Goal: Task Accomplishment & Management: Manage account settings

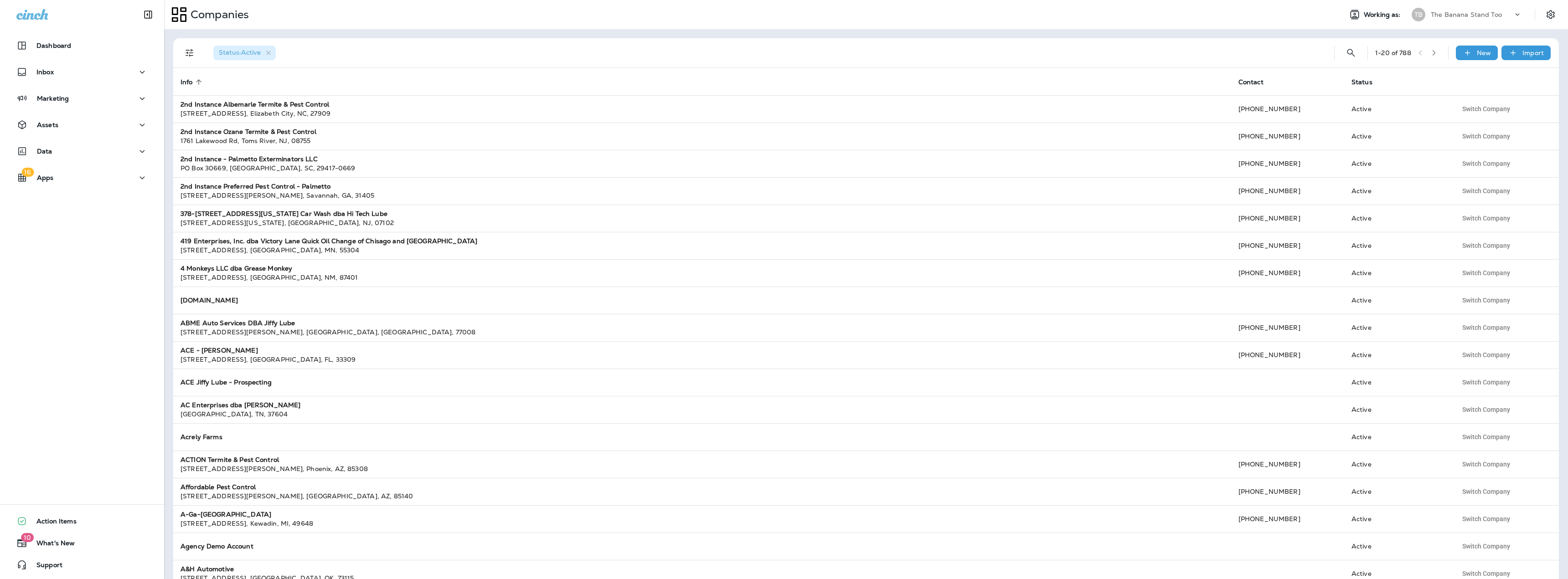
click at [1478, 12] on p "The Banana Stand Too" at bounding box center [1466, 15] width 71 height 7
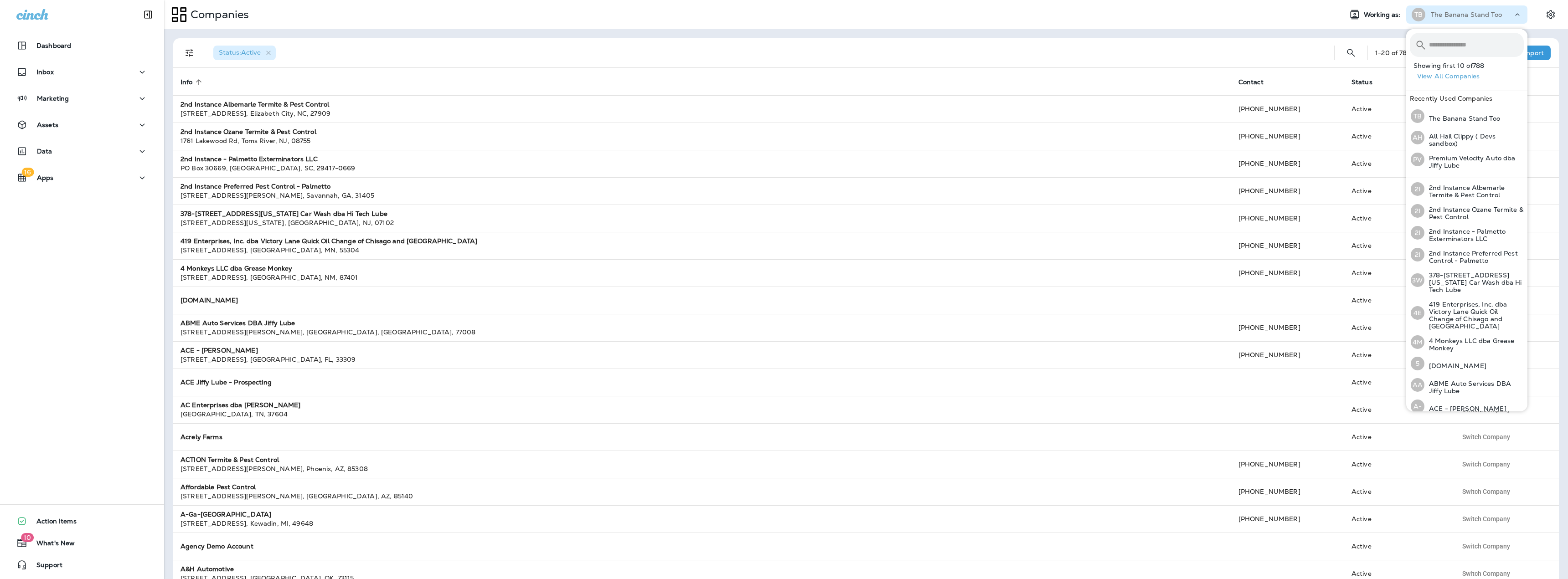
click at [1478, 12] on p "The Banana Stand Too" at bounding box center [1466, 15] width 71 height 7
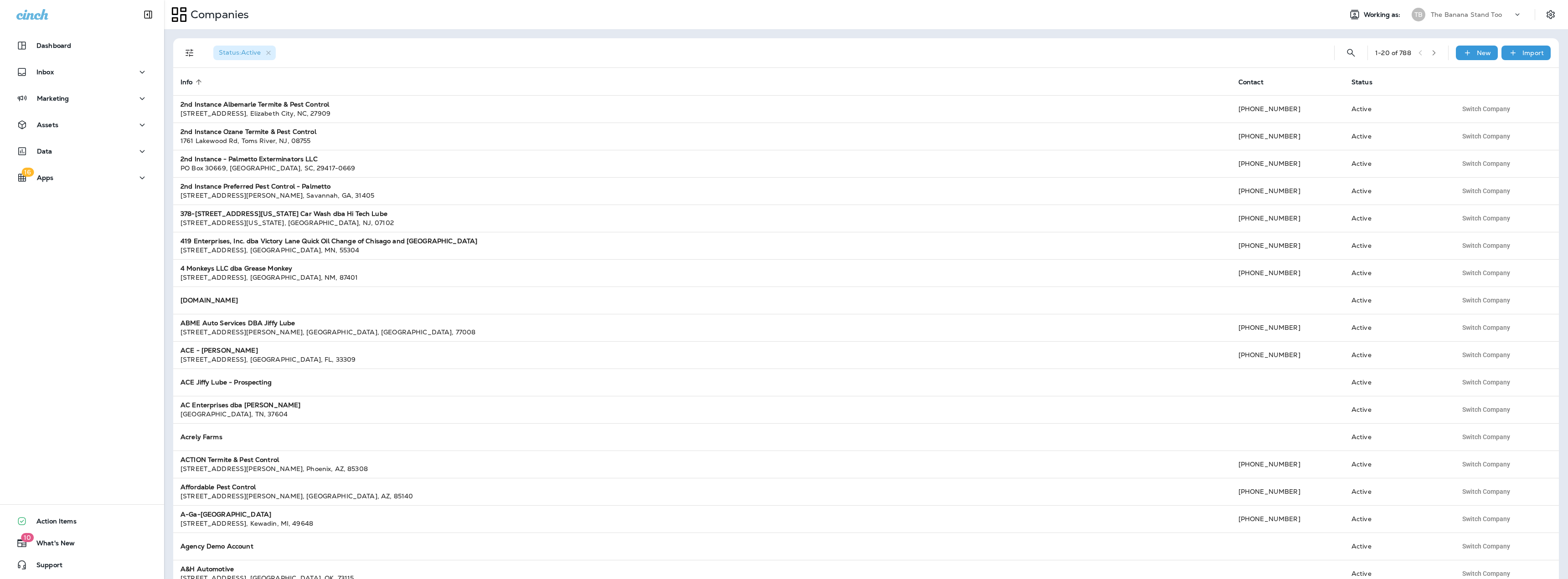
click at [1469, 18] on p "The Banana Stand Too" at bounding box center [1466, 15] width 71 height 7
type input "*****"
click at [1449, 72] on p "HEART Certified Auto Care" at bounding box center [1469, 75] width 91 height 7
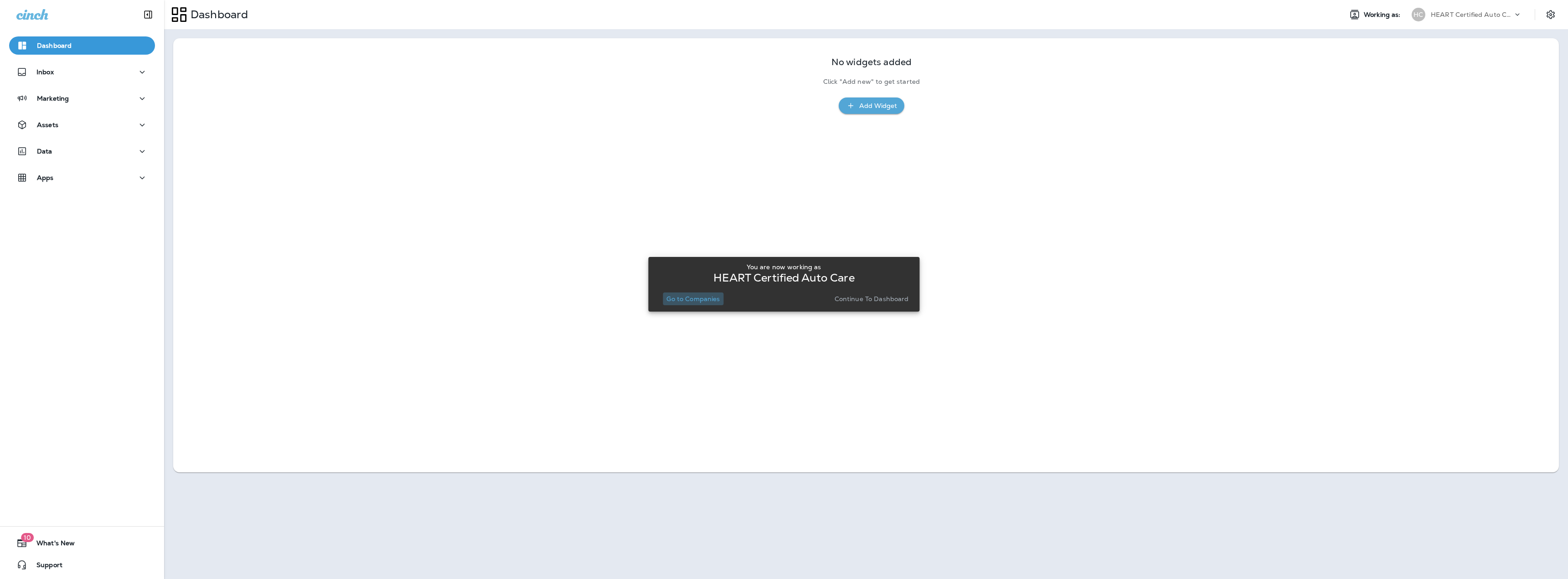
click at [696, 296] on p "Go to Companies" at bounding box center [693, 299] width 54 height 7
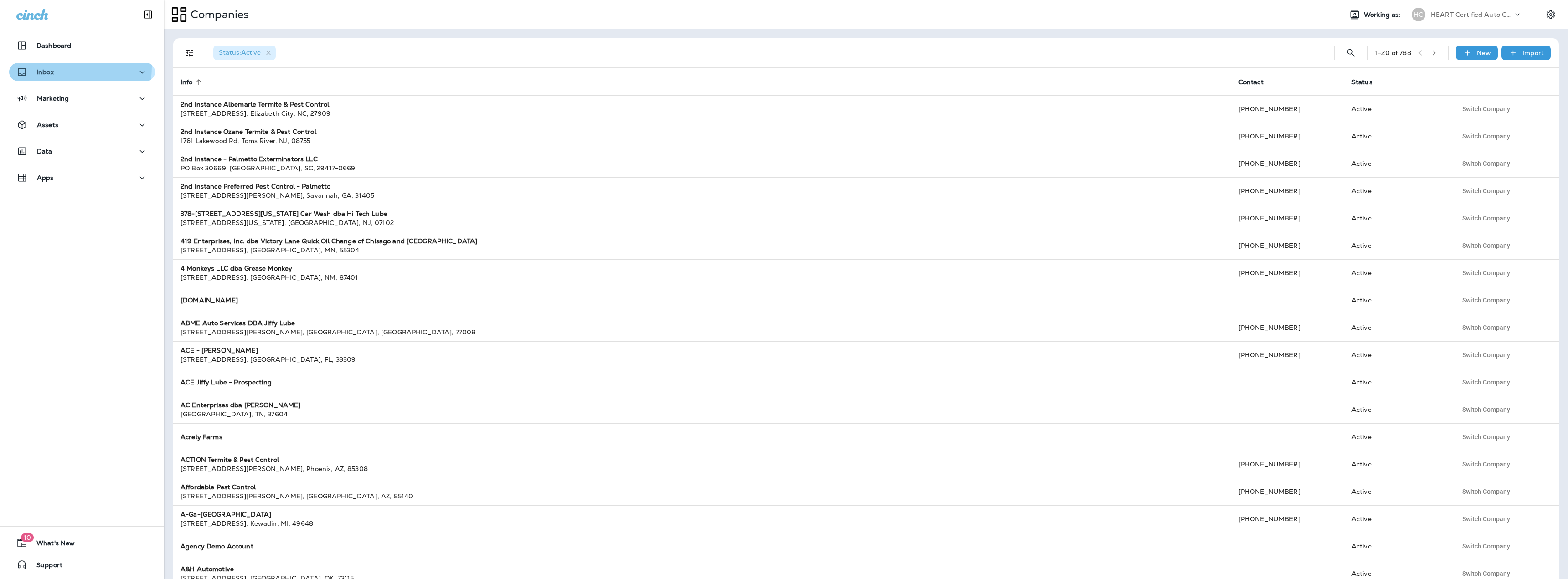
click at [41, 66] on button "Inbox" at bounding box center [82, 72] width 146 height 18
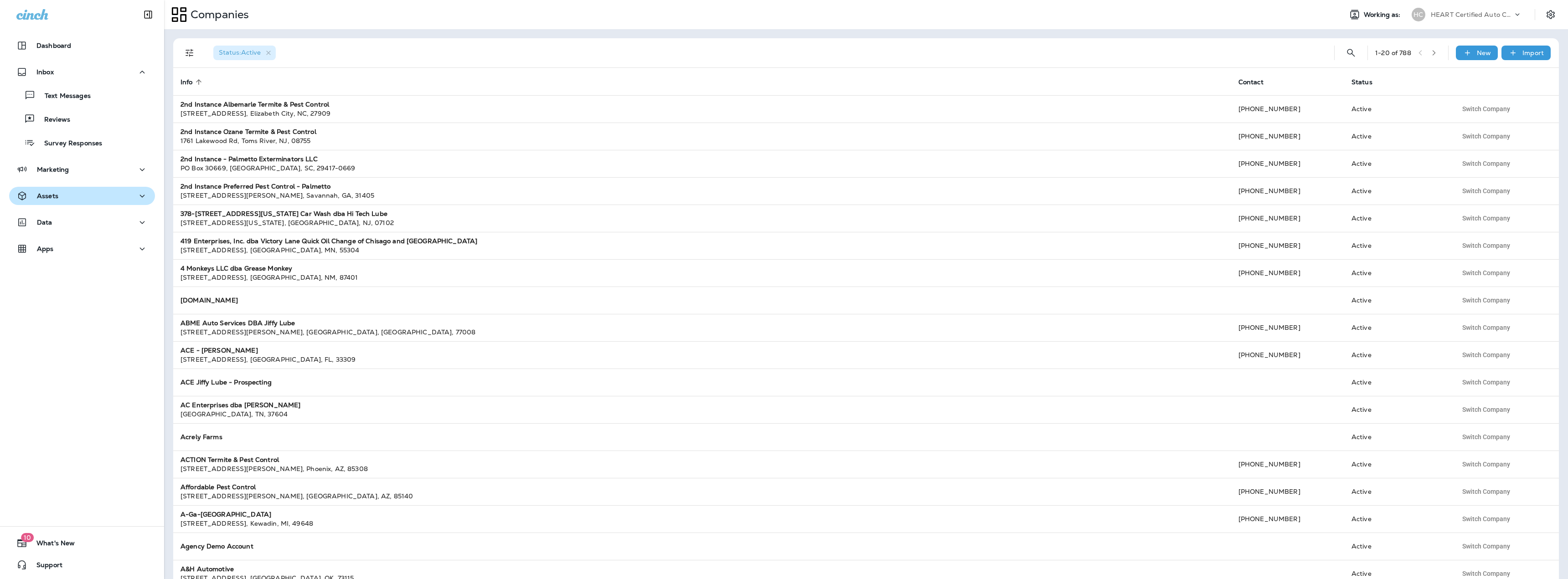
click at [49, 199] on p "Assets" at bounding box center [47, 196] width 21 height 7
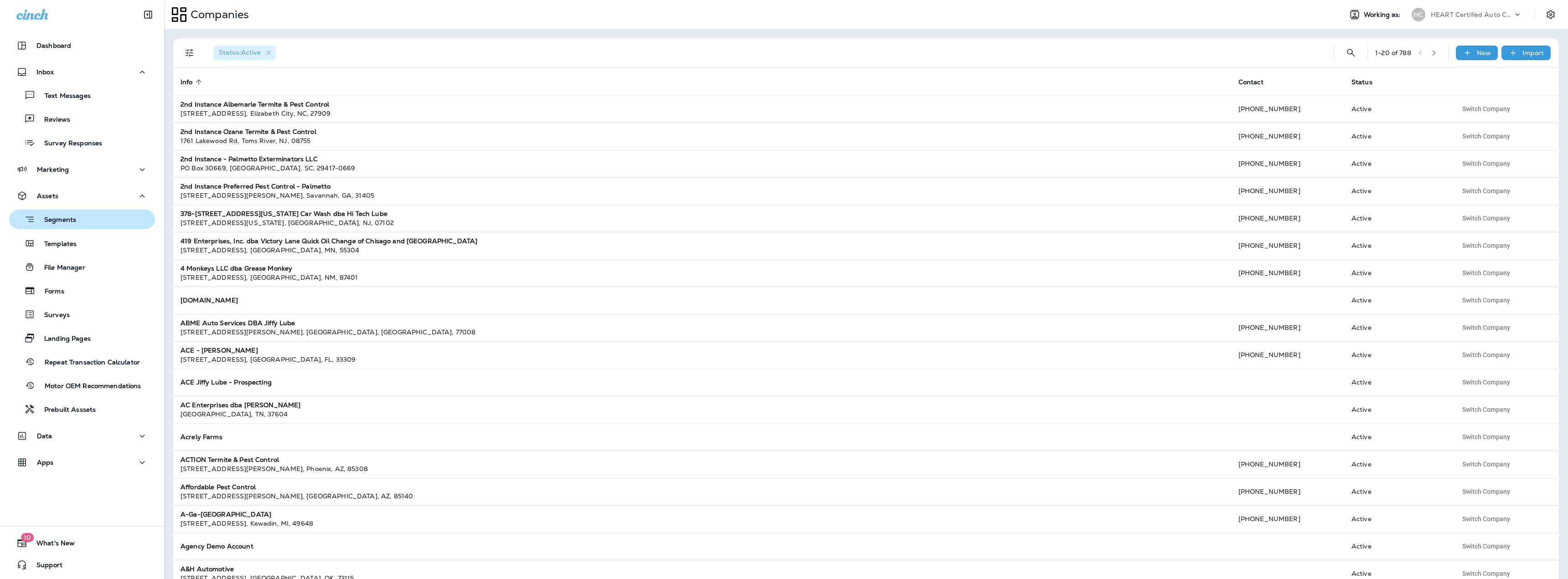
click at [48, 221] on p "Segments" at bounding box center [55, 220] width 41 height 9
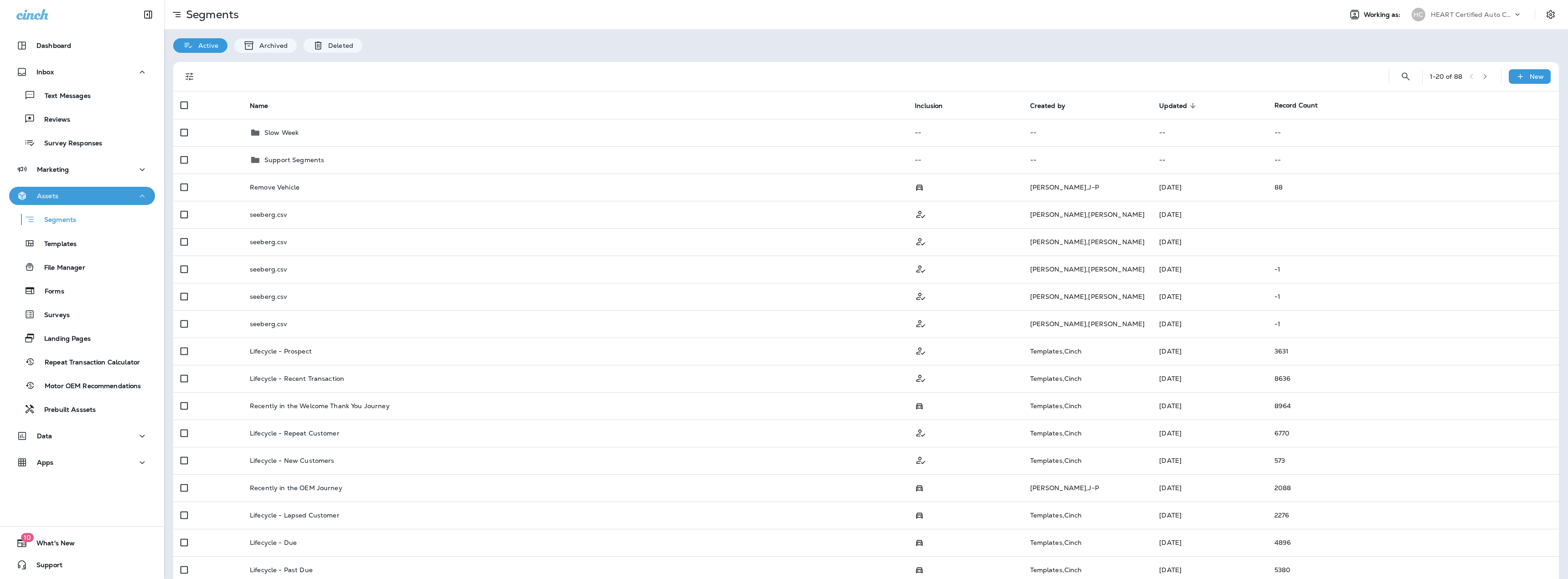
click at [48, 195] on p "Assets" at bounding box center [47, 196] width 21 height 7
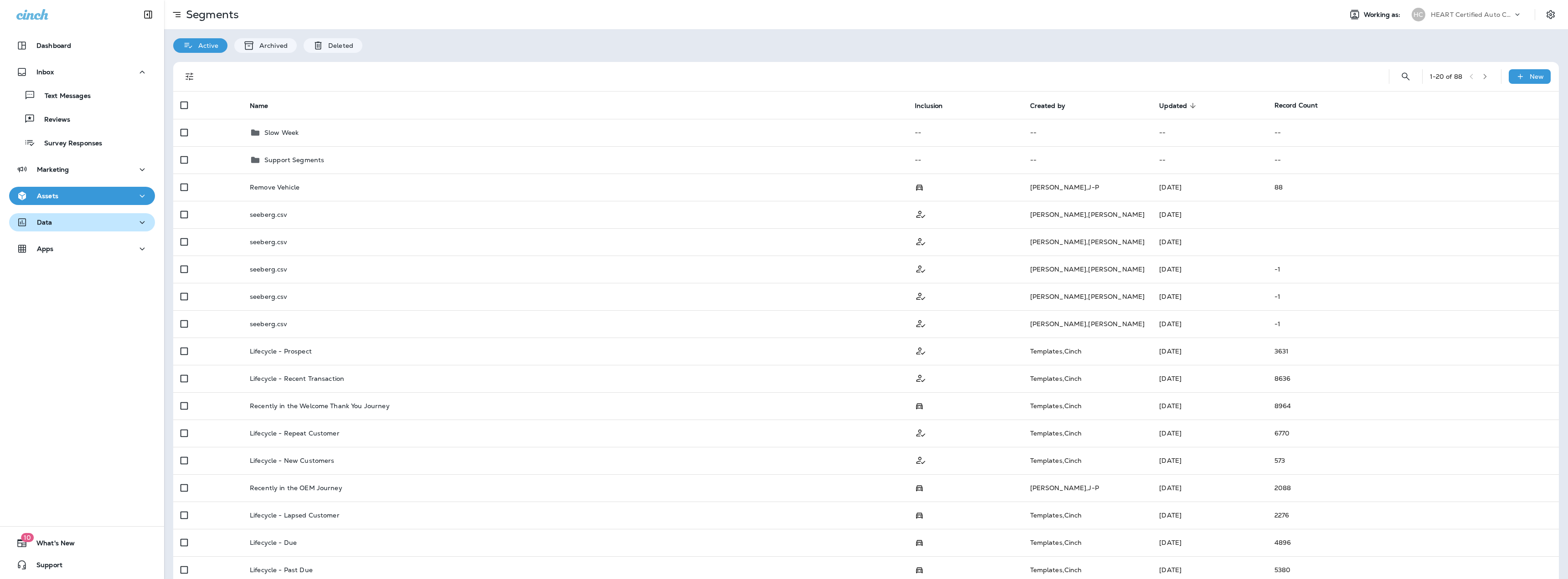
click at [52, 221] on p "Data" at bounding box center [44, 222] width 15 height 7
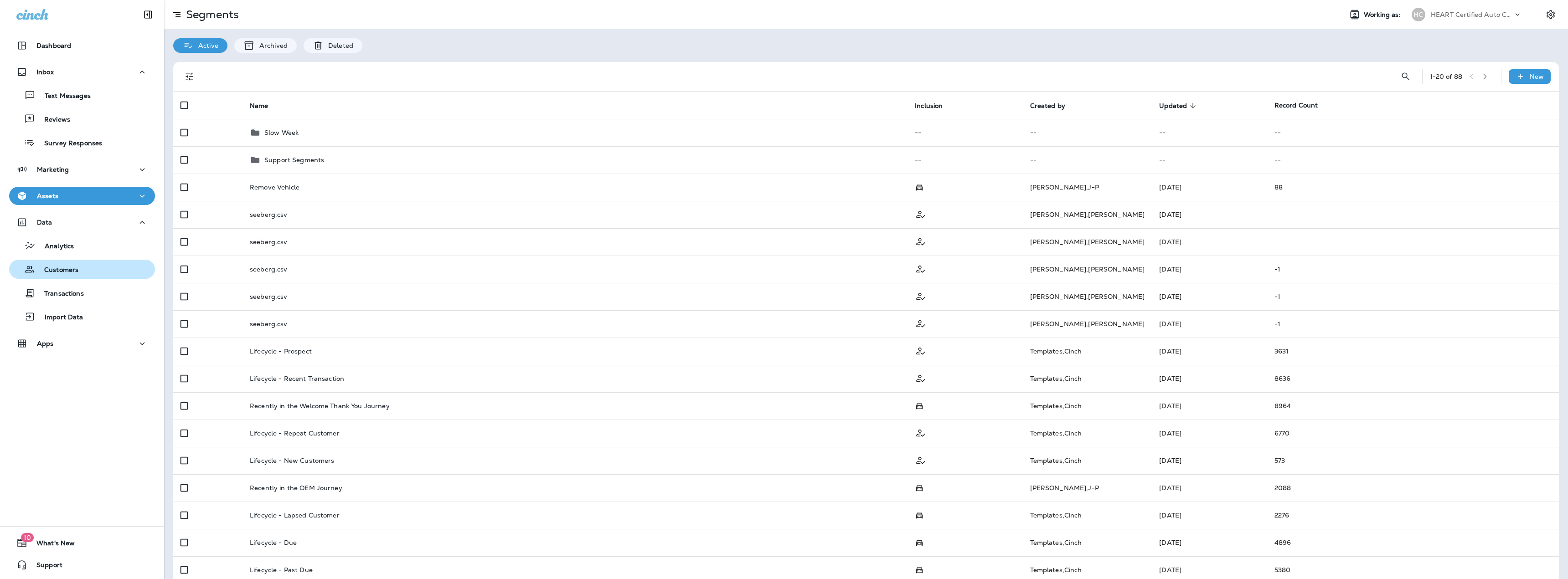
click at [59, 266] on p "Customers" at bounding box center [57, 270] width 43 height 9
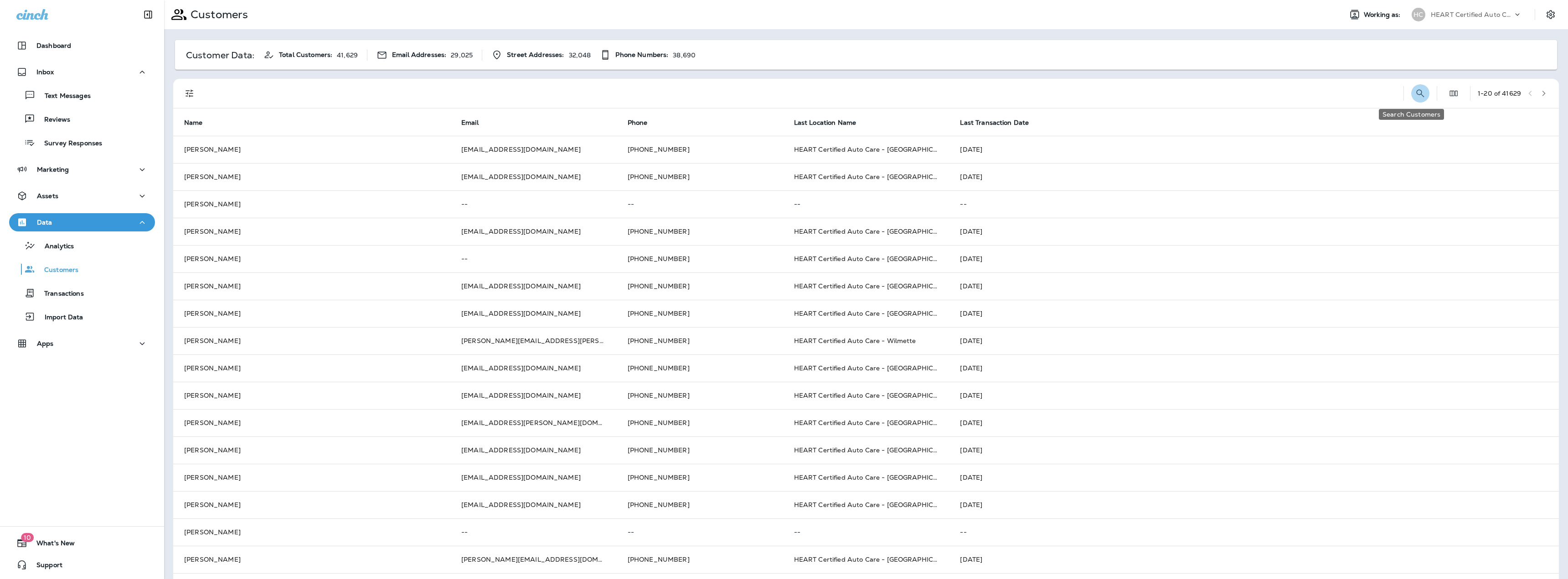
click at [1415, 86] on button "Search Customers" at bounding box center [1420, 94] width 18 height 18
click at [1358, 97] on input "text" at bounding box center [1373, 93] width 95 height 24
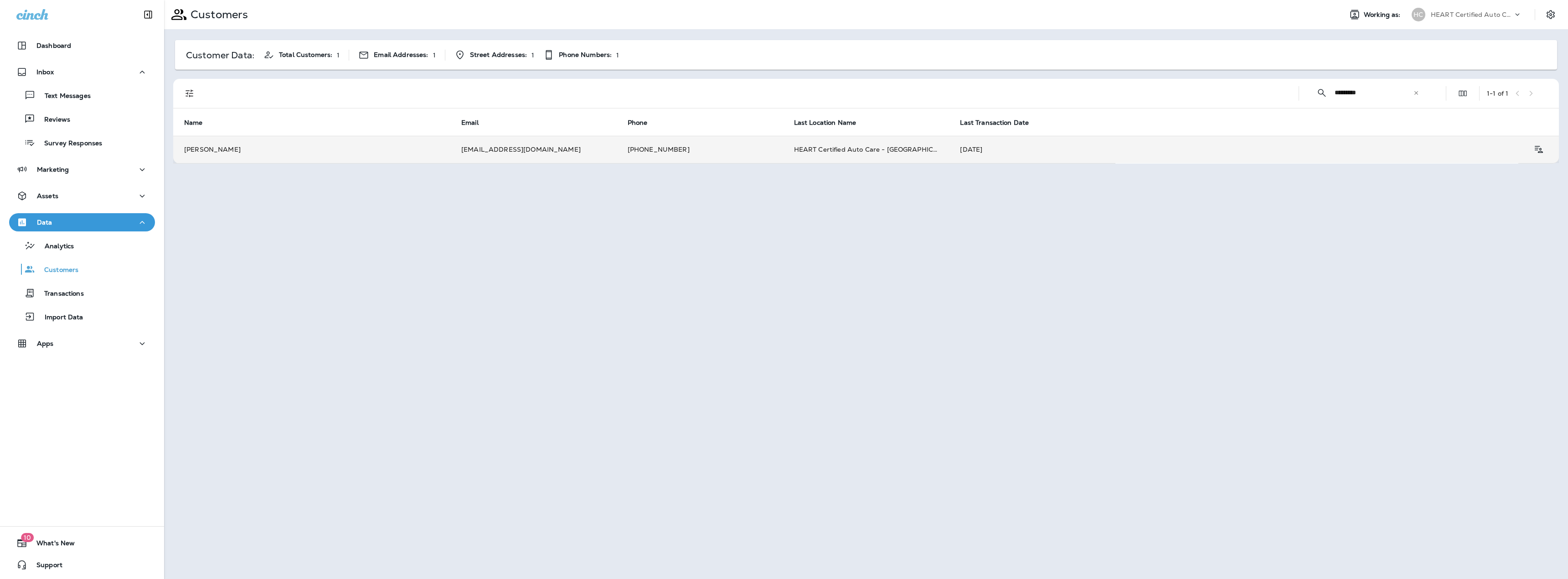
type input "*********"
click at [245, 149] on td "[PERSON_NAME]" at bounding box center [312, 149] width 277 height 27
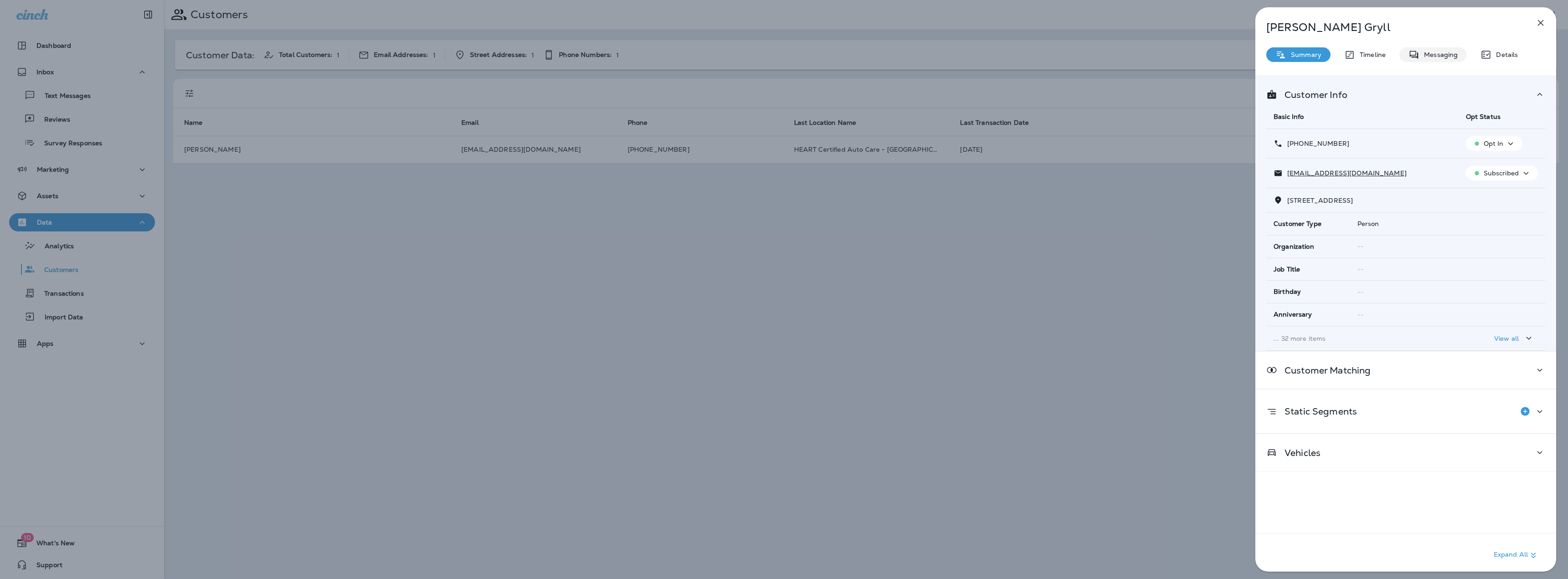
click at [1435, 54] on p "Messaging" at bounding box center [1438, 55] width 38 height 7
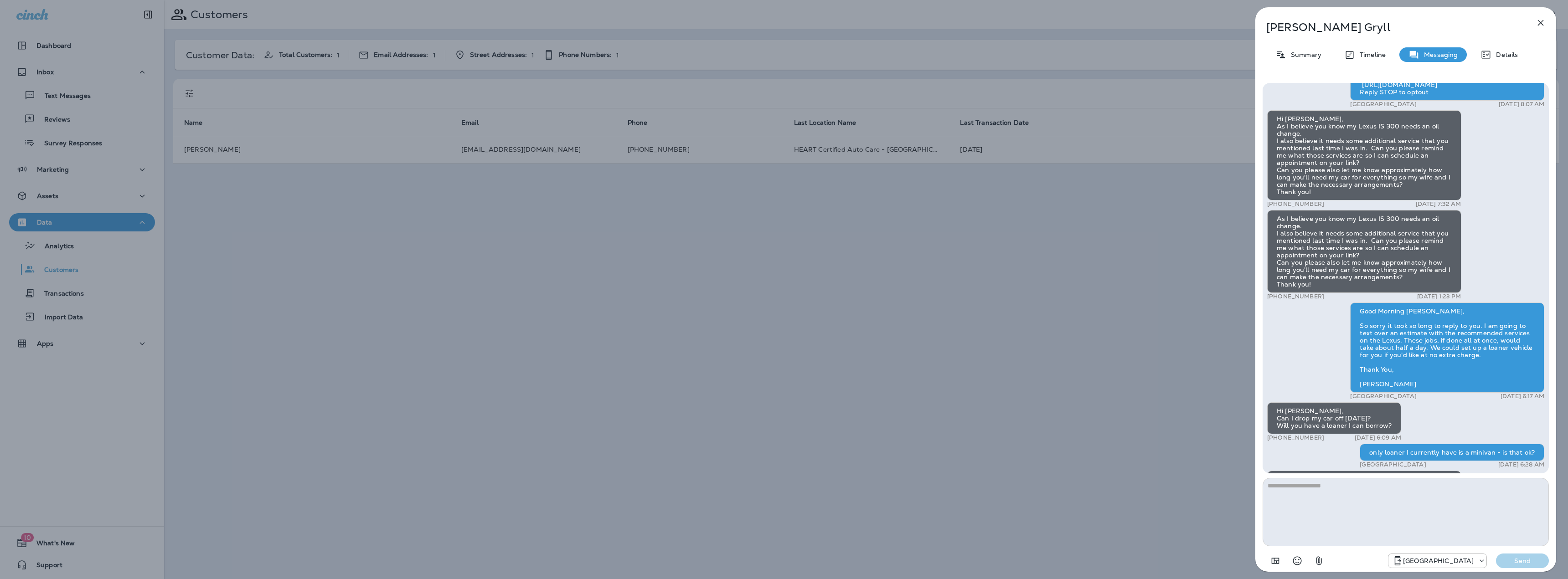
scroll to position [-2222, 0]
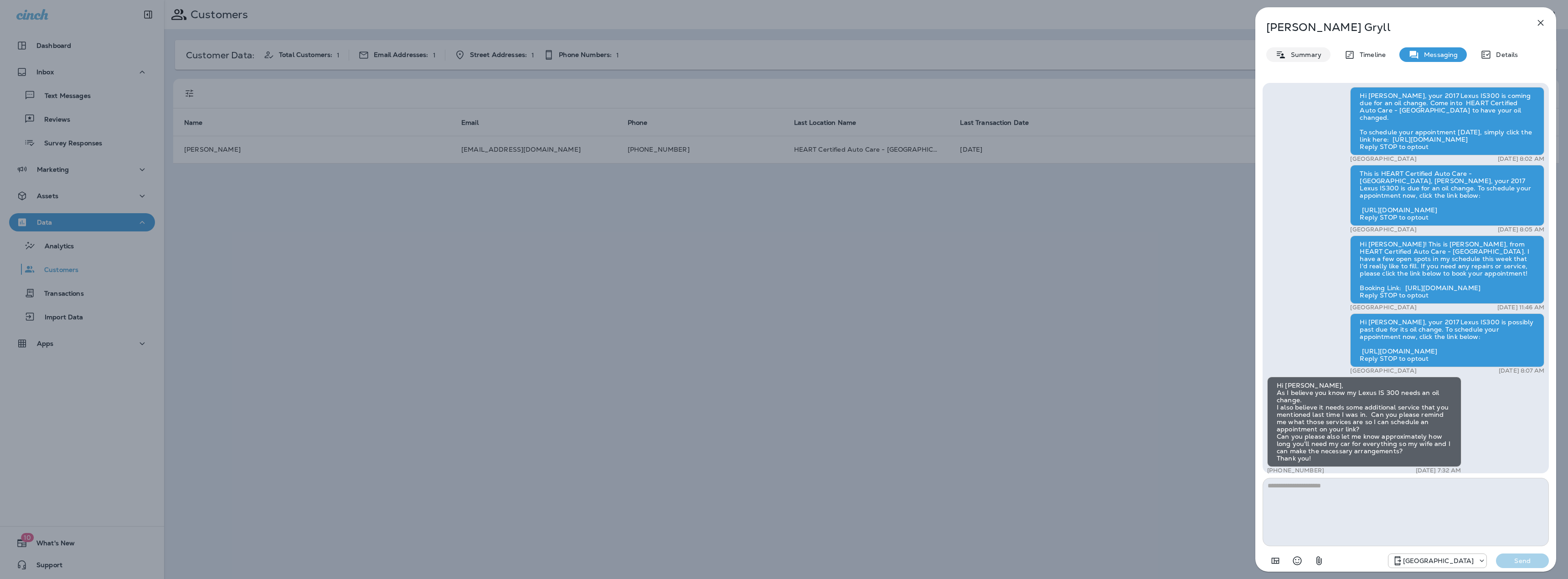
click at [1312, 52] on p "Summary" at bounding box center [1304, 55] width 35 height 7
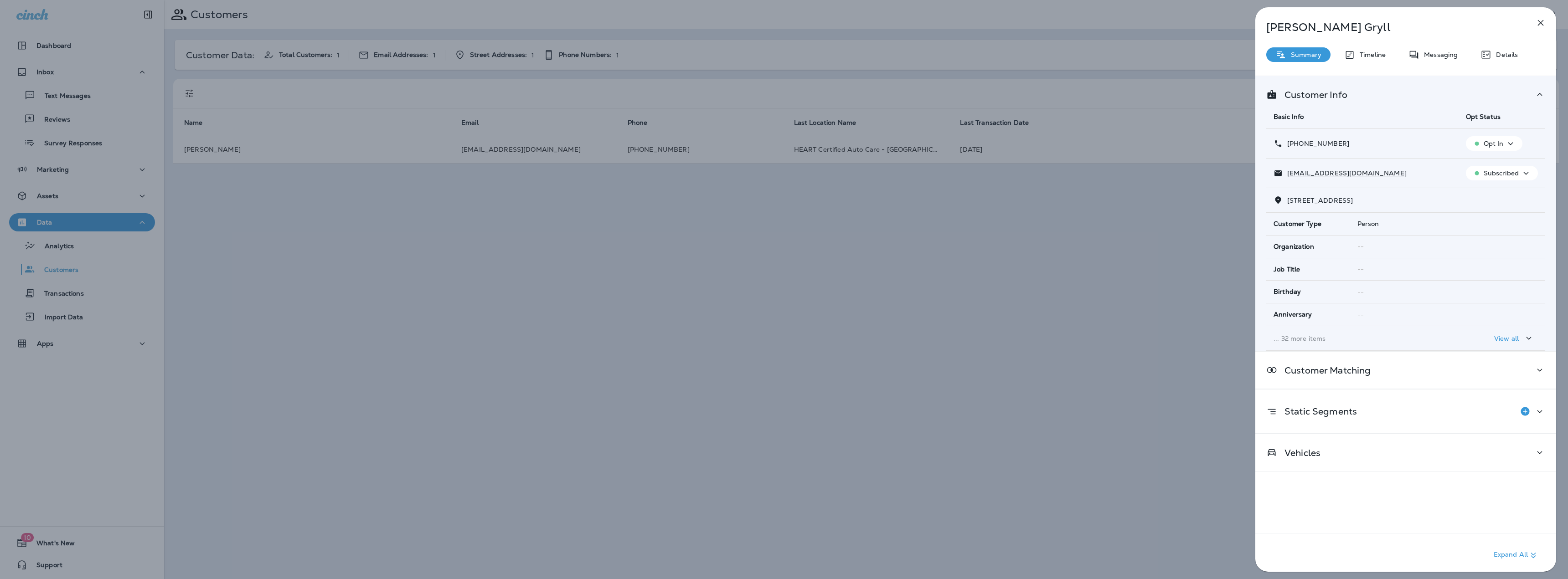
click at [1517, 338] on div "View all" at bounding box center [1514, 338] width 40 height 12
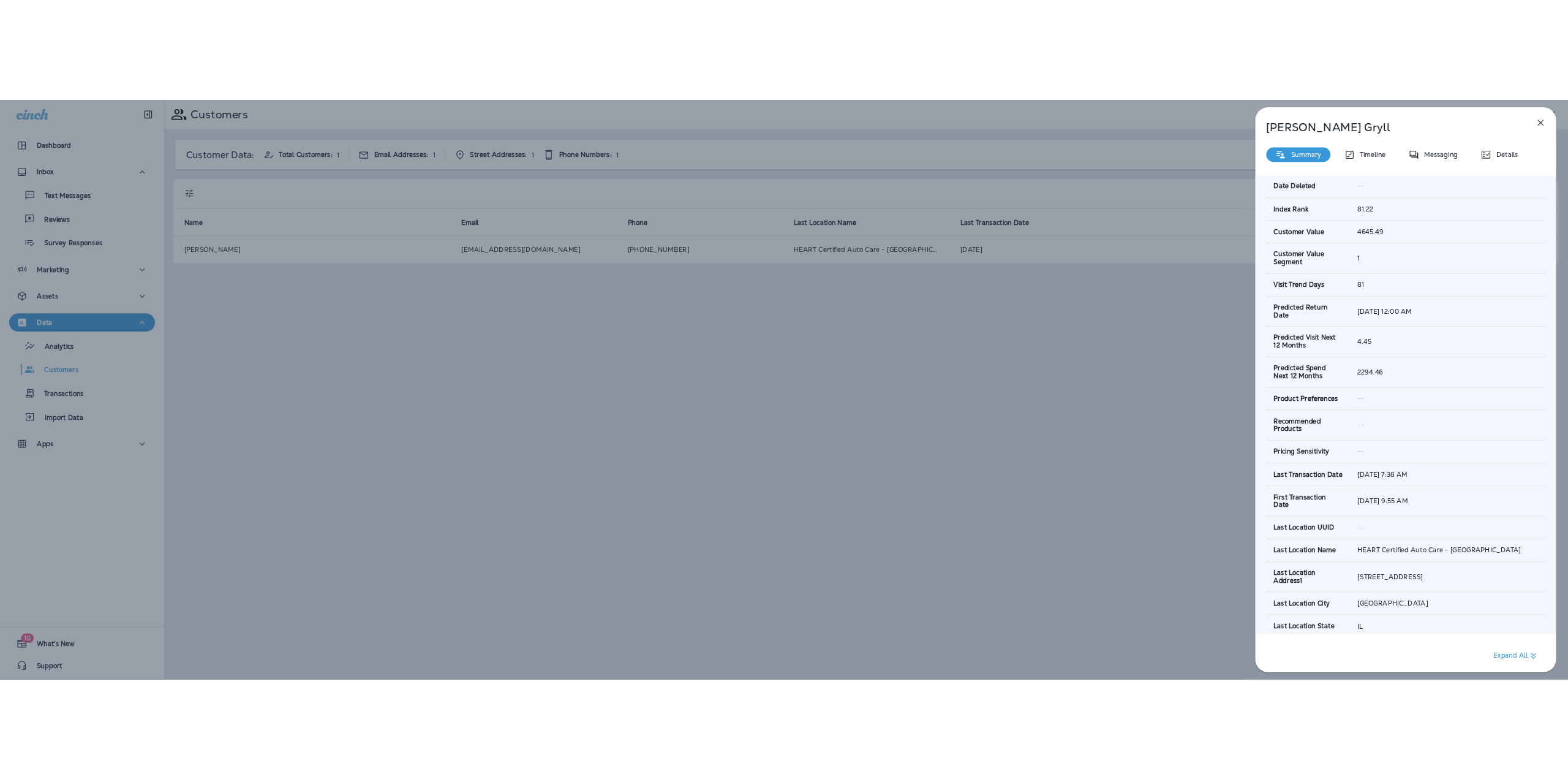
scroll to position [490, 0]
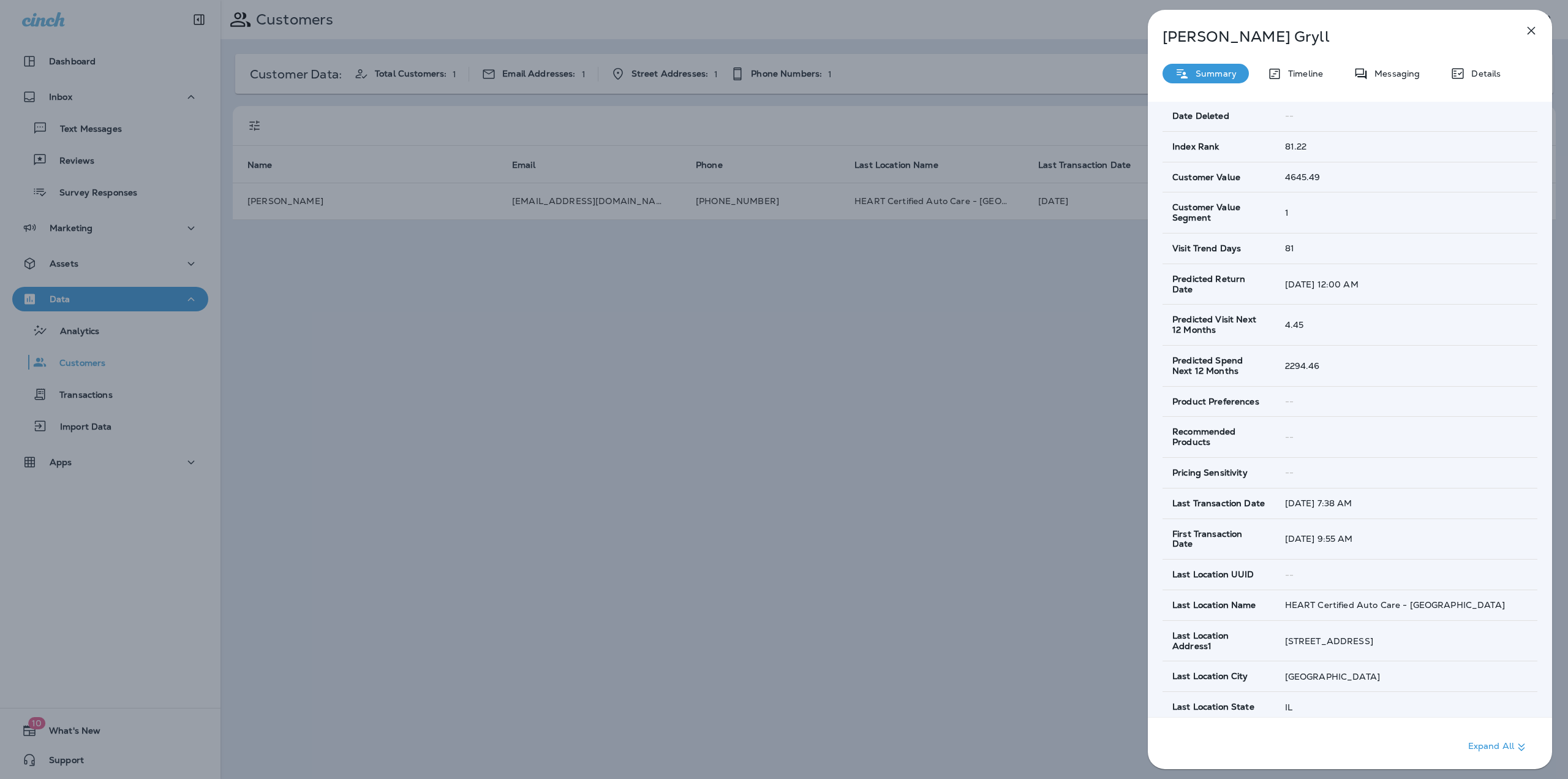
click at [1521, 30] on button "button" at bounding box center [1531, 30] width 25 height 25
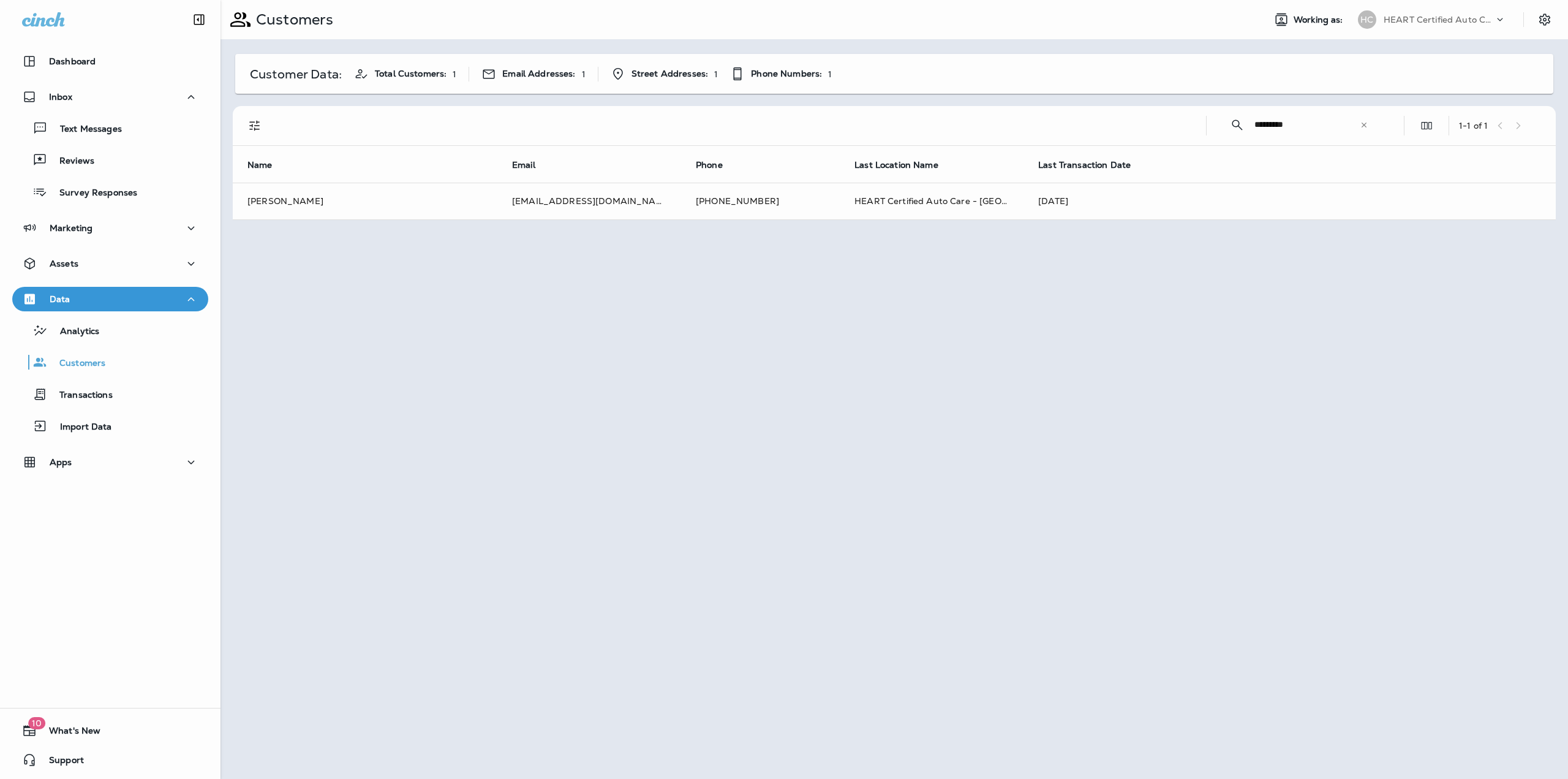
click at [1444, 16] on div at bounding box center [1411, 91] width 404 height 162
click at [1440, 16] on p "HEART Certified Auto Care" at bounding box center [1439, 20] width 110 height 10
type input "****"
click at [1417, 106] on p "The Banana Stand Too" at bounding box center [1426, 101] width 101 height 10
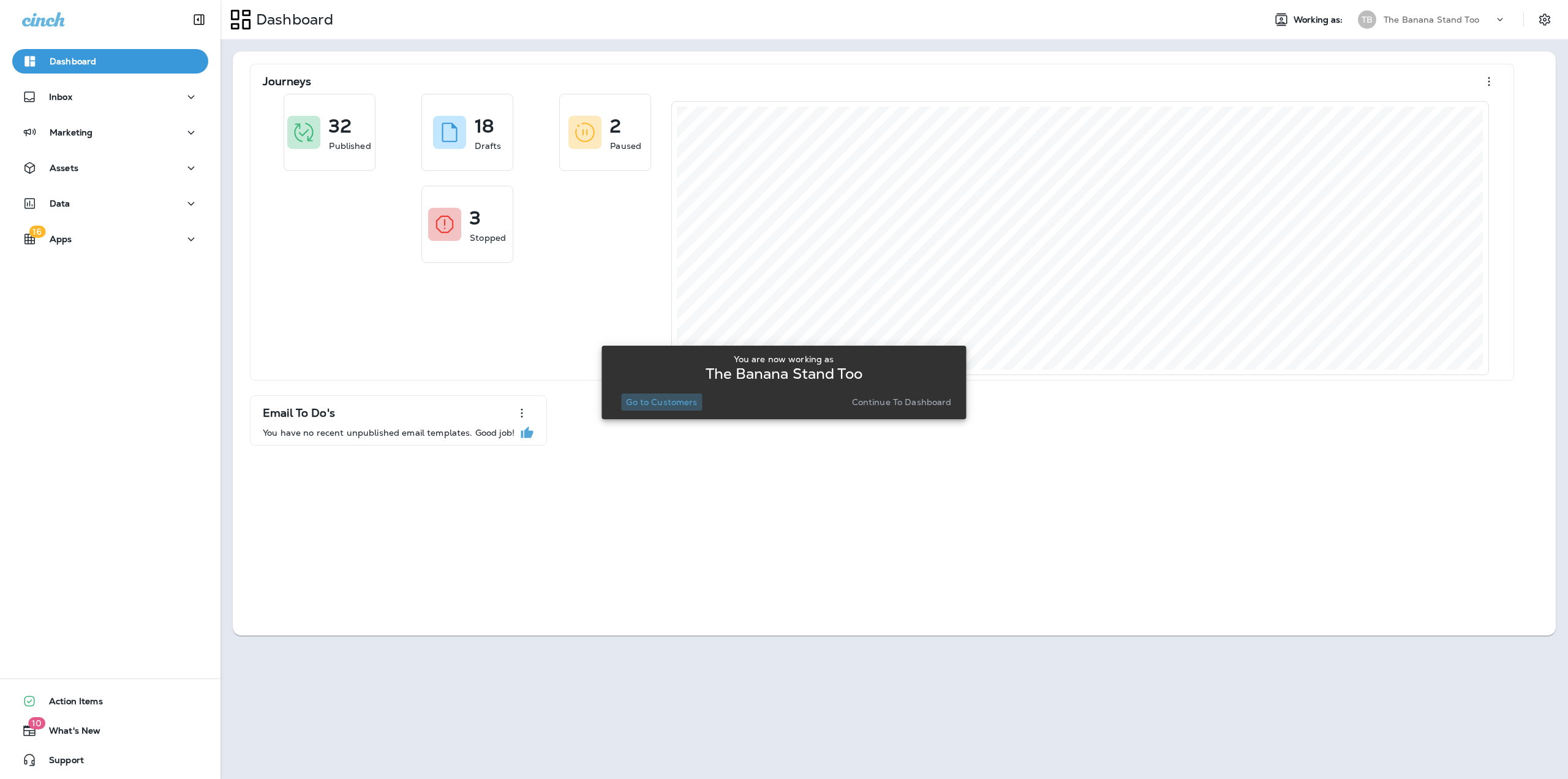
click at [676, 403] on p "Go to Customers" at bounding box center [661, 402] width 71 height 10
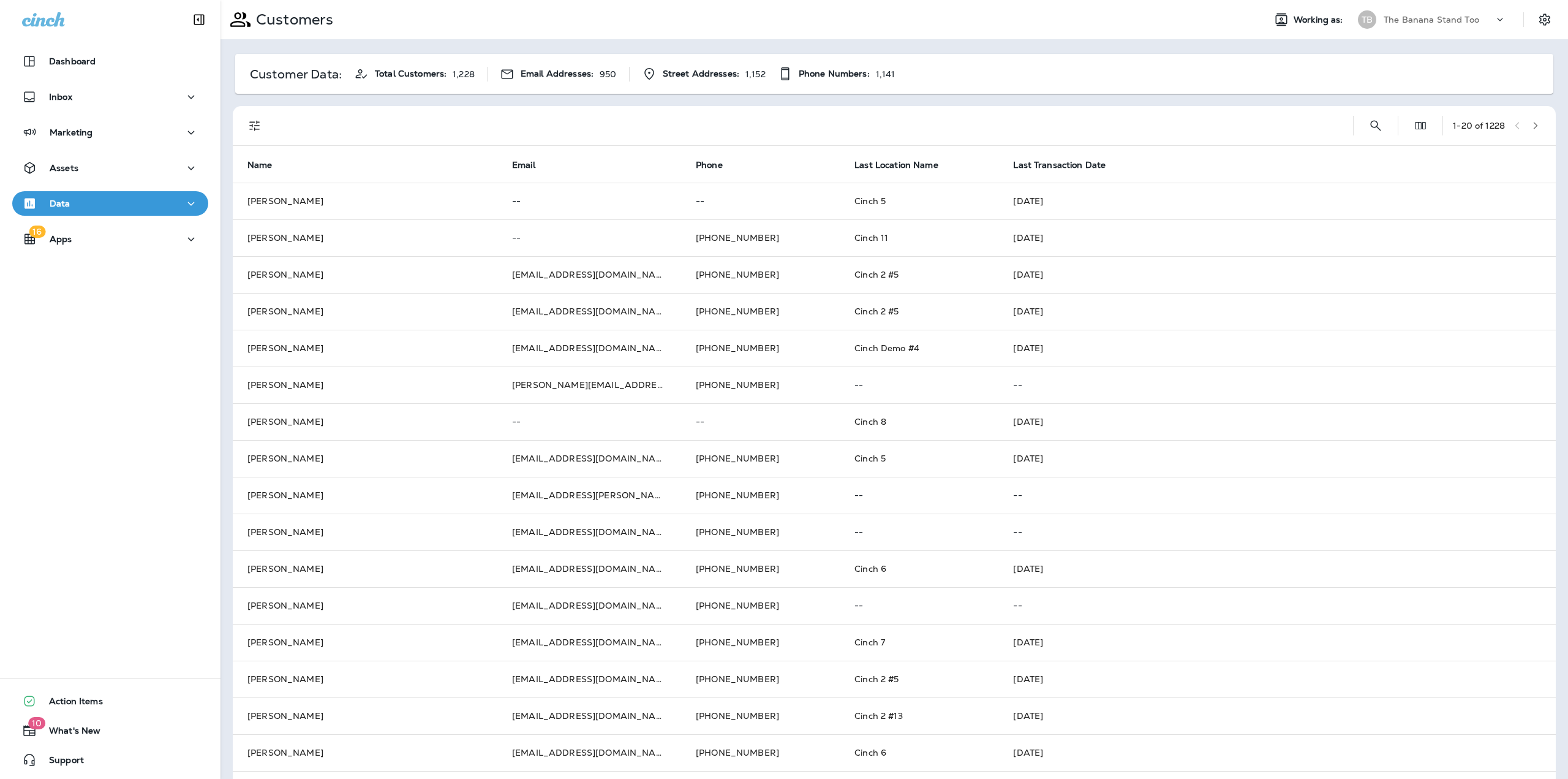
click at [1548, 22] on div at bounding box center [1551, 19] width 34 height 22
drag, startPoint x: 1533, startPoint y: 21, endPoint x: 1528, endPoint y: 30, distance: 10.3
click at [1538, 21] on icon "Settings" at bounding box center [1545, 20] width 15 height 15
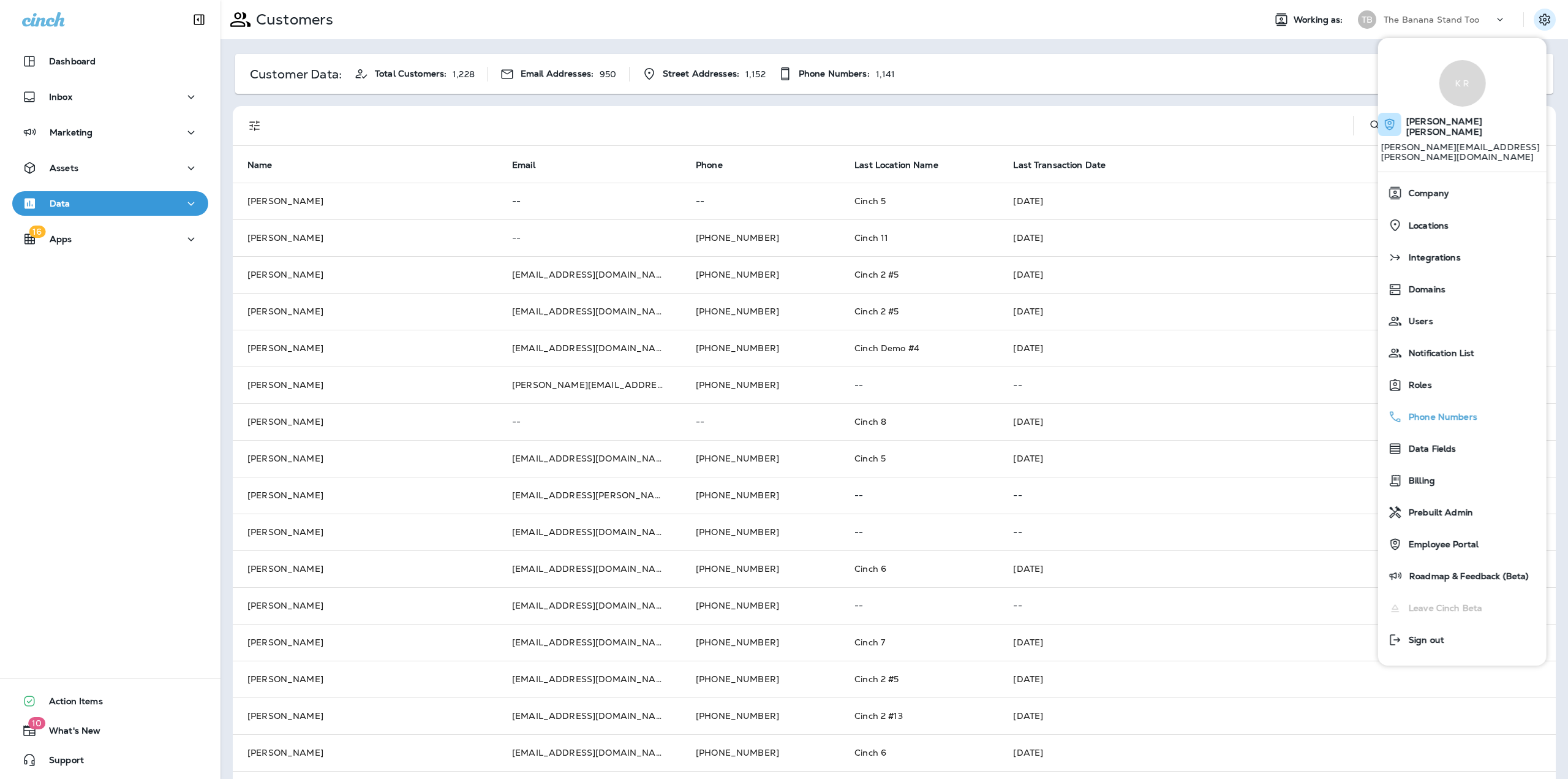
click at [1435, 412] on span "Phone Numbers" at bounding box center [1440, 417] width 74 height 11
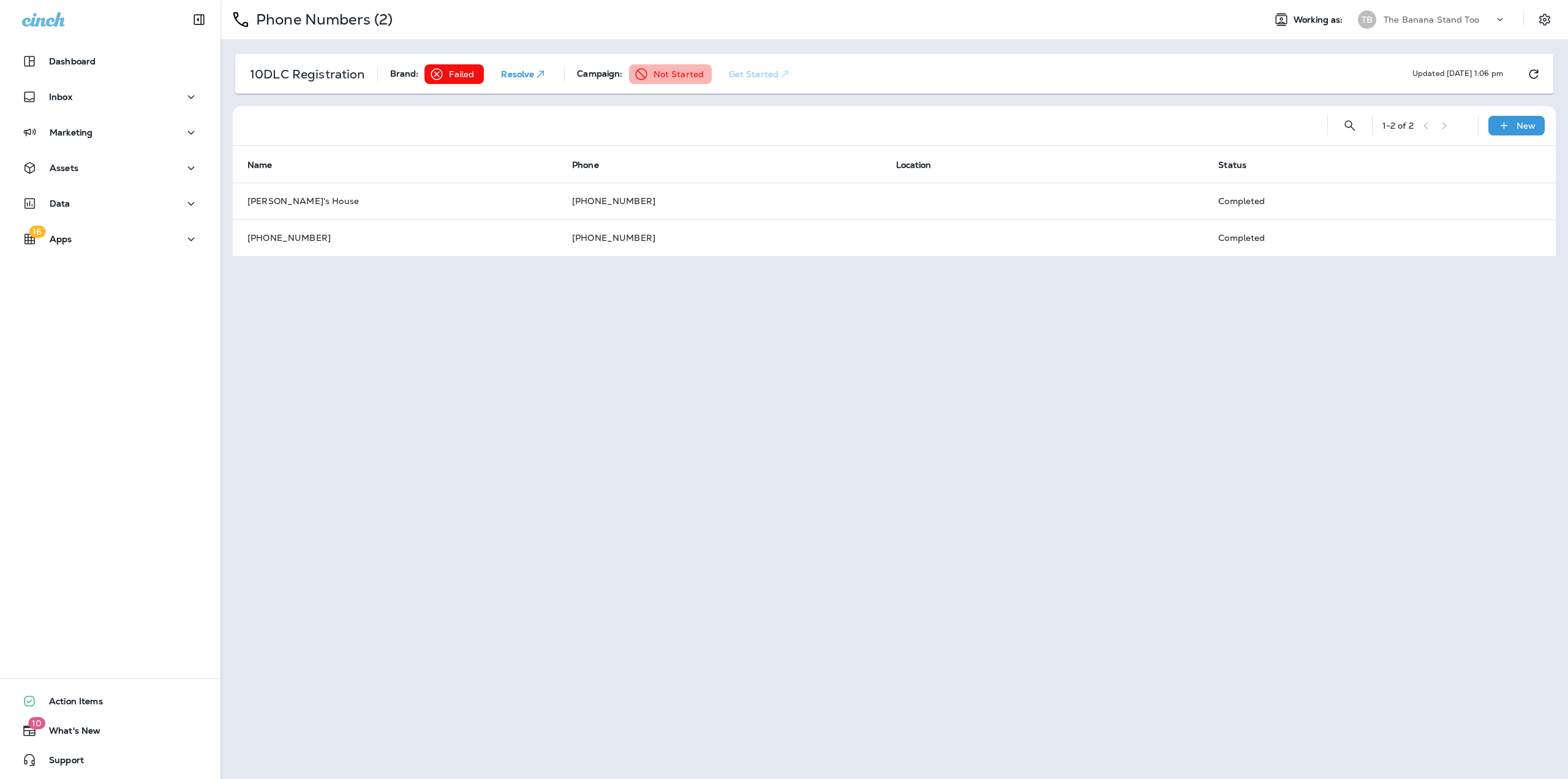
click at [1416, 18] on p "The Banana Stand Too" at bounding box center [1431, 20] width 96 height 10
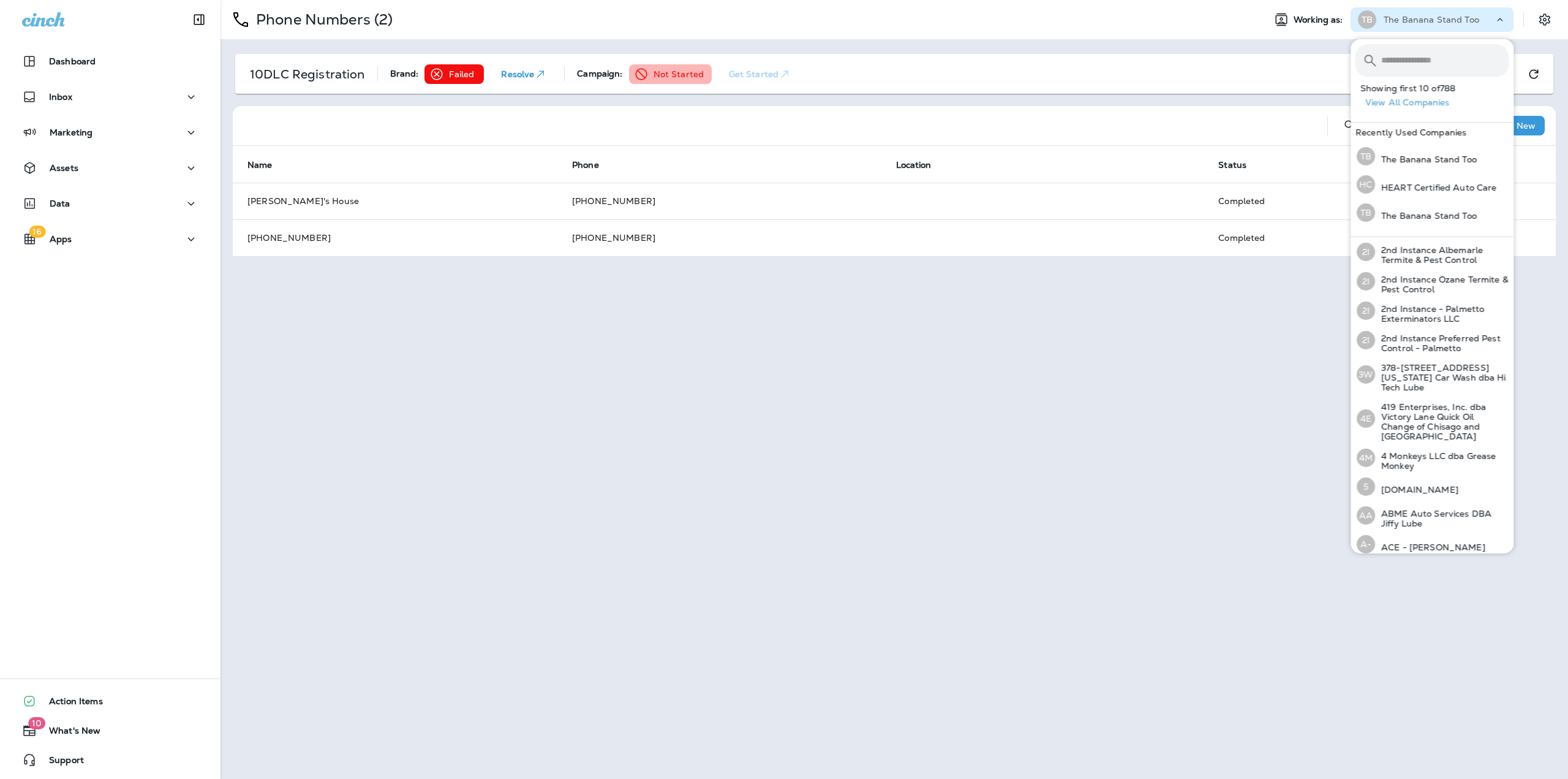
click at [1416, 56] on input "text" at bounding box center [1445, 61] width 128 height 33
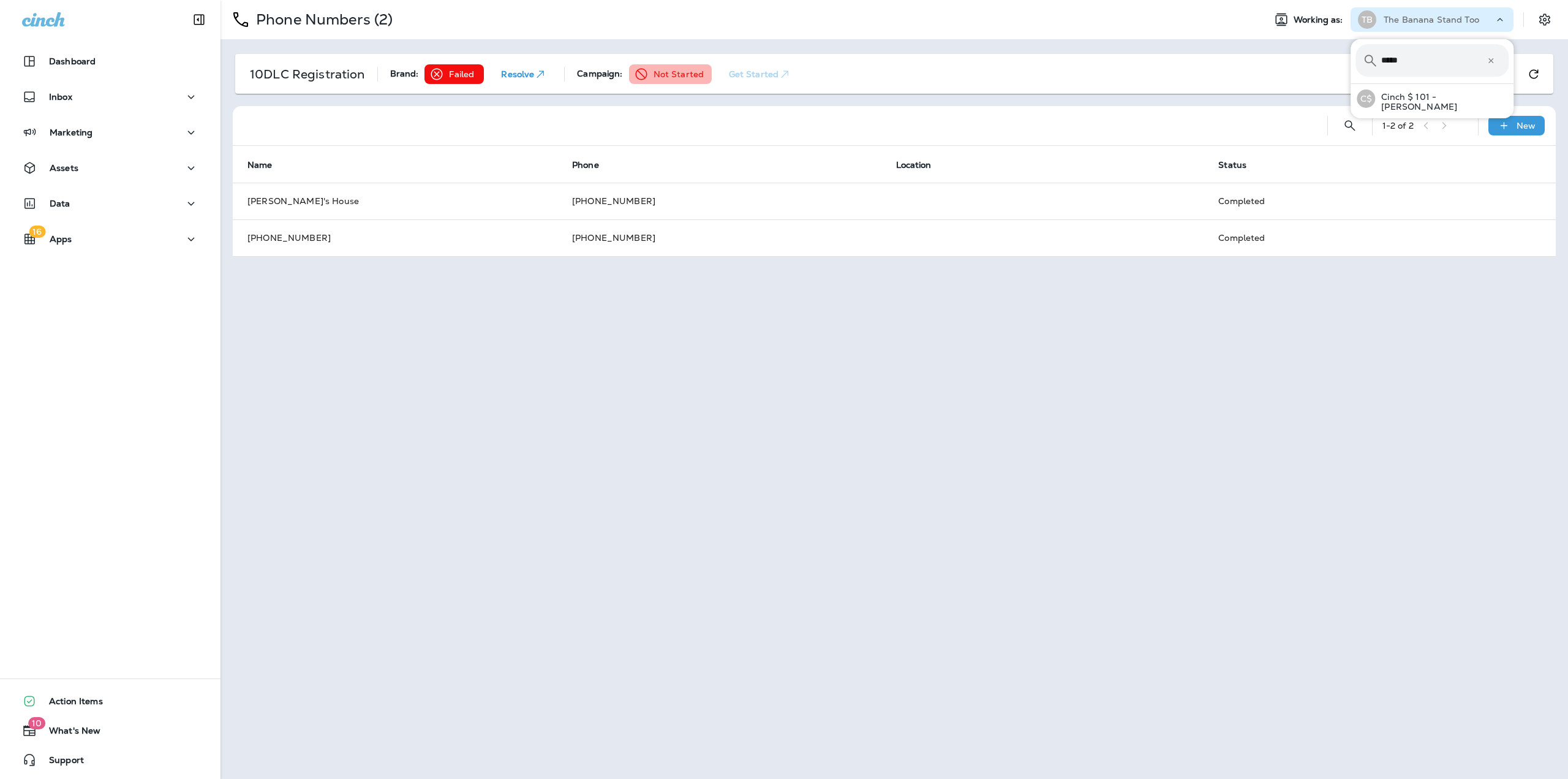
type input "******"
click at [1405, 96] on p "Cinch $ 101 - [PERSON_NAME]" at bounding box center [1441, 101] width 133 height 20
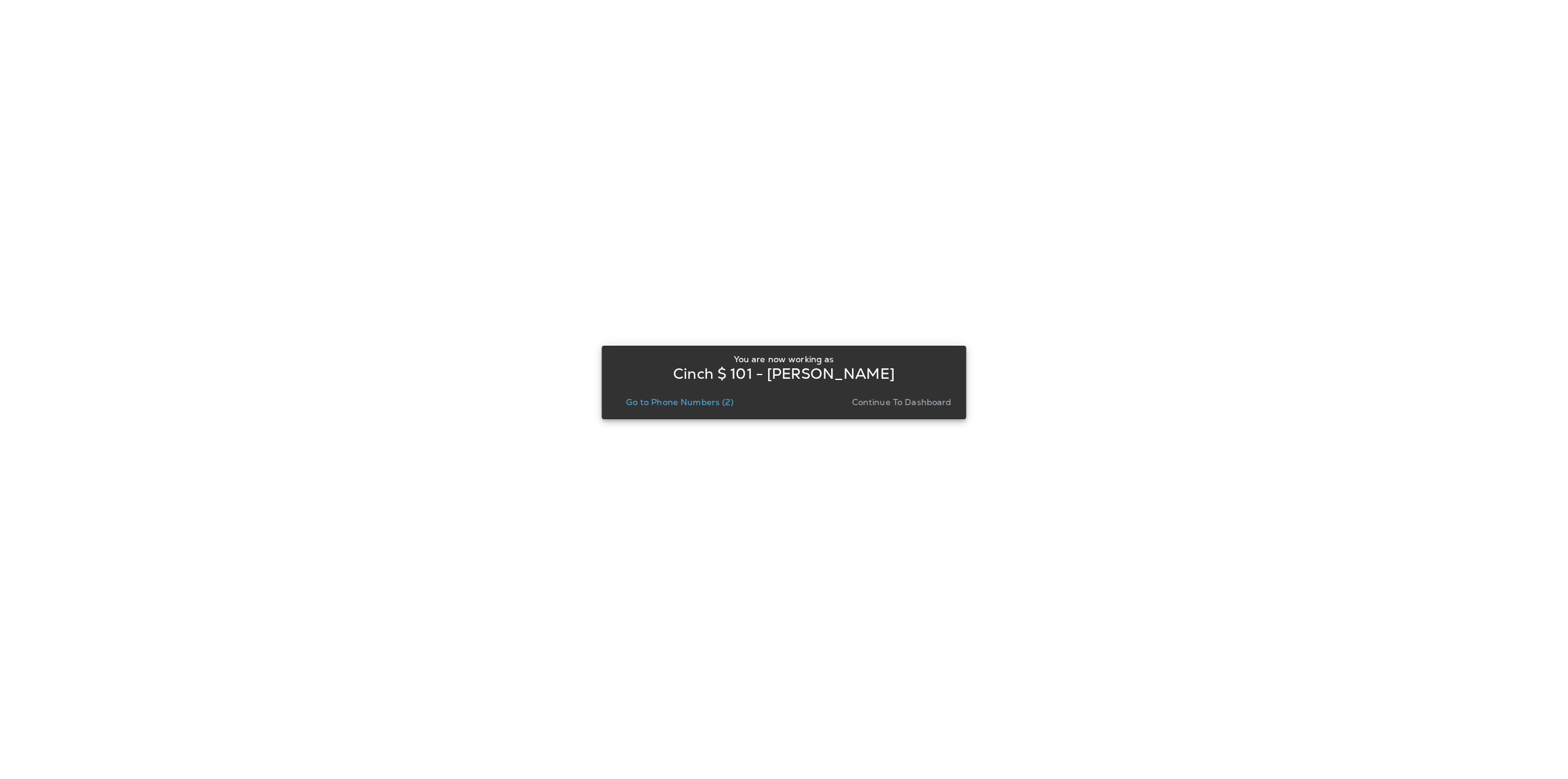
click at [708, 404] on p "Go to Phone Numbers (2)" at bounding box center [679, 402] width 107 height 10
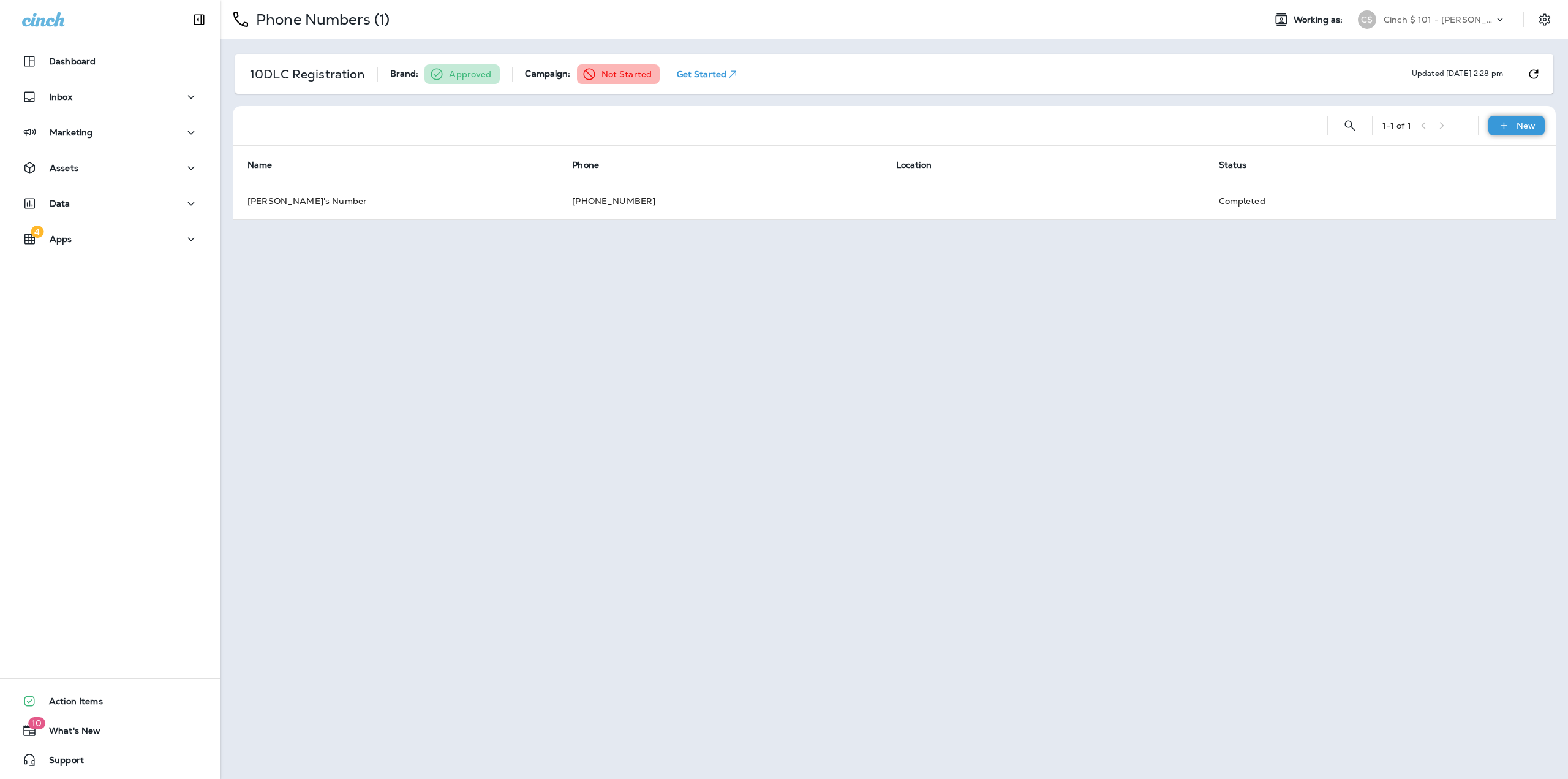
click at [1516, 129] on div "New" at bounding box center [1516, 126] width 56 height 20
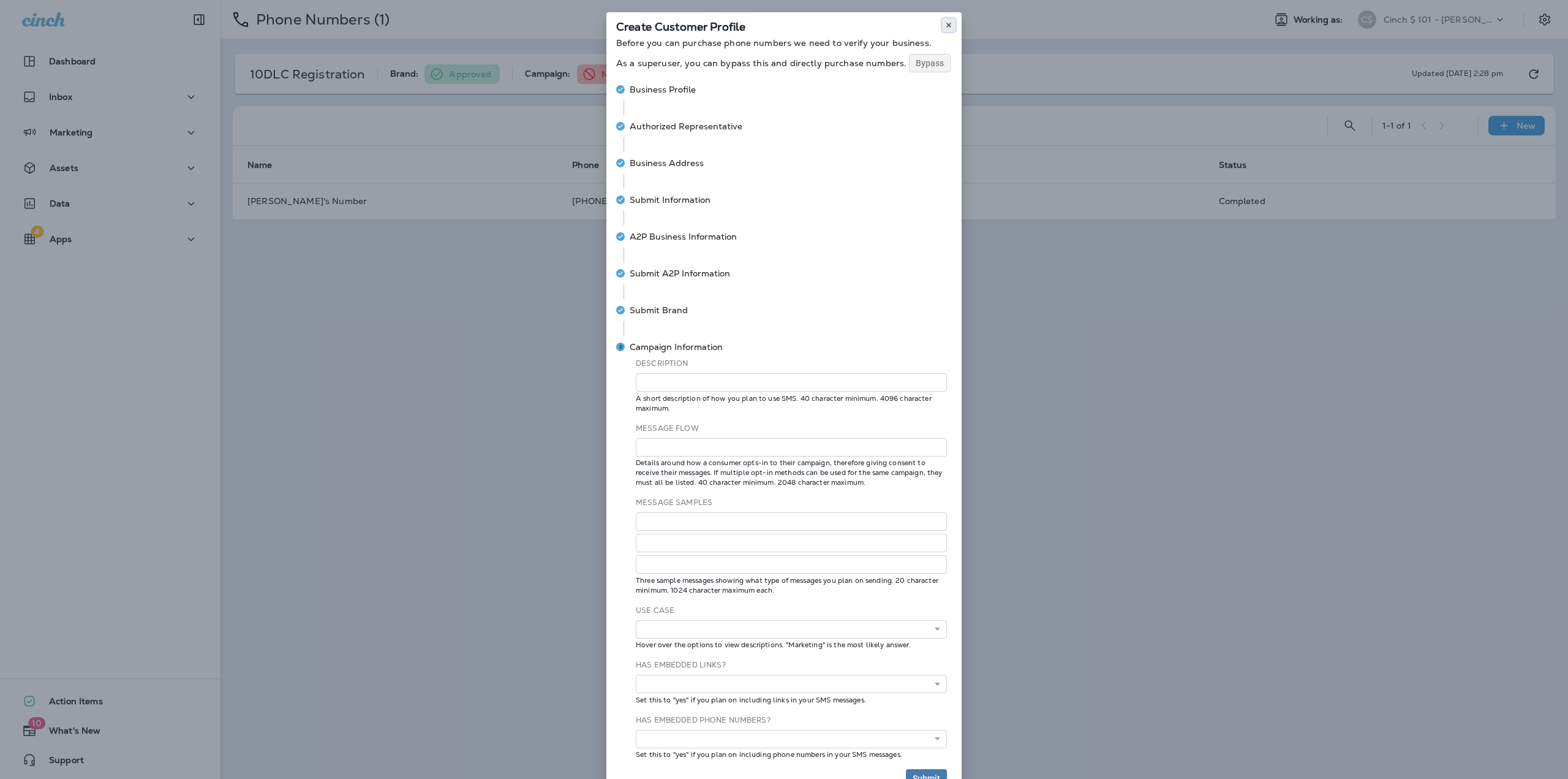
click at [950, 24] on button at bounding box center [949, 25] width 13 height 13
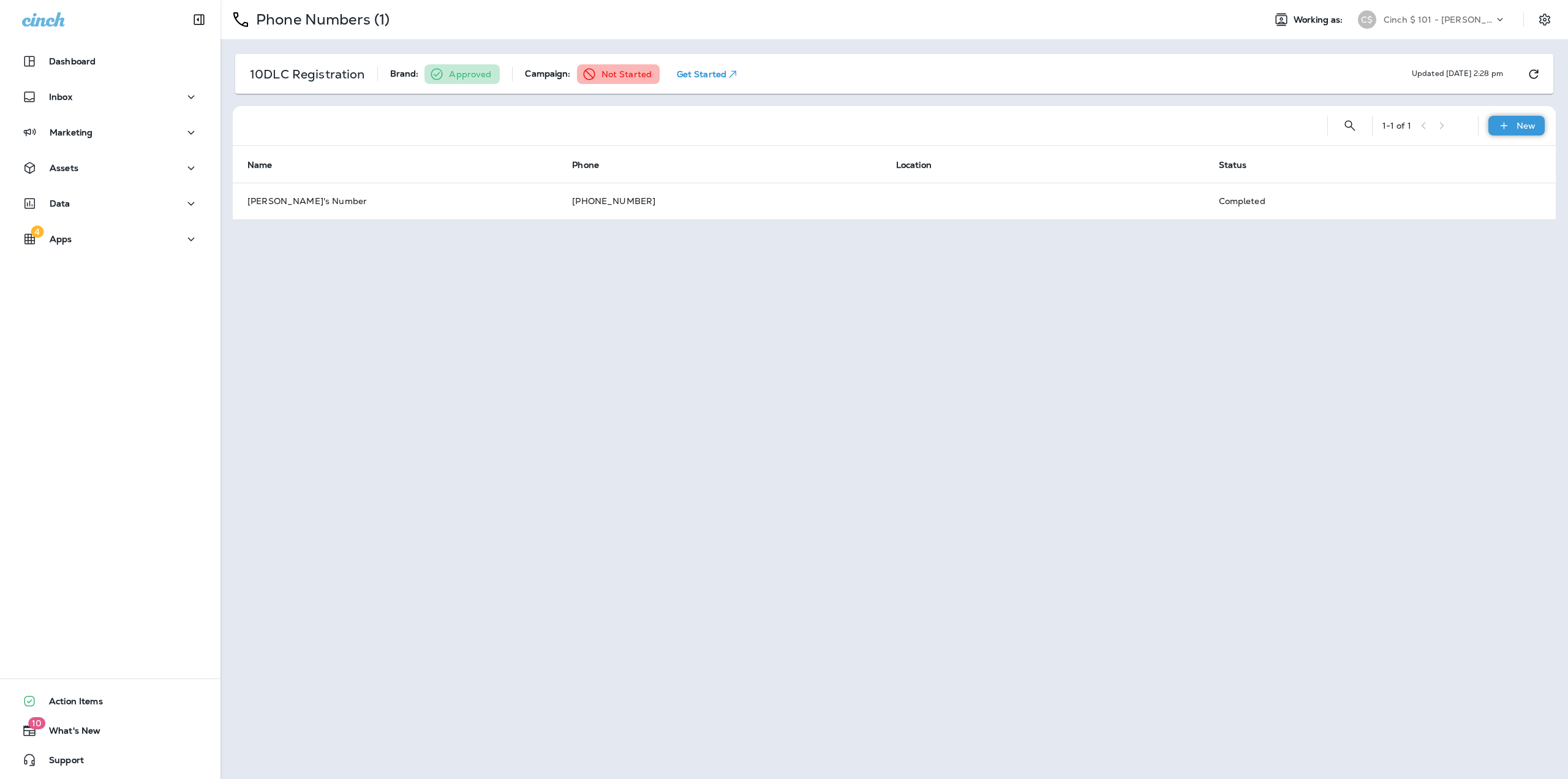
click at [1528, 121] on p "New" at bounding box center [1525, 126] width 19 height 10
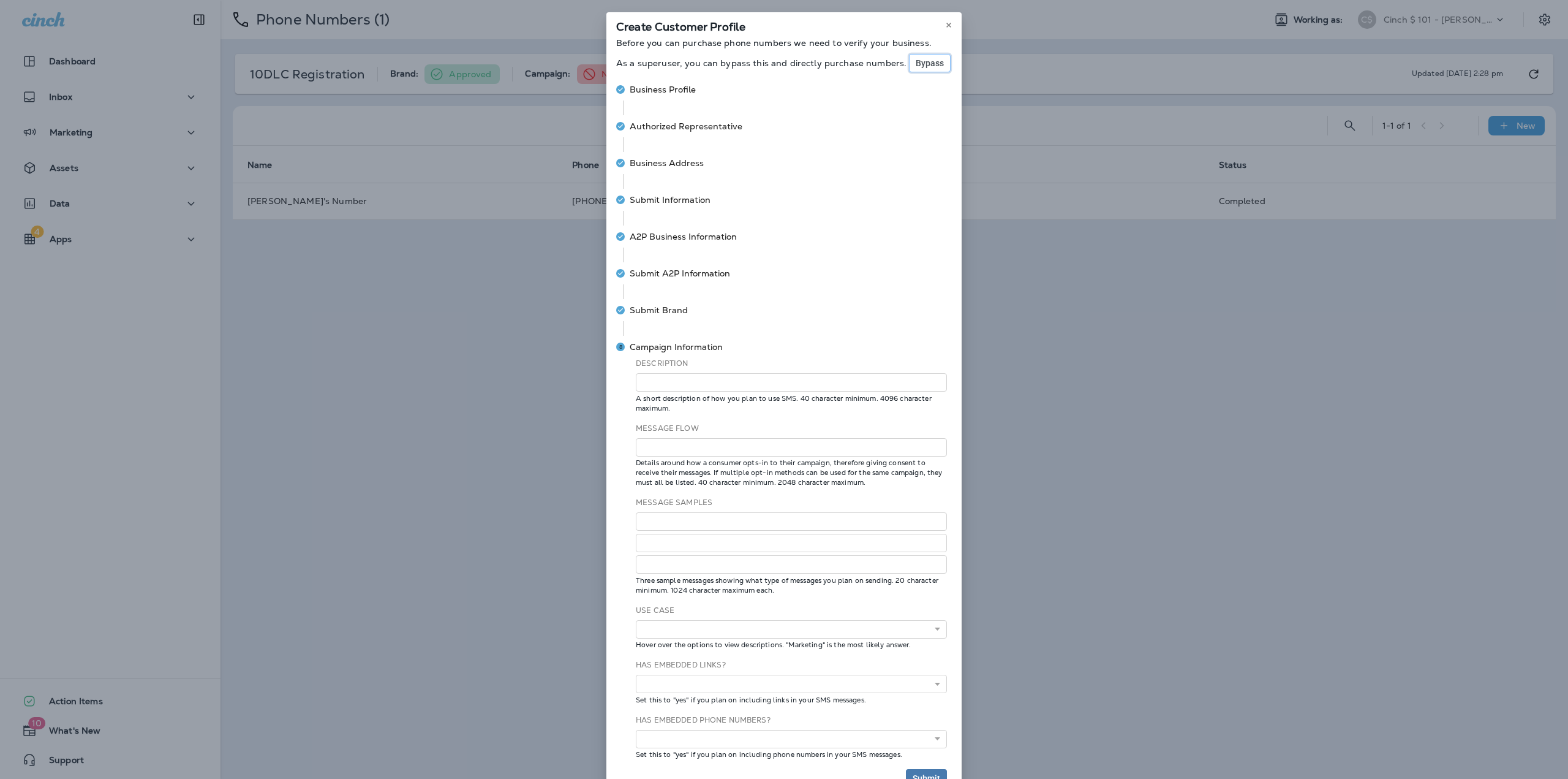
click at [916, 65] on span "Bypass" at bounding box center [930, 63] width 28 height 8
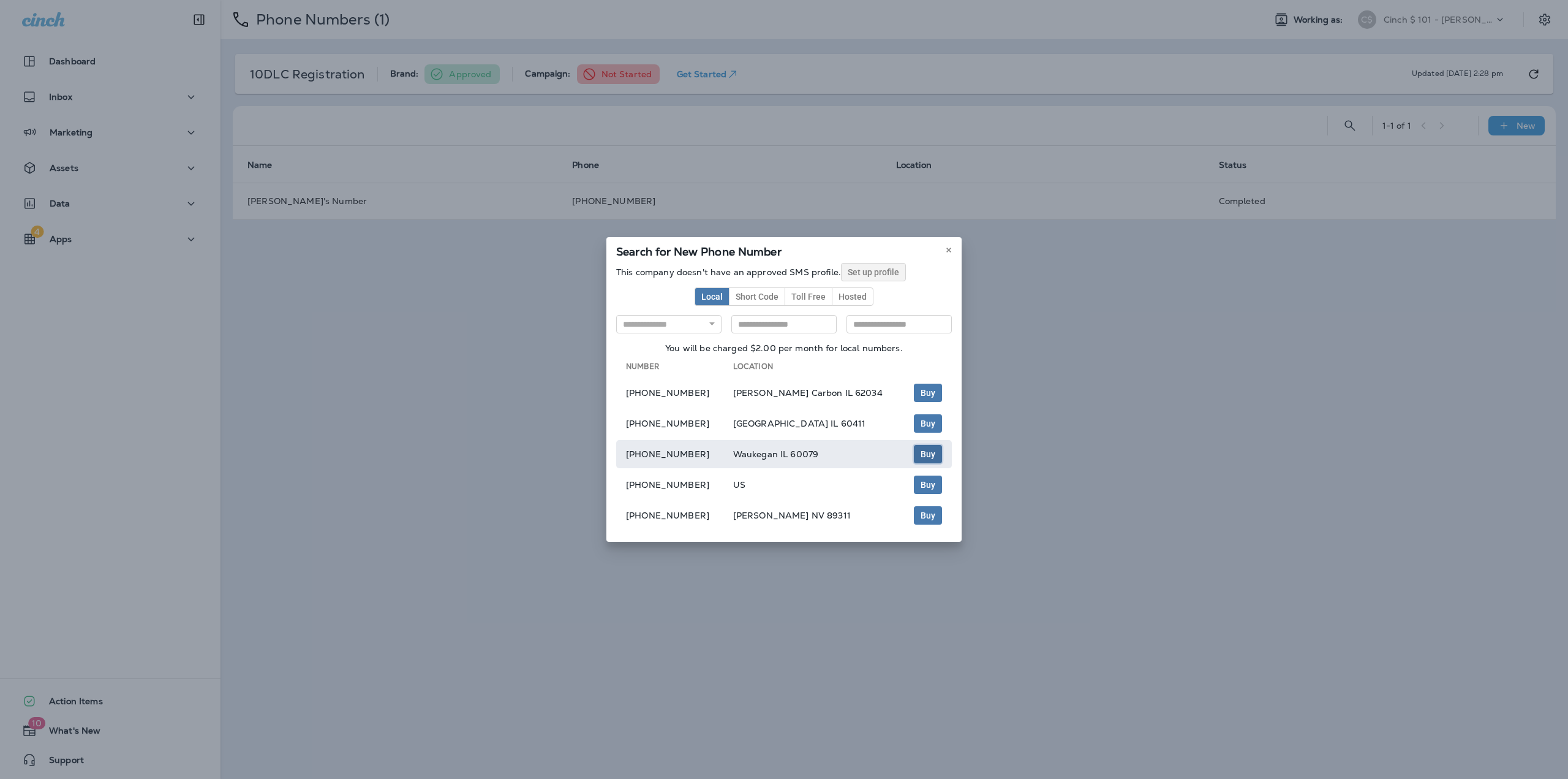
click at [925, 452] on span "Buy" at bounding box center [928, 454] width 15 height 8
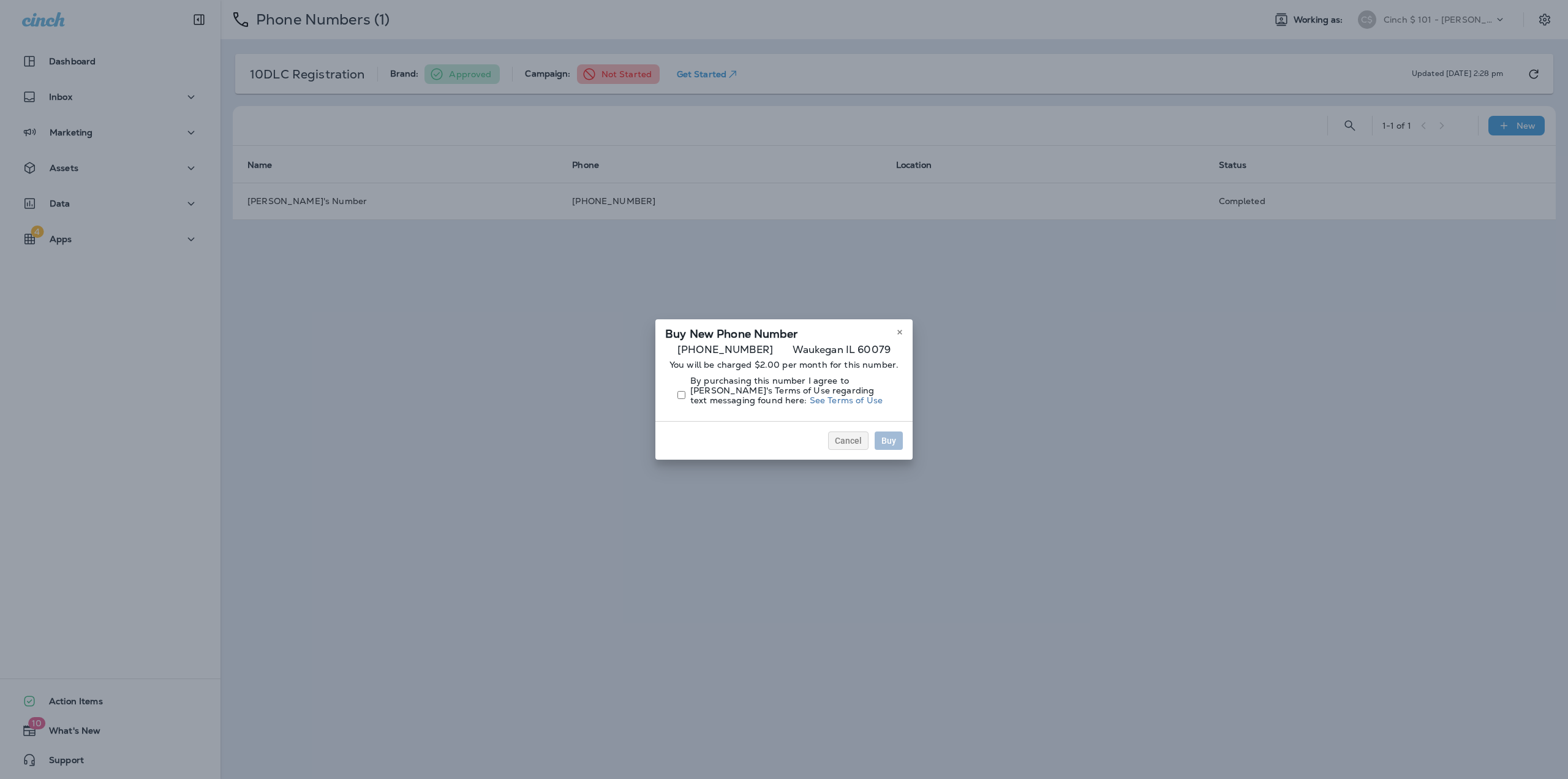
click at [772, 387] on p "By purchasing this number I agree to Cinch's Terms of Use regarding text messag…" at bounding box center [790, 390] width 200 height 29
click at [890, 439] on span "Buy" at bounding box center [889, 440] width 15 height 8
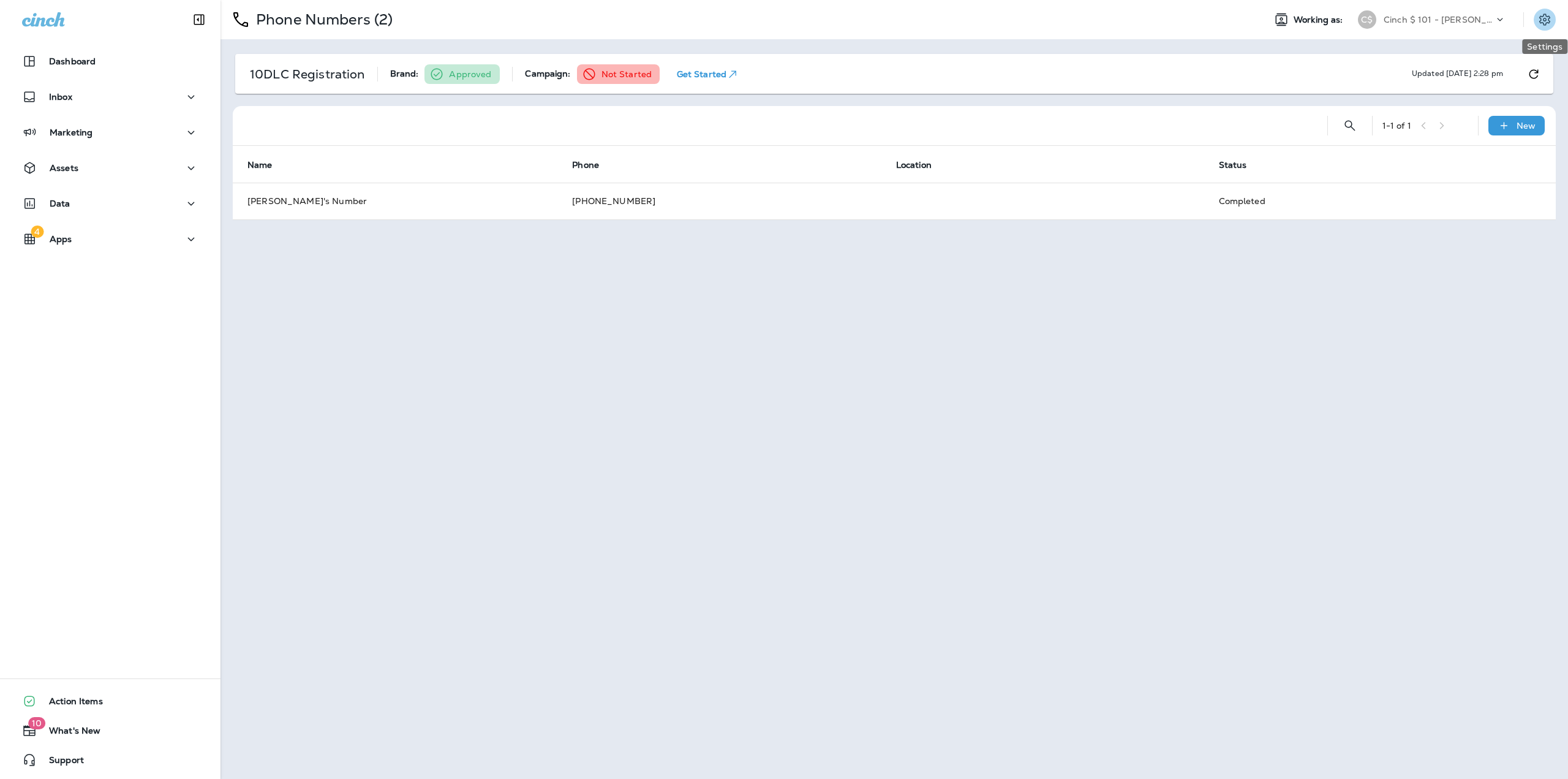
click at [1543, 16] on icon "Settings" at bounding box center [1544, 19] width 11 height 11
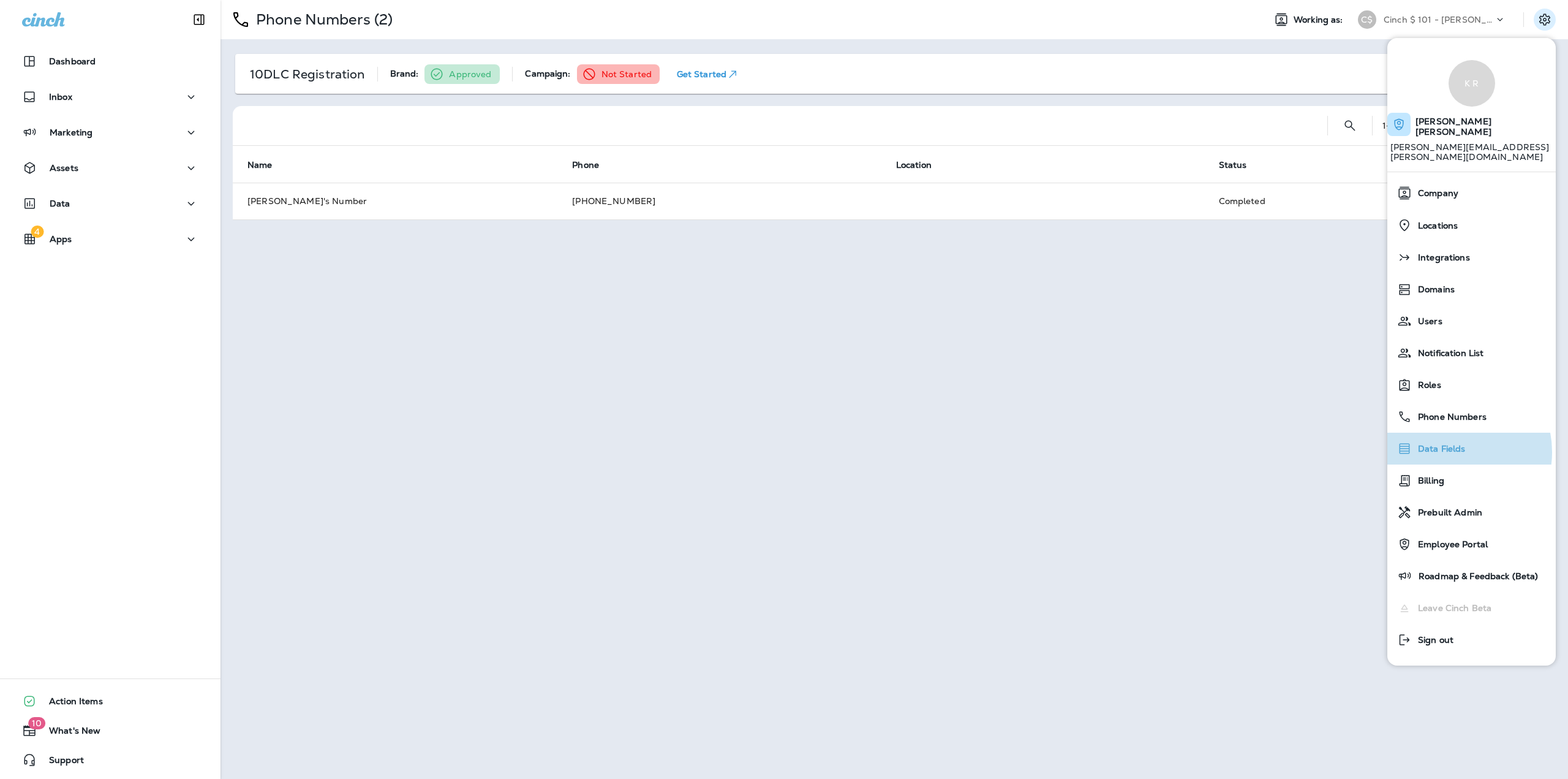
click at [1451, 444] on span "Data Fields" at bounding box center [1439, 448] width 54 height 11
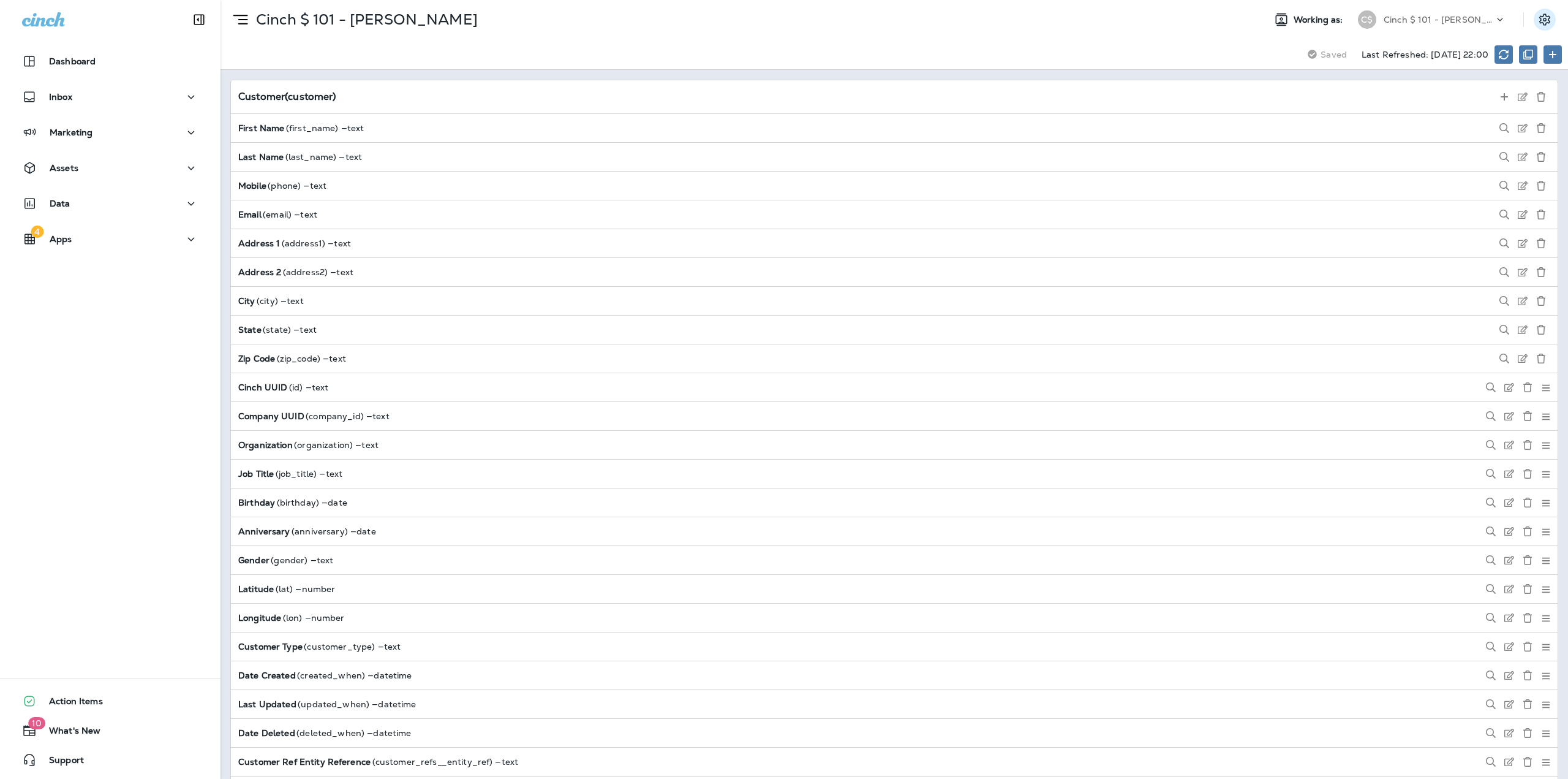
click at [1541, 16] on icon "Settings" at bounding box center [1544, 19] width 11 height 11
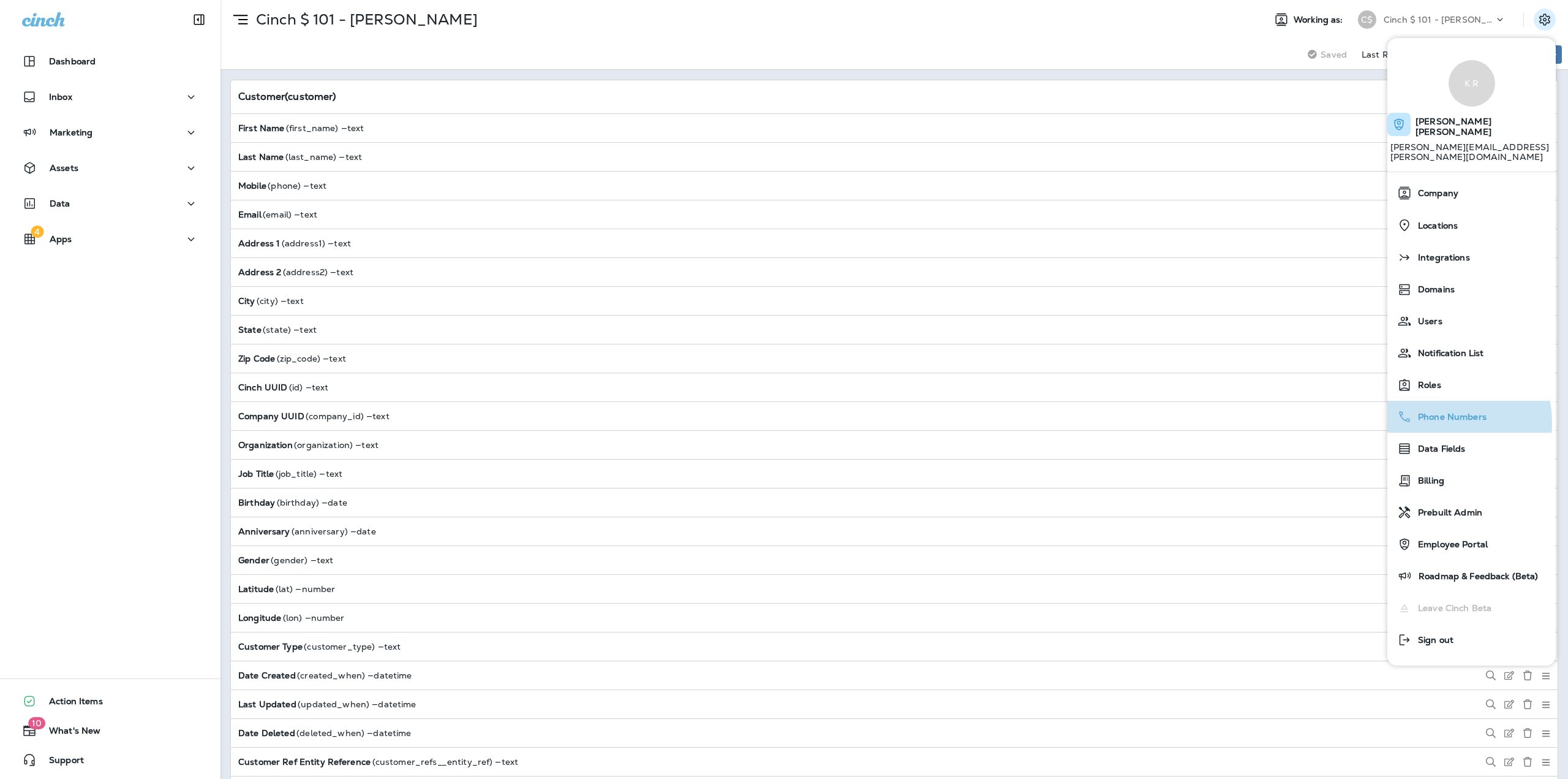
click at [1431, 412] on span "Phone Numbers" at bounding box center [1449, 417] width 74 height 11
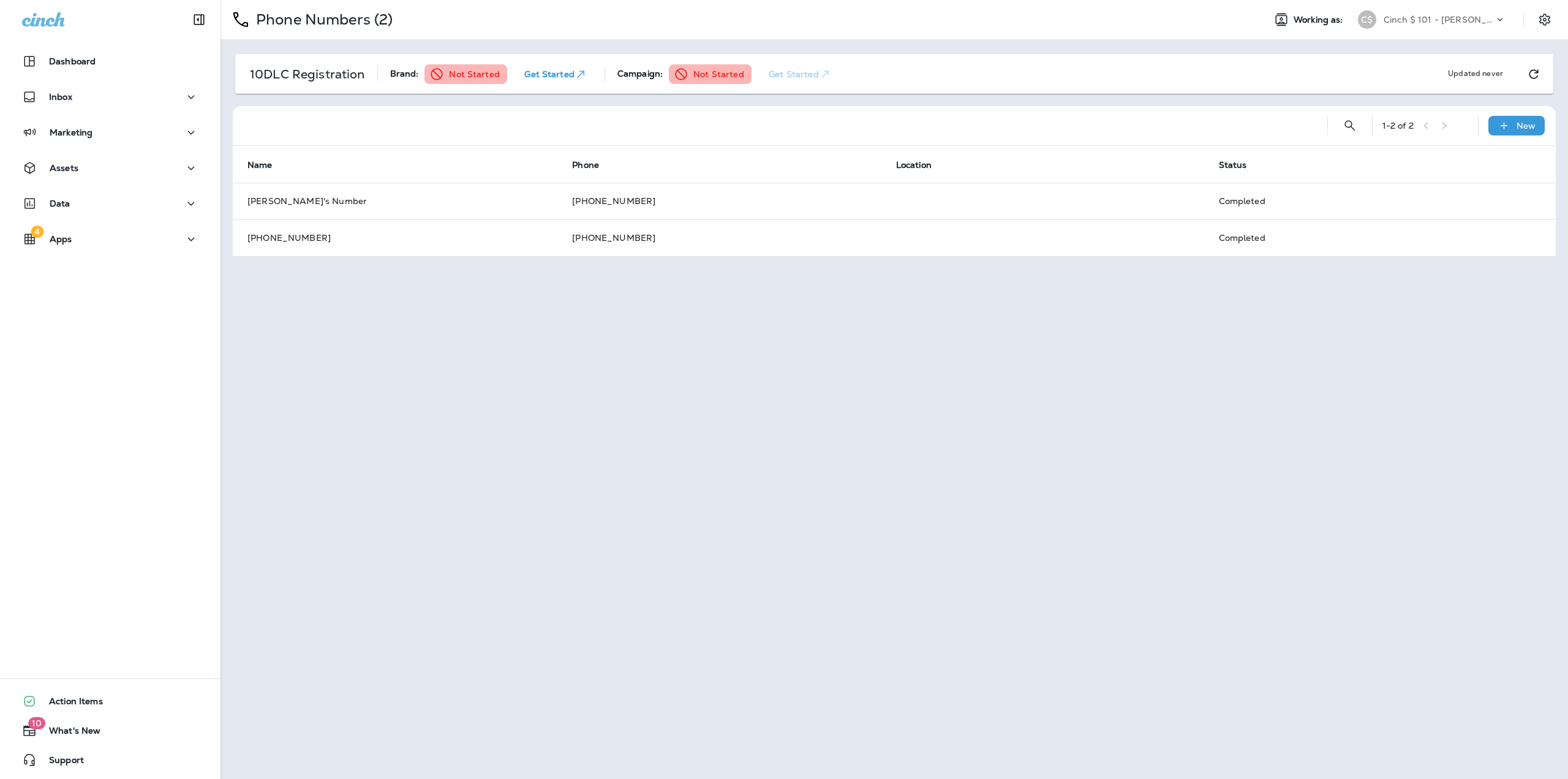
click at [331, 361] on div "Phone Numbers (2) Working as: C$ Cinch $ 101 - [PERSON_NAME] 10DLC Registration…" at bounding box center [894, 390] width 1347 height 779
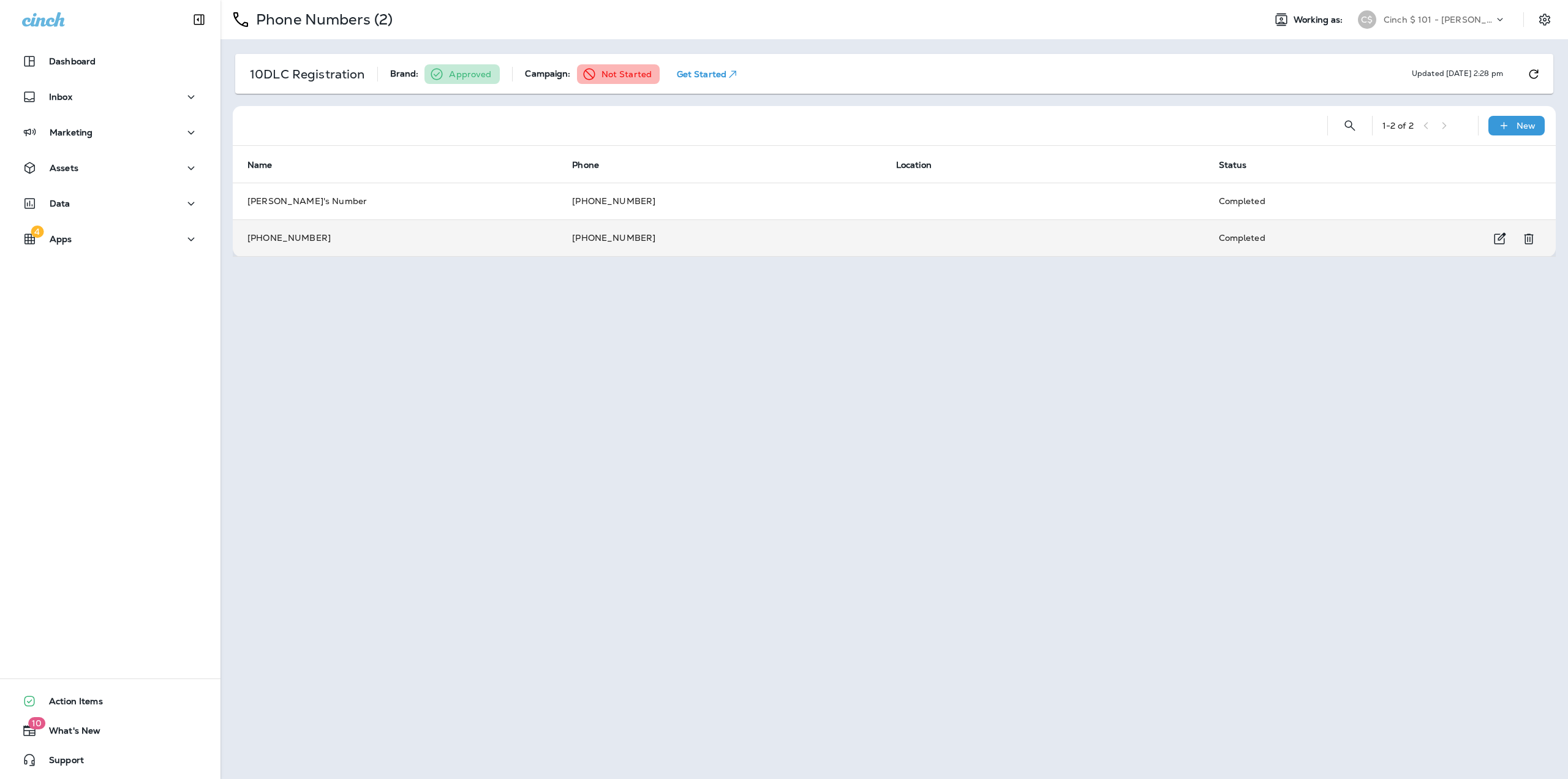
click at [263, 236] on td "[PHONE_NUMBER]" at bounding box center [395, 237] width 325 height 37
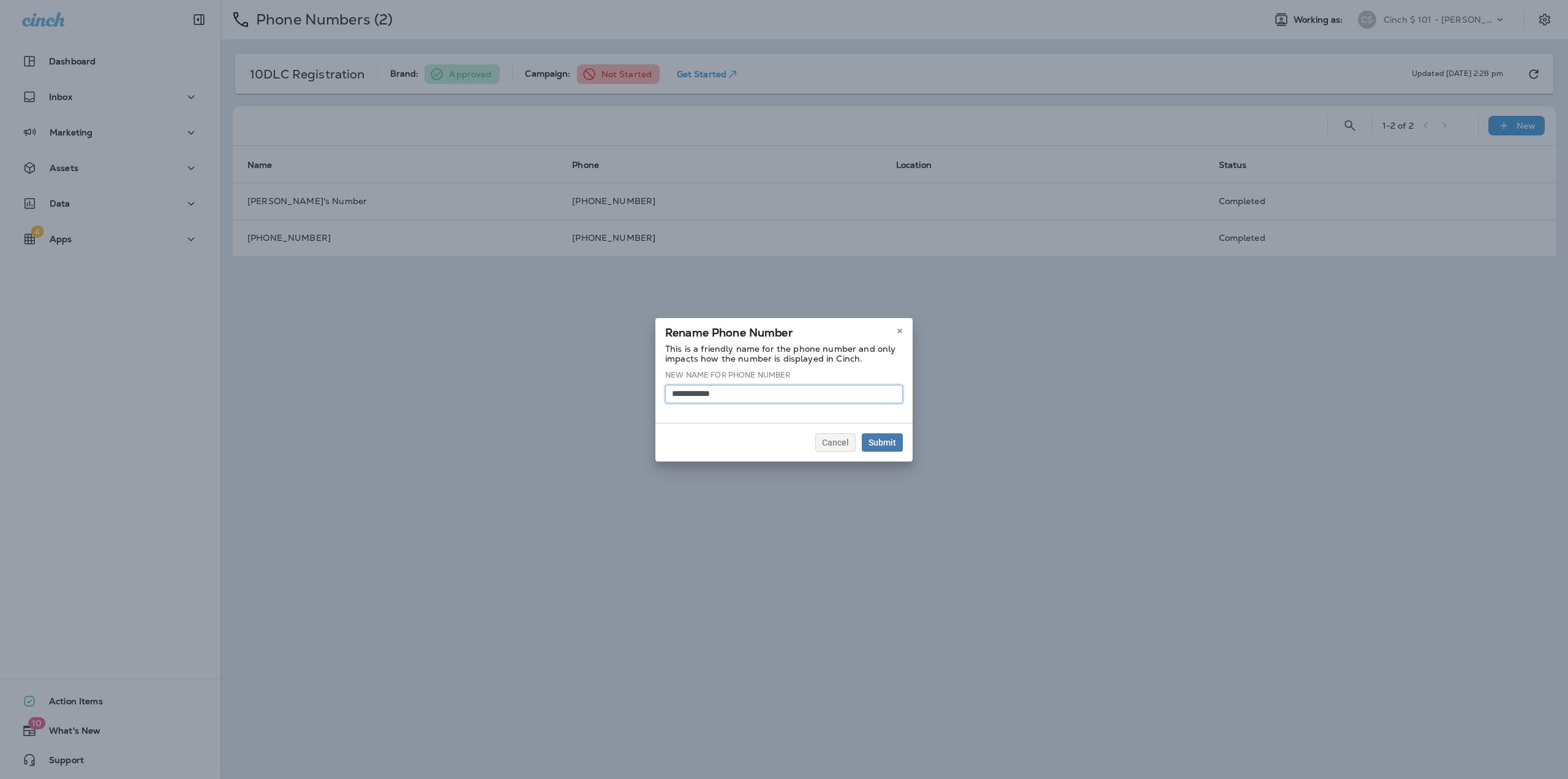
drag, startPoint x: 744, startPoint y: 390, endPoint x: 537, endPoint y: 362, distance: 208.9
click at [537, 362] on div "**********" at bounding box center [784, 390] width 1568 height 779
type input "**********"
click at [883, 438] on span "Submit" at bounding box center [883, 442] width 28 height 8
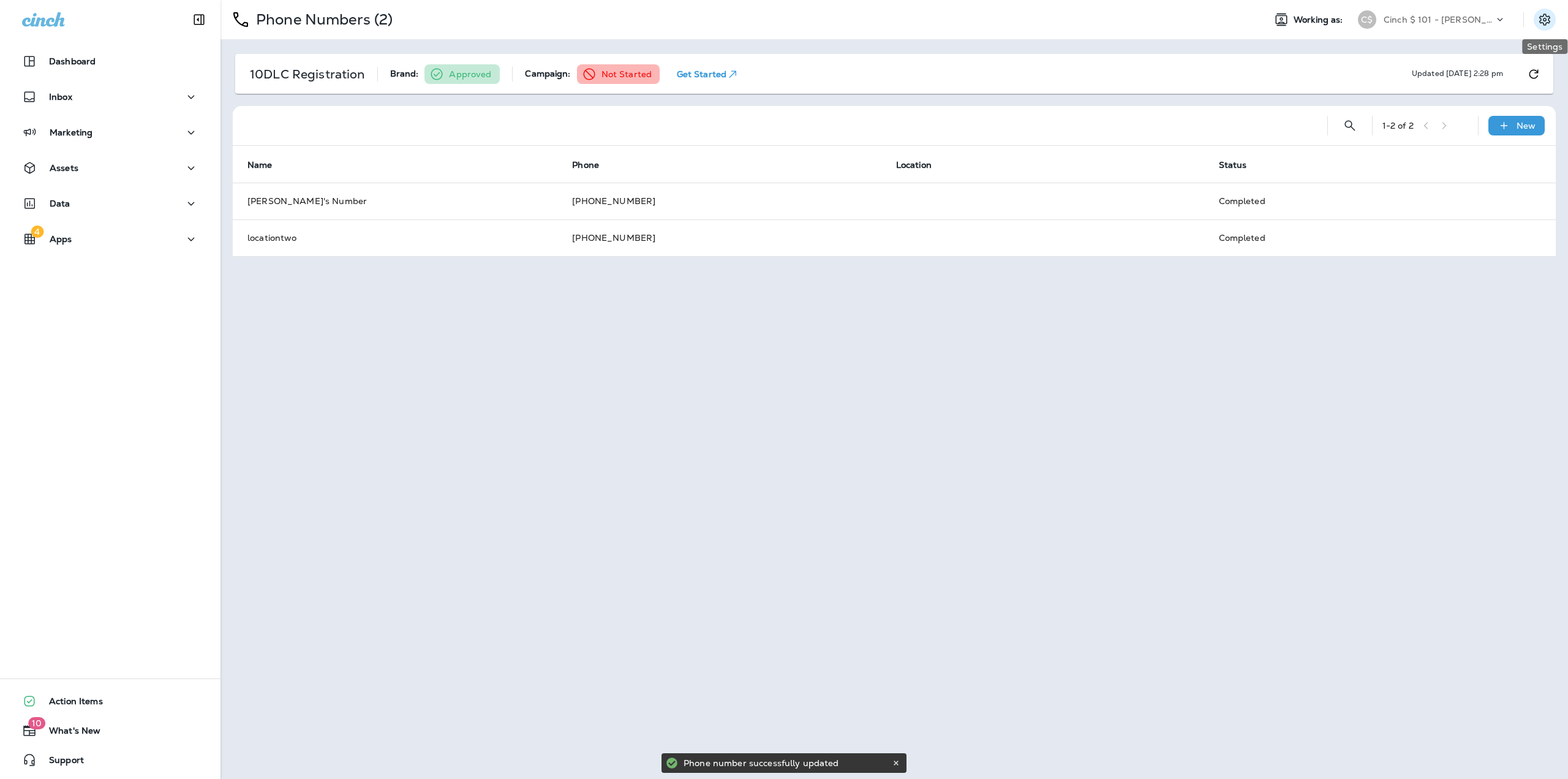
click at [1548, 18] on icon "Settings" at bounding box center [1545, 20] width 15 height 15
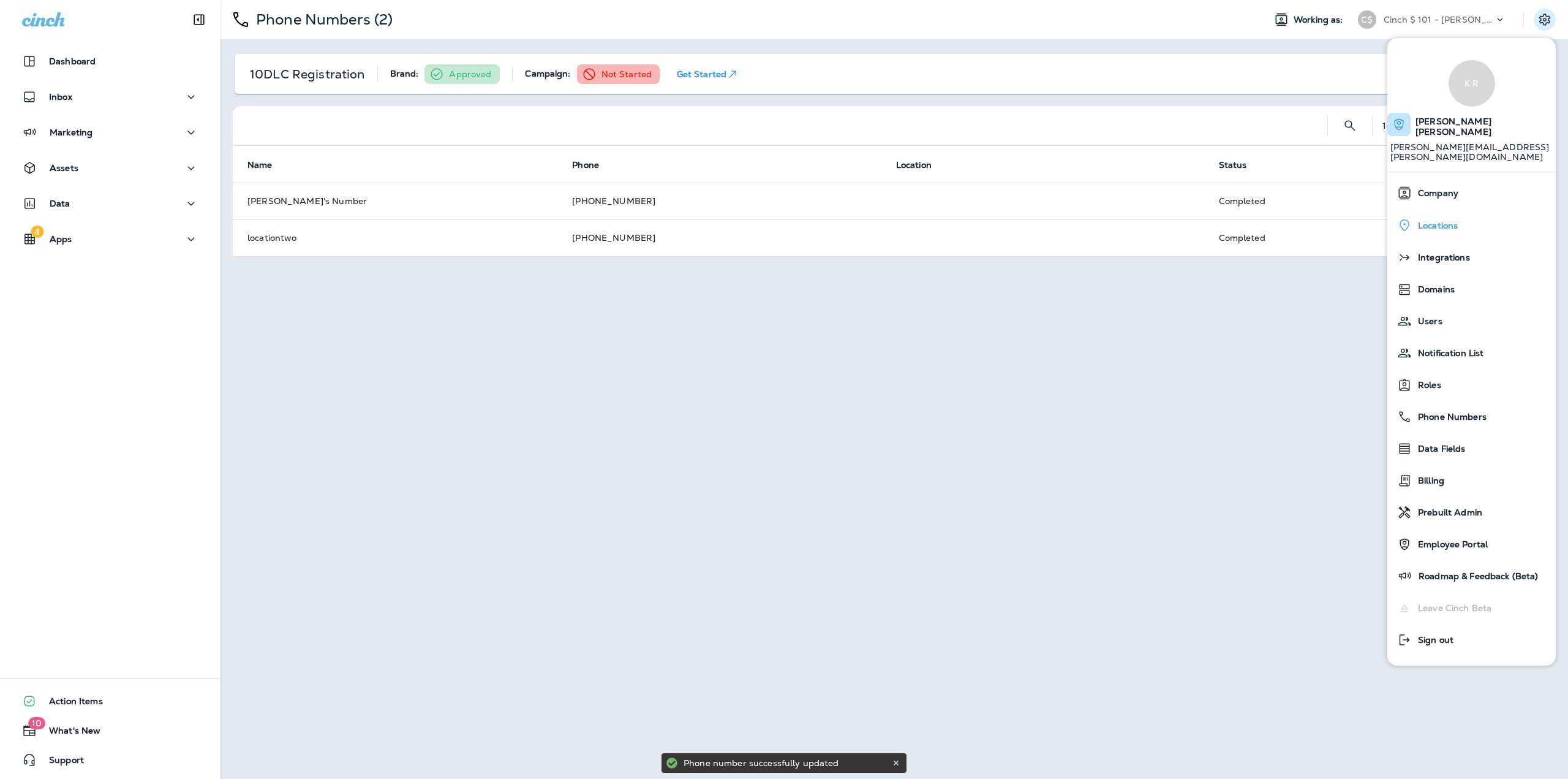
click at [1437, 213] on div "Locations" at bounding box center [1471, 225] width 159 height 25
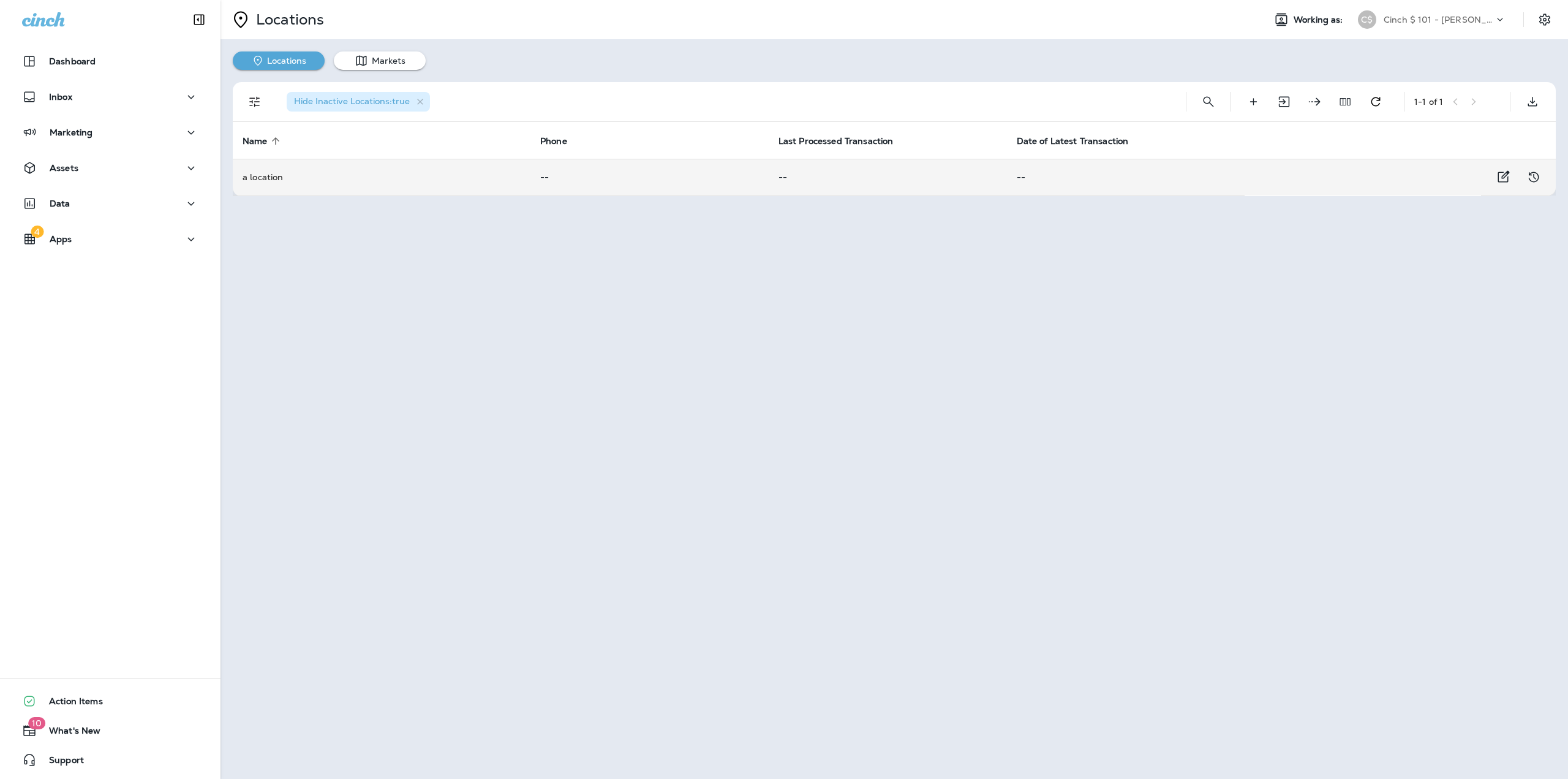
click at [274, 177] on td "a location" at bounding box center [382, 177] width 298 height 37
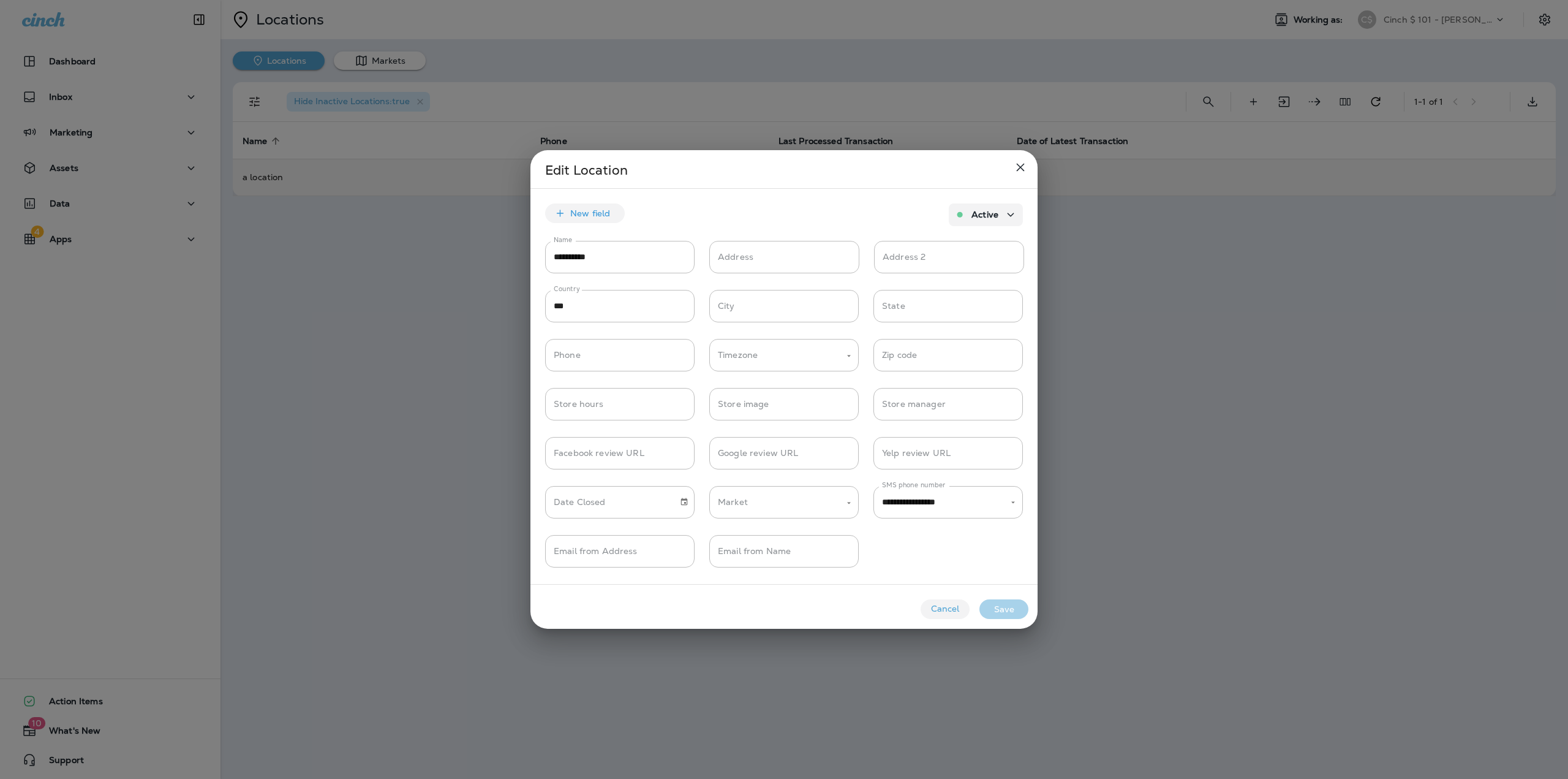
type input "**********"
drag, startPoint x: 560, startPoint y: 257, endPoint x: 502, endPoint y: 249, distance: 58.5
click at [502, 249] on div "**********" at bounding box center [784, 390] width 1568 height 779
click at [614, 255] on input "********" at bounding box center [619, 257] width 150 height 33
type input "*********"
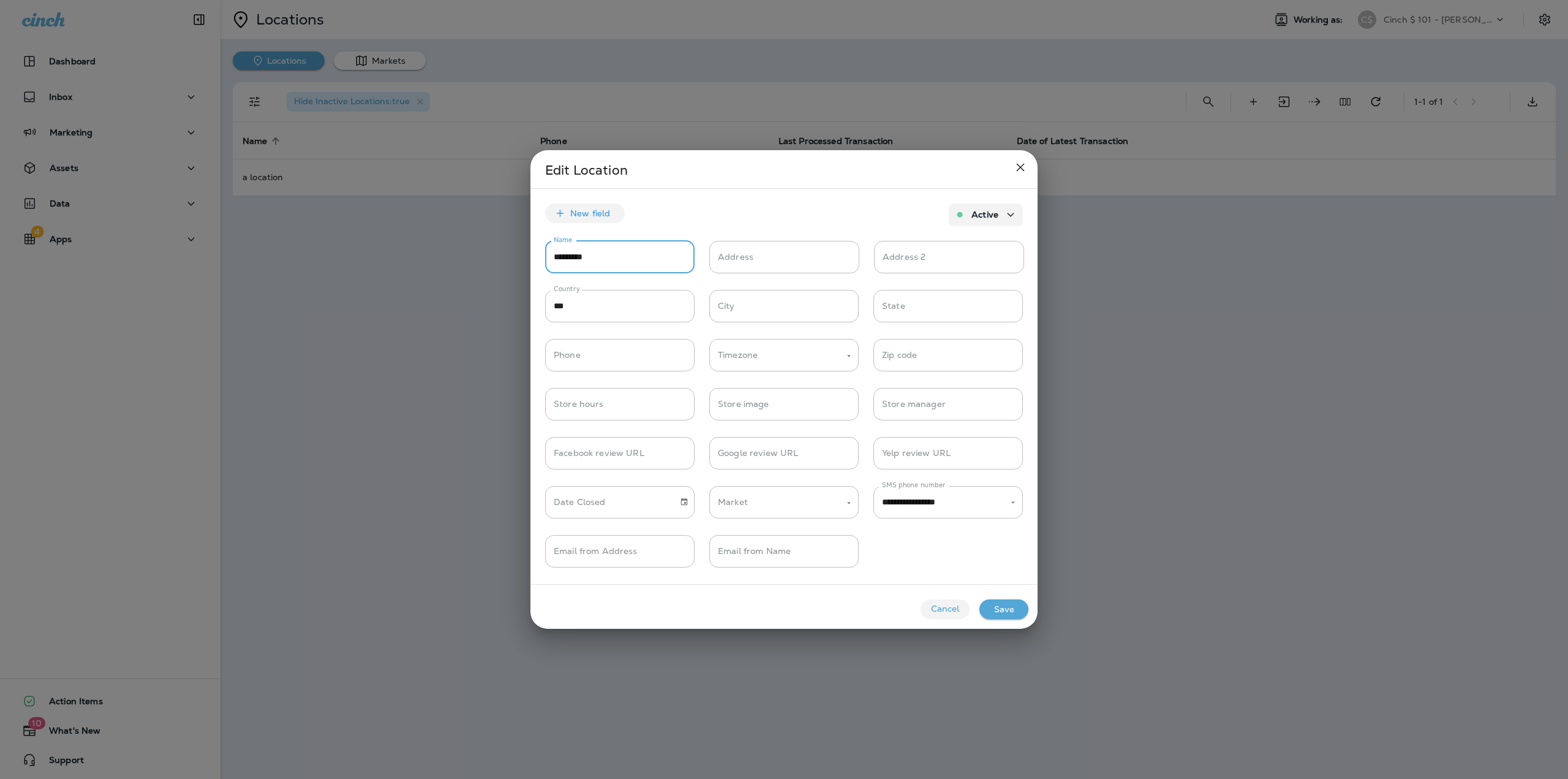
click at [1004, 606] on button "Save" at bounding box center [1004, 609] width 49 height 20
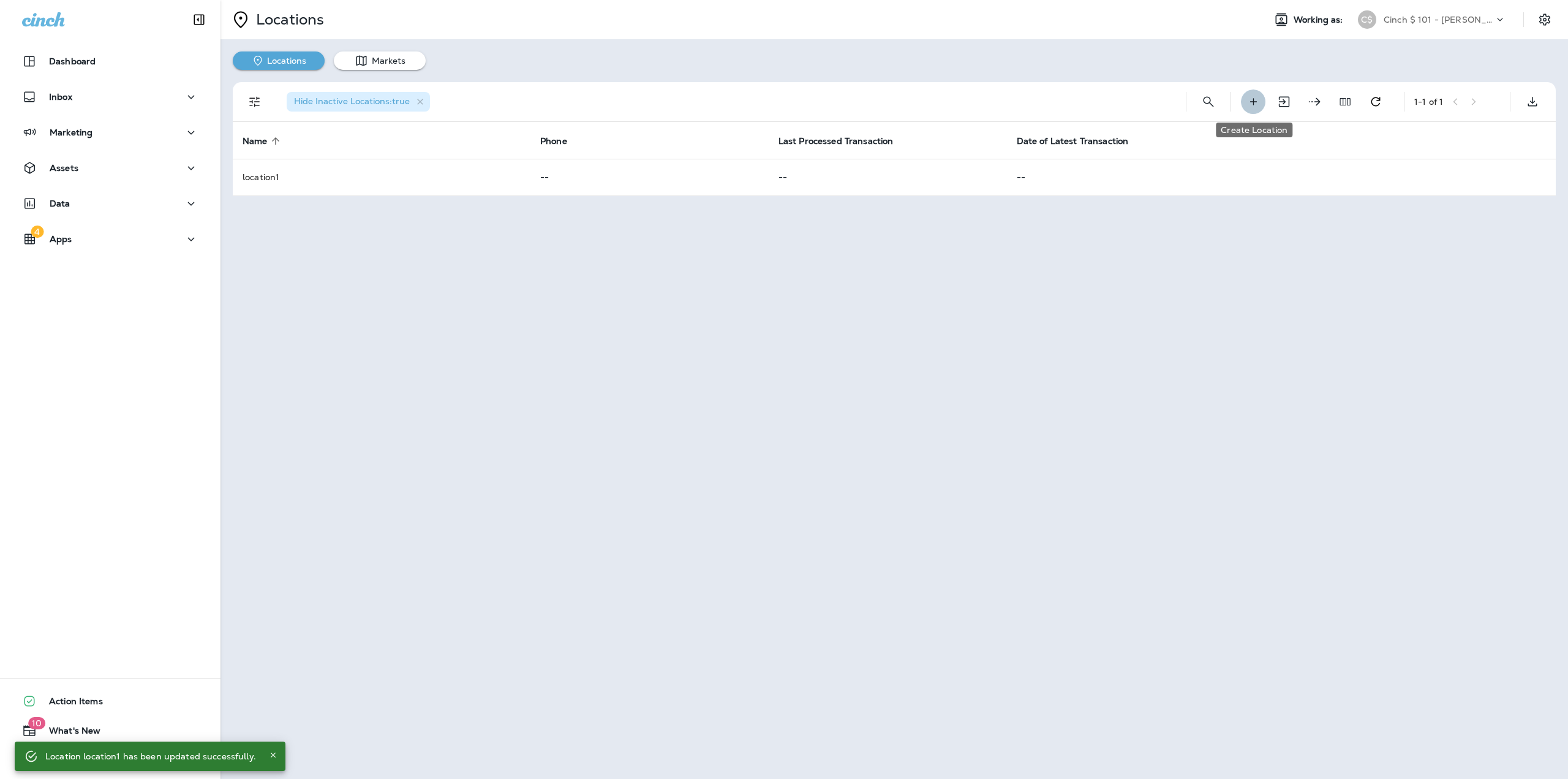
click at [1257, 106] on icon "Create Location" at bounding box center [1254, 101] width 13 height 12
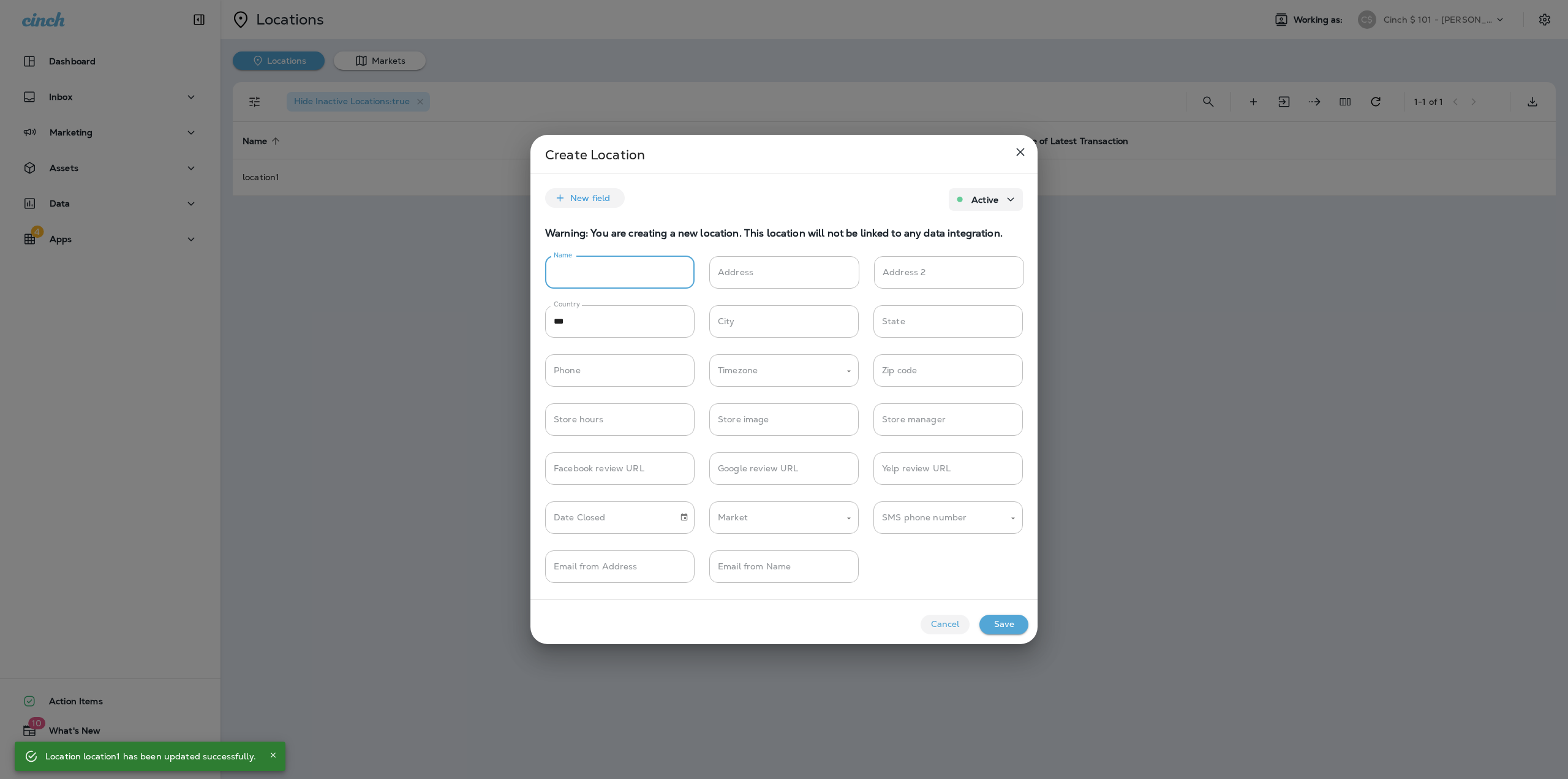
click at [653, 266] on input "Name" at bounding box center [619, 272] width 150 height 33
click at [1006, 516] on div "SMS phone number" at bounding box center [948, 518] width 150 height 33
type input "*********"
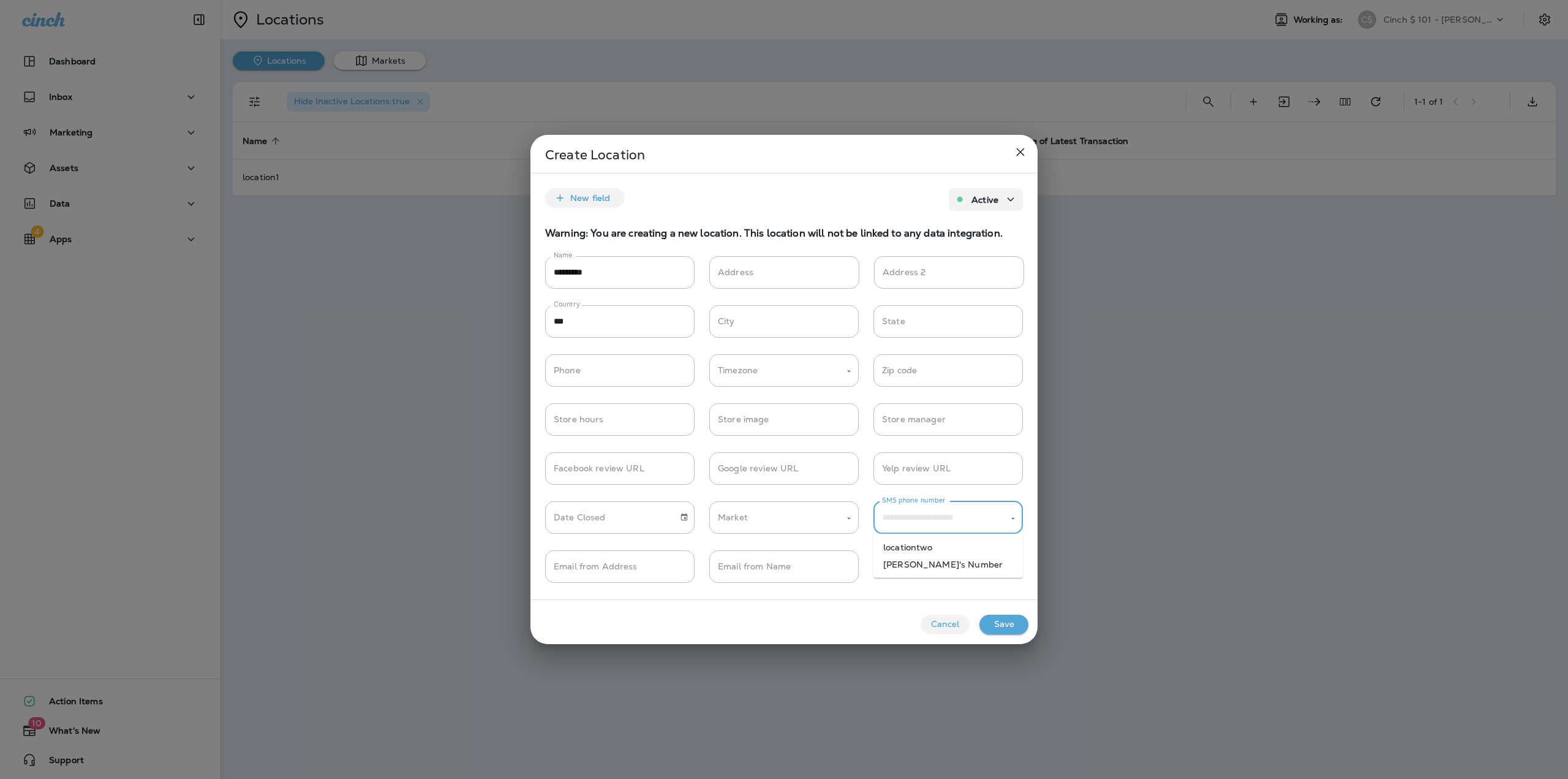
click at [926, 545] on li "locationtwo" at bounding box center [948, 547] width 150 height 17
type input "**********"
click at [987, 617] on button "Save" at bounding box center [1004, 624] width 49 height 20
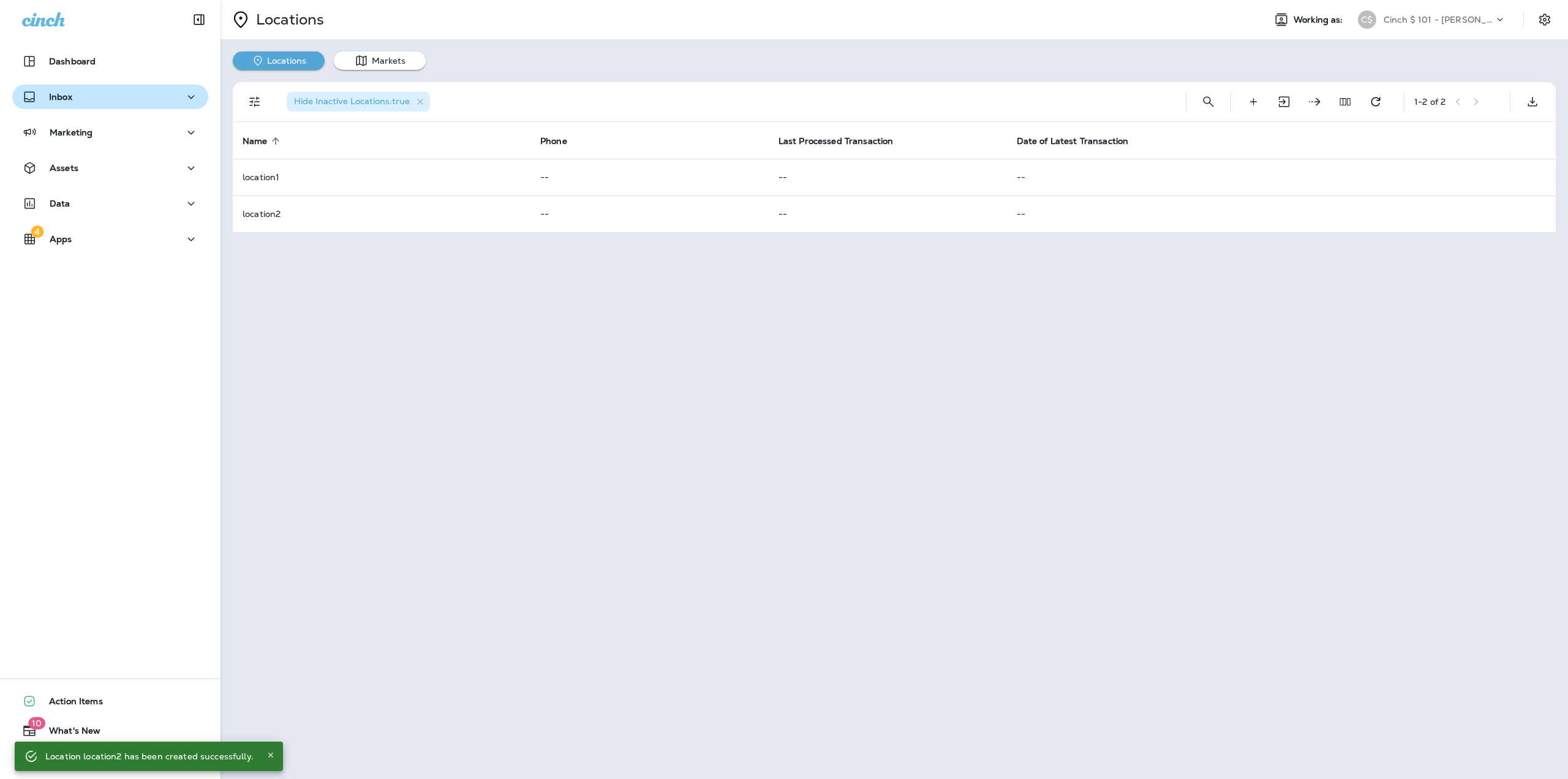
click at [72, 92] on div "Inbox" at bounding box center [110, 97] width 177 height 16
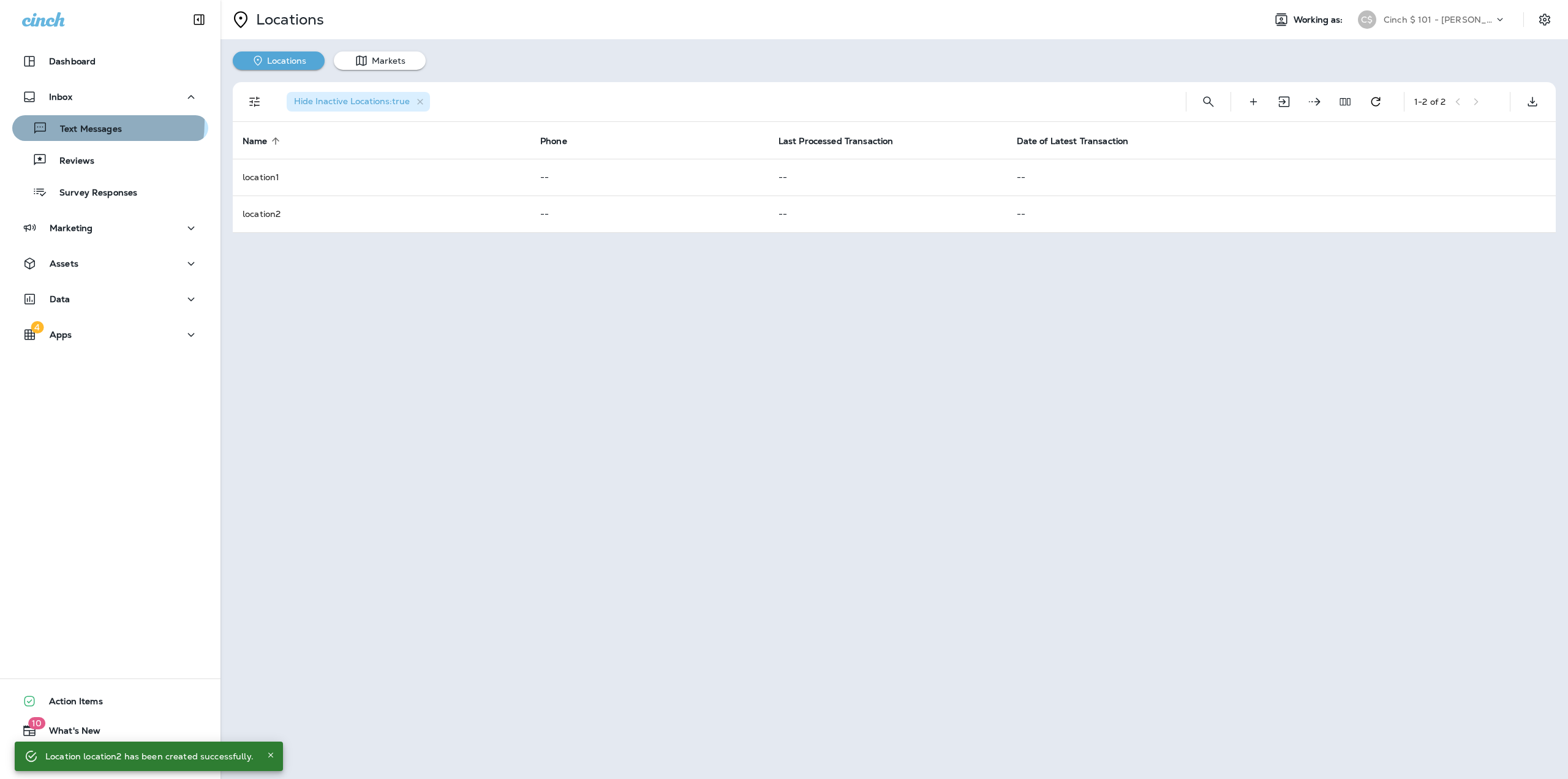
click at [79, 122] on div "Text Messages" at bounding box center [70, 128] width 105 height 18
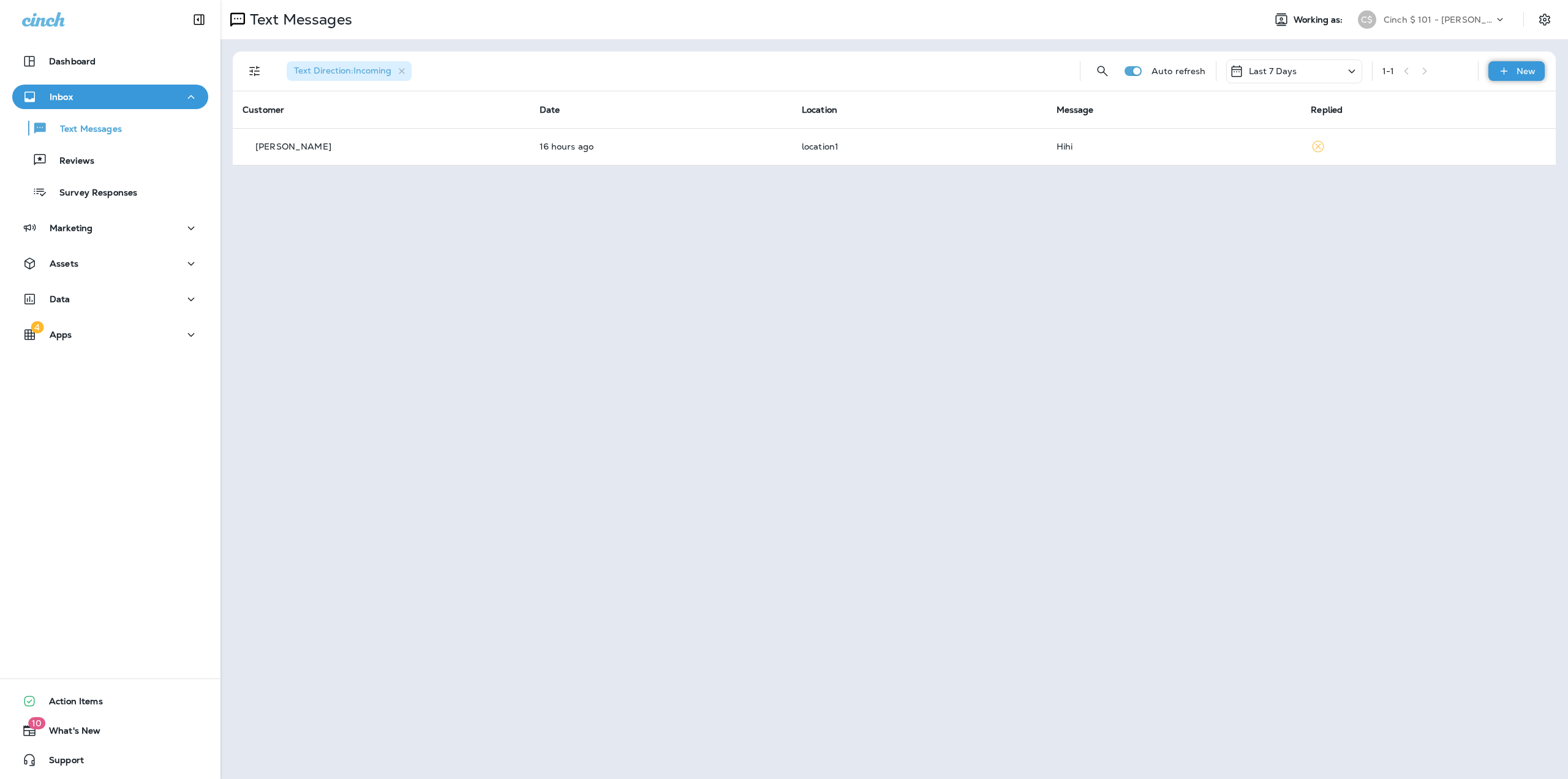
click at [1508, 69] on icon at bounding box center [1504, 70] width 13 height 12
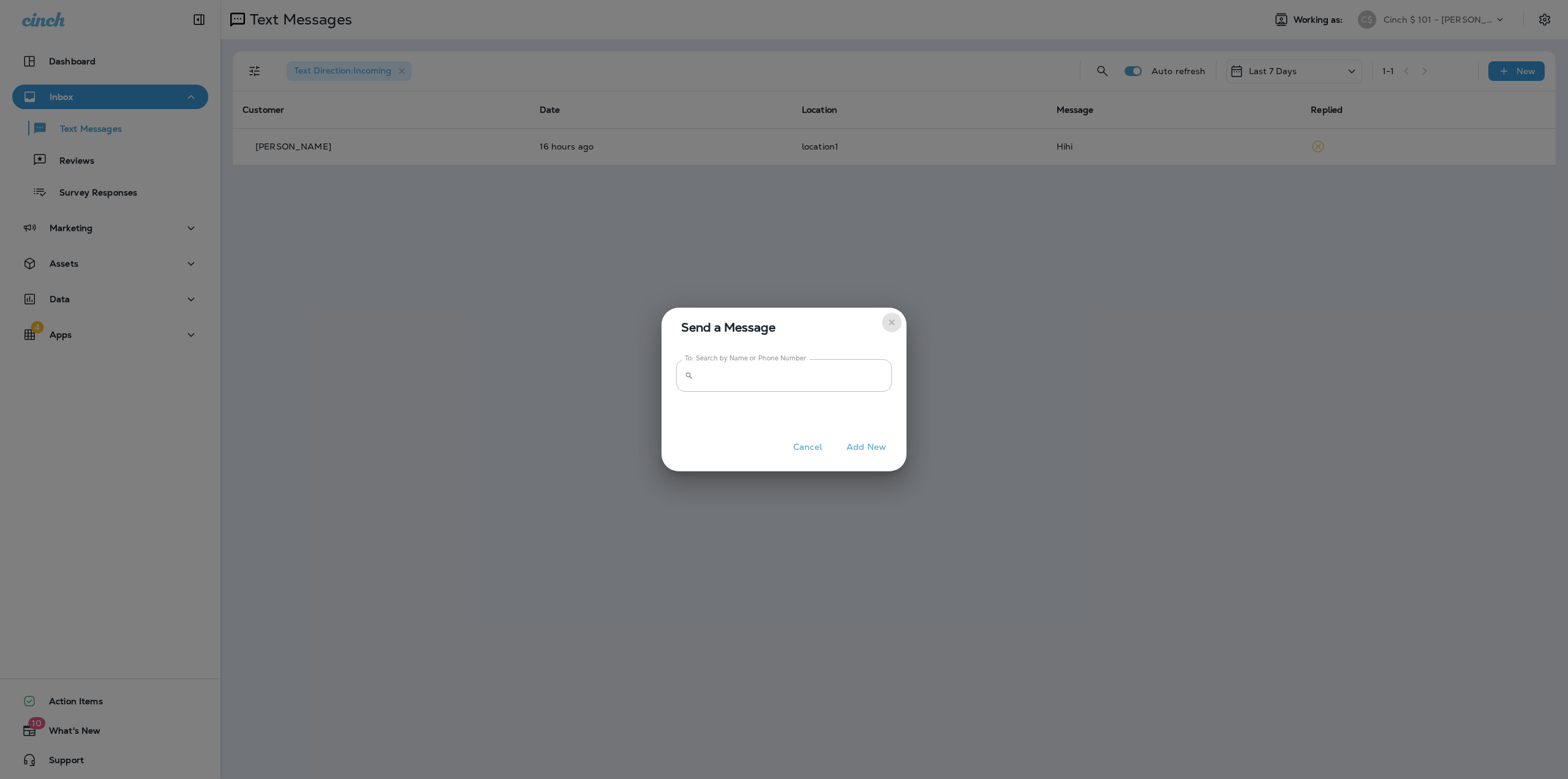
drag, startPoint x: 893, startPoint y: 318, endPoint x: 875, endPoint y: 310, distance: 19.7
click at [892, 318] on icon "close" at bounding box center [892, 322] width 10 height 10
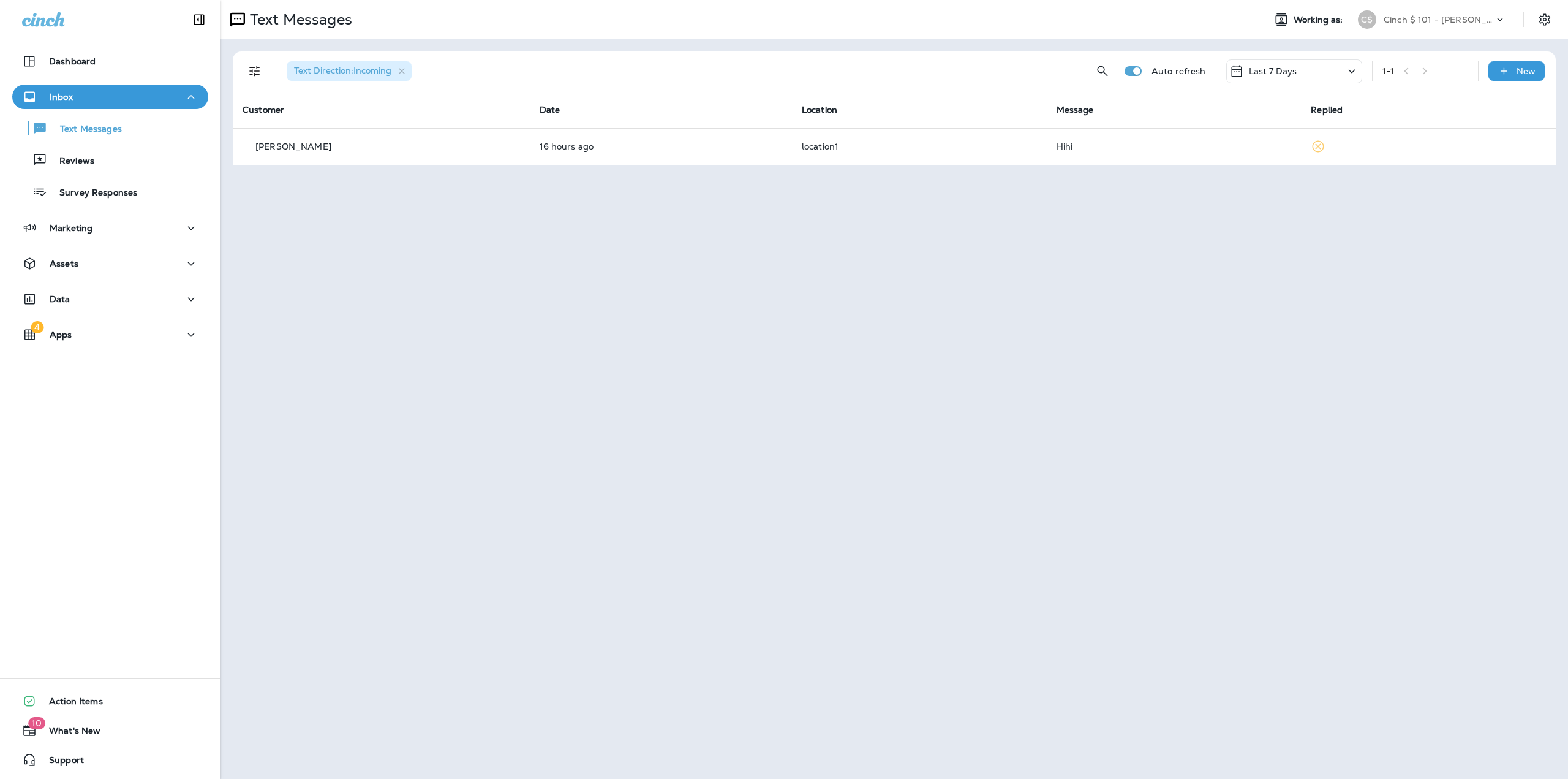
click at [1292, 78] on div "Last 7 Days" at bounding box center [1263, 71] width 68 height 15
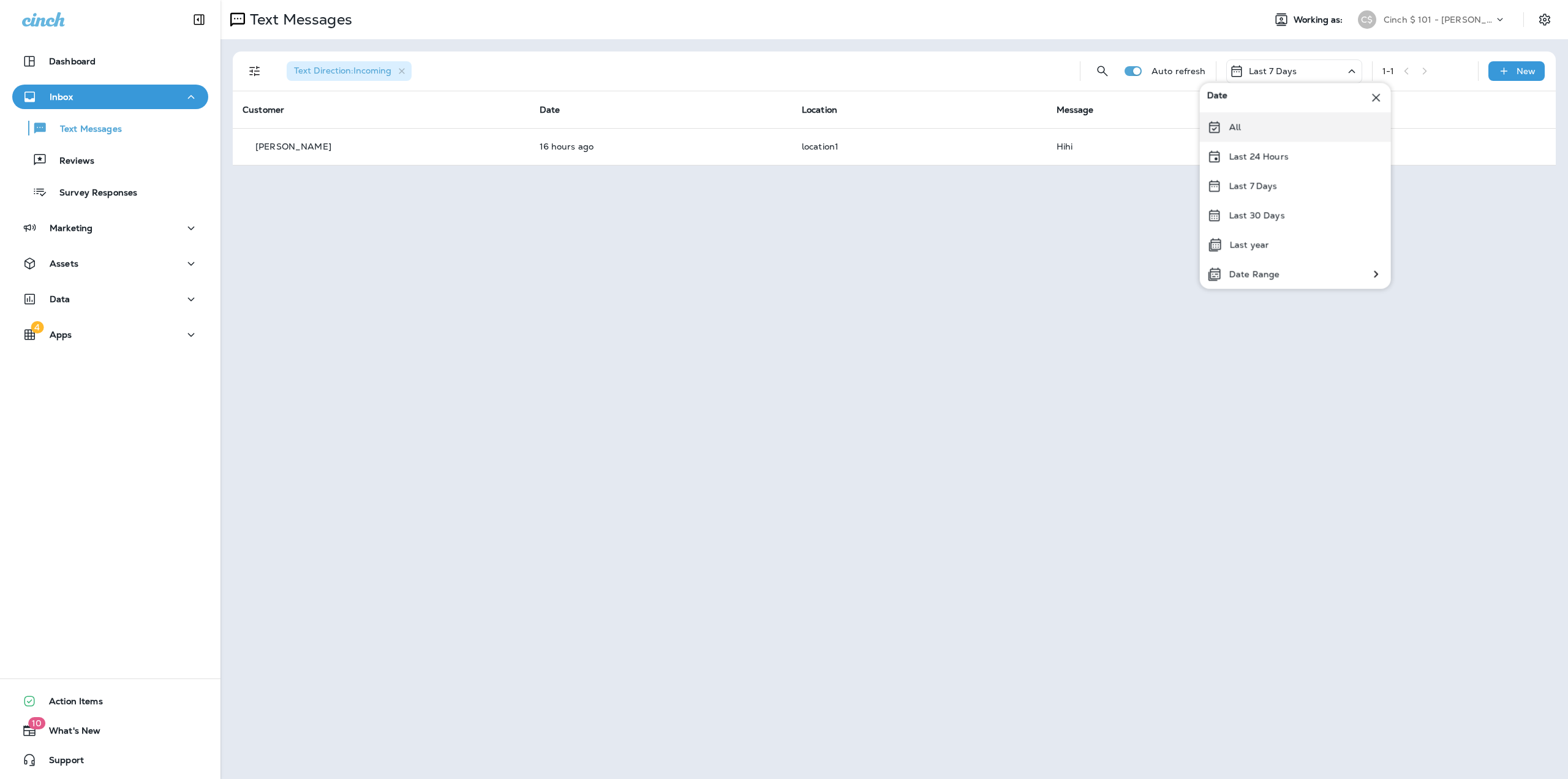
click at [1267, 127] on div "All" at bounding box center [1296, 127] width 191 height 29
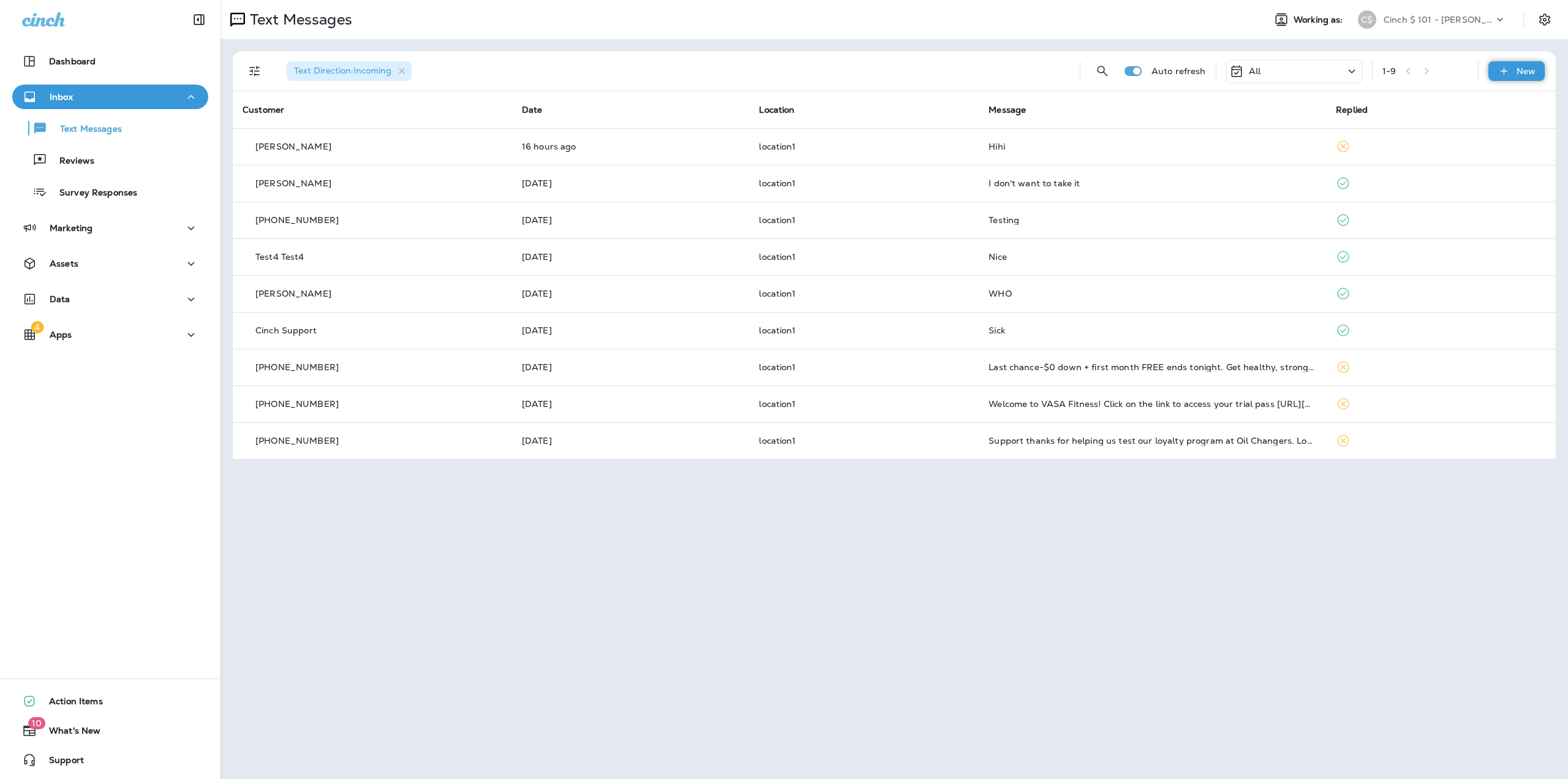
click at [1511, 75] on icon at bounding box center [1504, 70] width 13 height 12
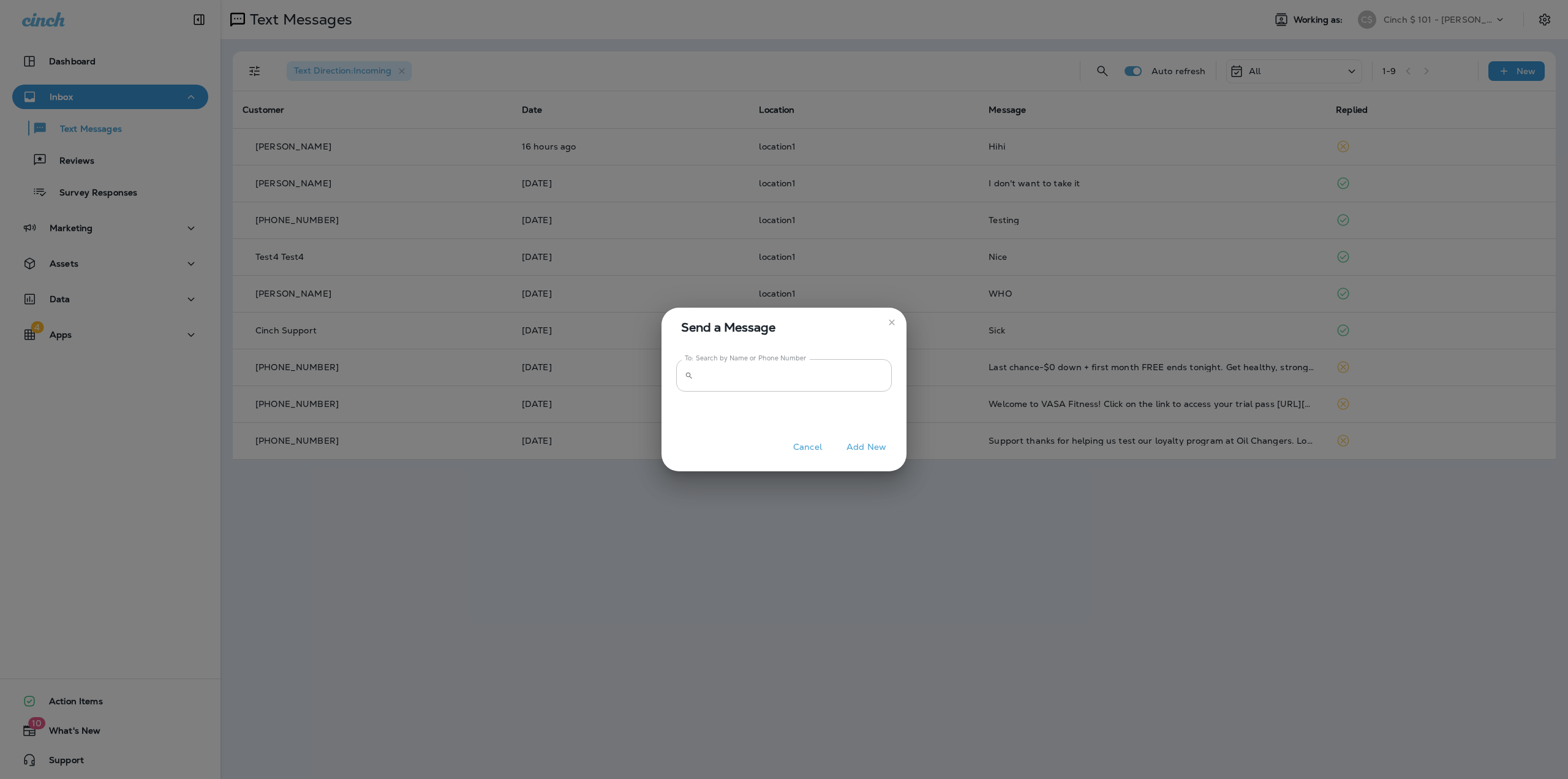
click at [717, 376] on input "To: Search by Name or Phone Number" at bounding box center [795, 376] width 194 height 33
type input "**********"
click at [871, 444] on button "Add New" at bounding box center [866, 447] width 52 height 19
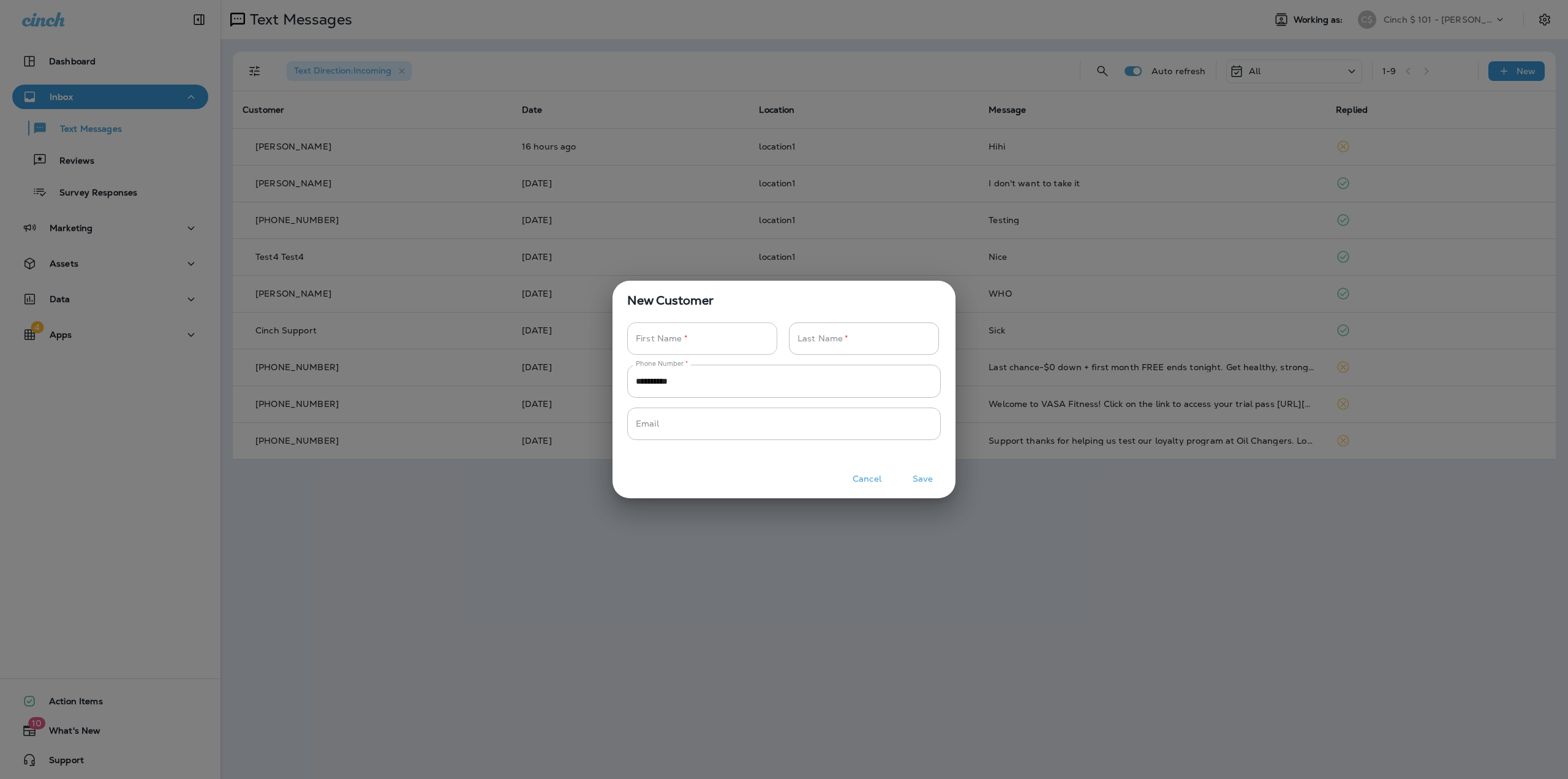
click at [710, 341] on input "Phone Number   *" at bounding box center [695, 339] width 137 height 33
type input "****"
click at [916, 480] on button "Save" at bounding box center [923, 479] width 46 height 19
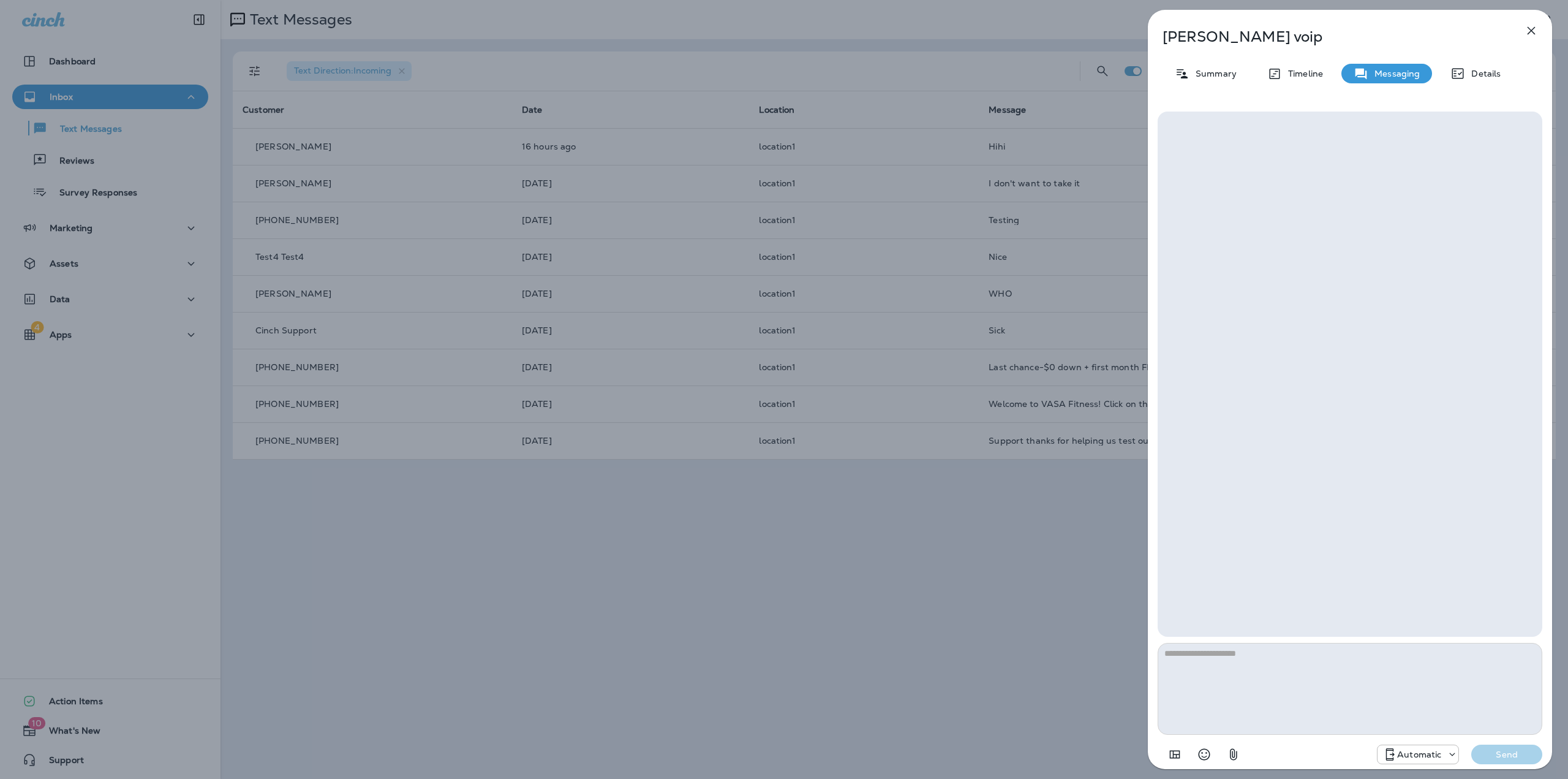
click at [1269, 659] on textarea at bounding box center [1350, 689] width 384 height 92
click at [1406, 753] on p "Automatic" at bounding box center [1419, 754] width 44 height 10
click at [854, 558] on div "[PERSON_NAME] Summary Timeline Messaging Details Automatic Send" at bounding box center [784, 390] width 1568 height 779
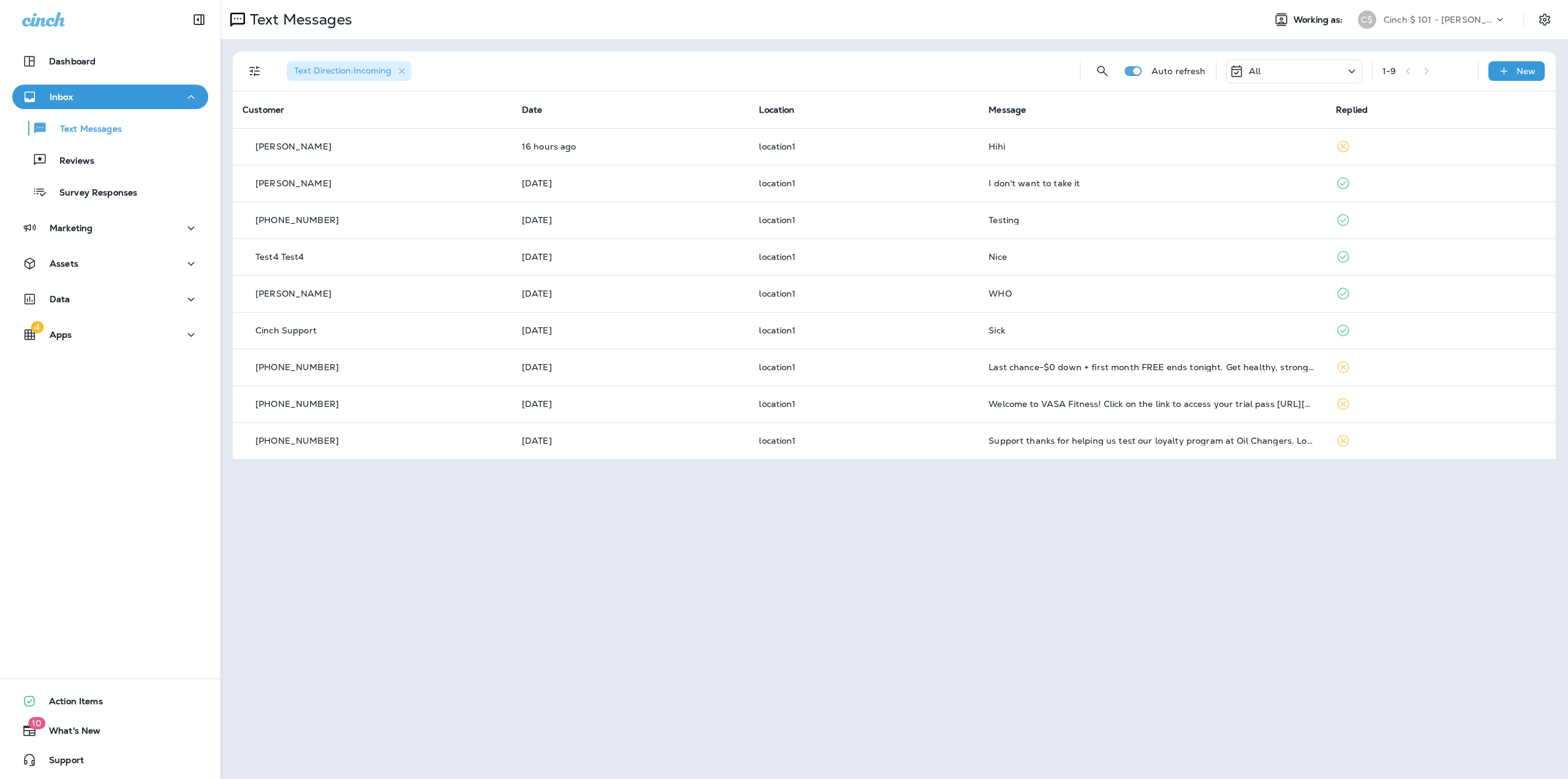
drag, startPoint x: 994, startPoint y: 562, endPoint x: 999, endPoint y: 550, distance: 13.0
click at [995, 557] on div at bounding box center [845, 390] width 1568 height 779
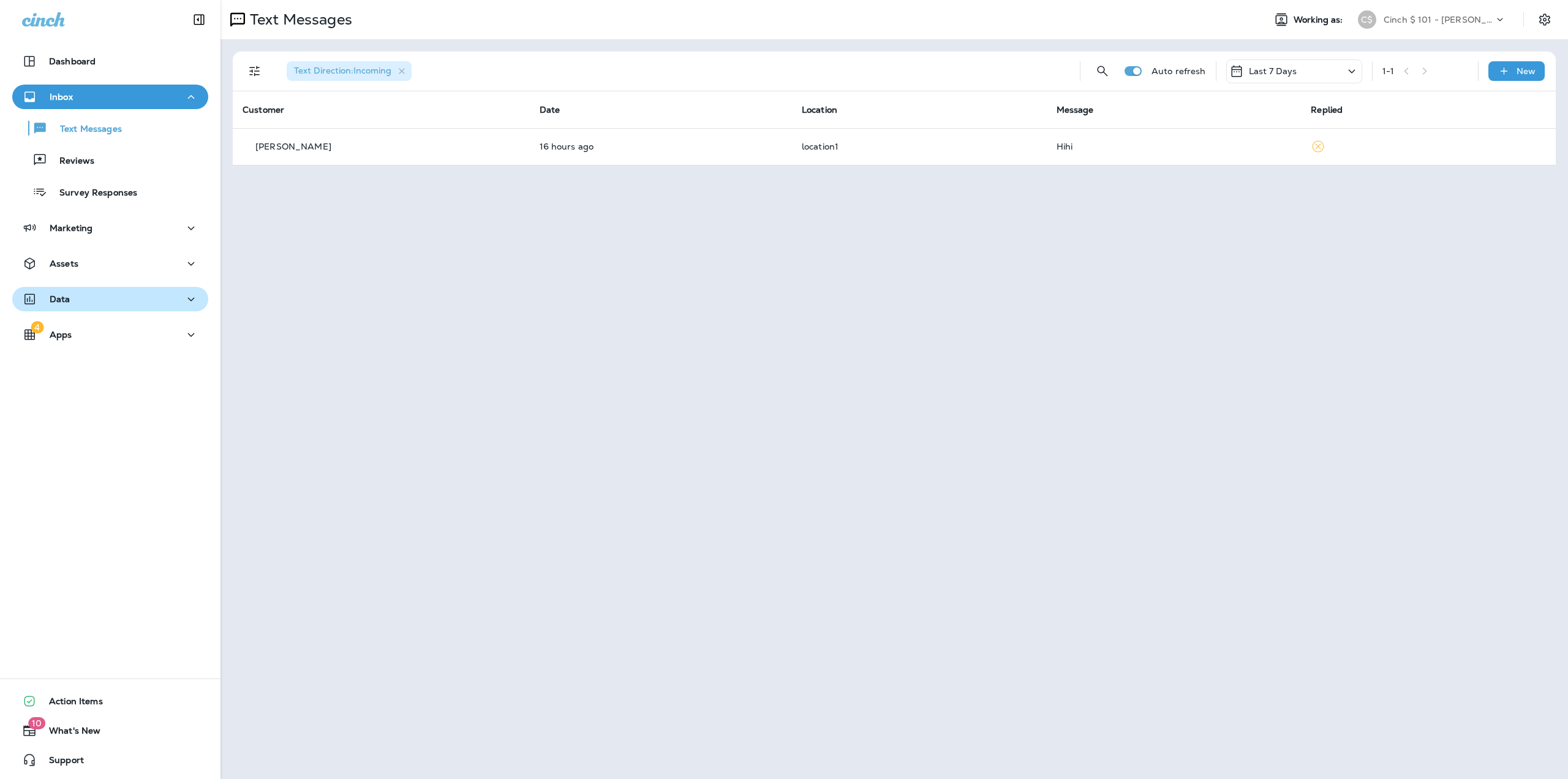
click at [77, 306] on div "Data" at bounding box center [110, 299] width 177 height 16
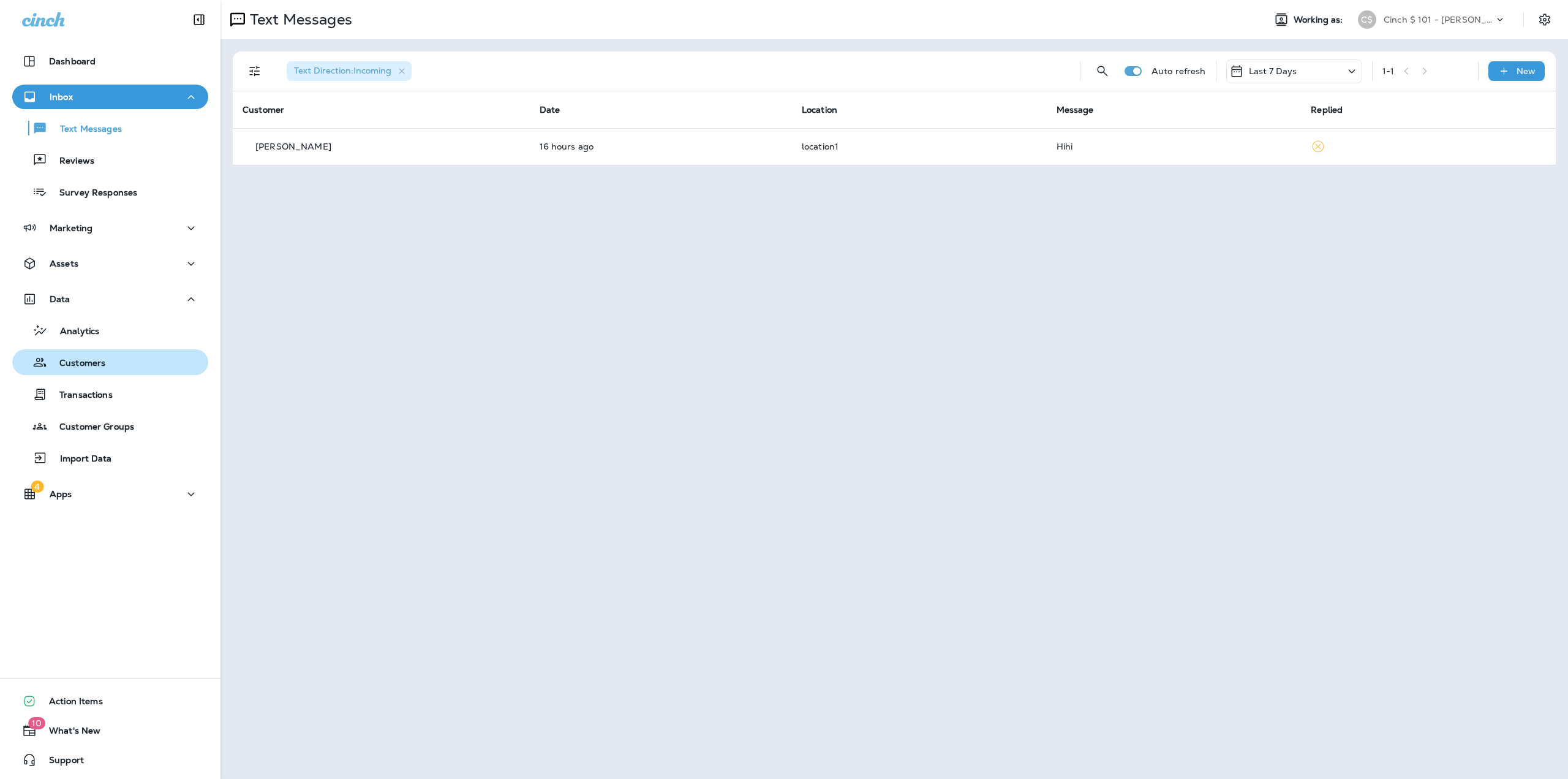
click at [89, 361] on p "Customers" at bounding box center [76, 363] width 58 height 11
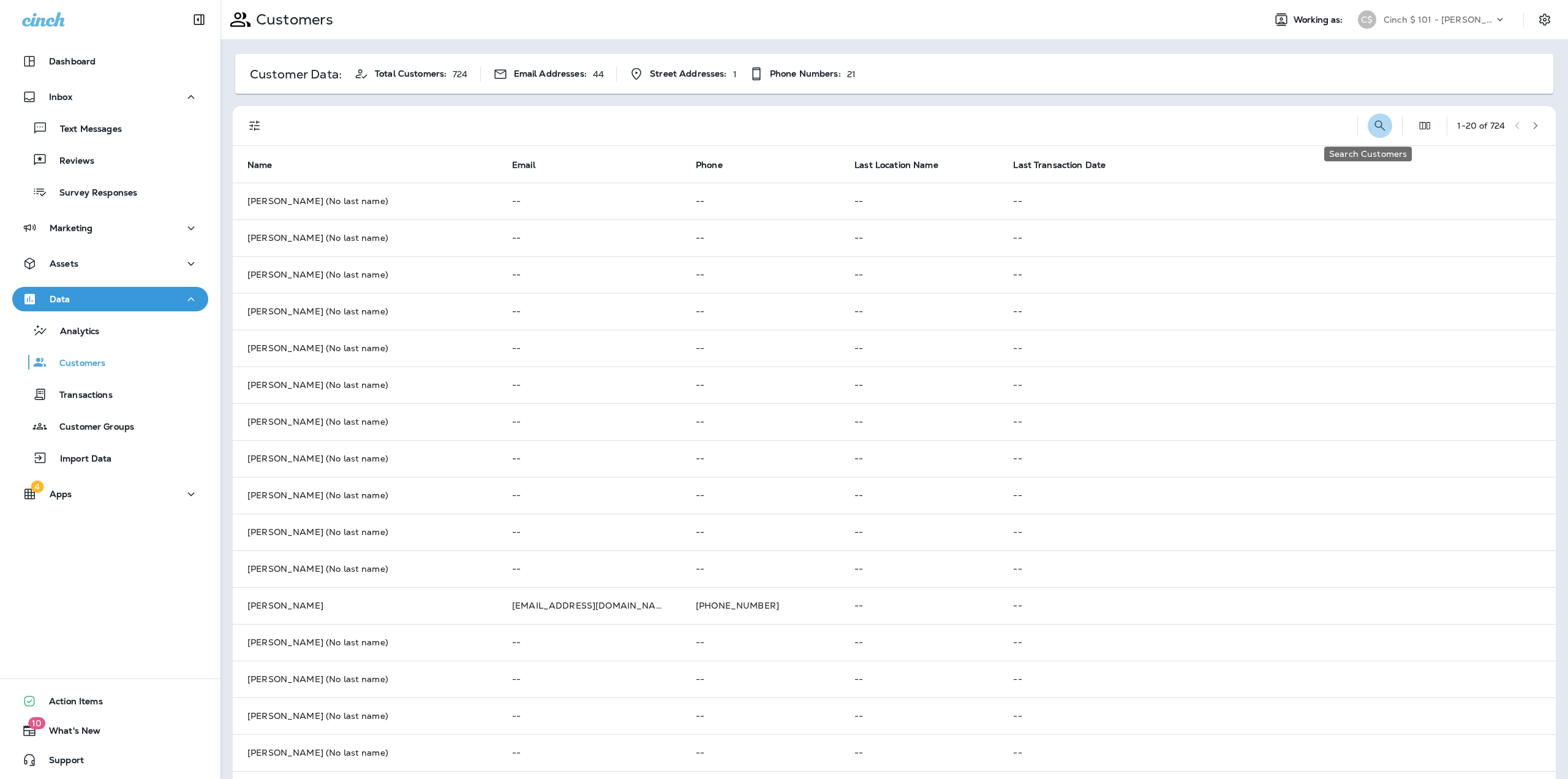
click at [1375, 127] on icon "Search Customers" at bounding box center [1380, 125] width 11 height 11
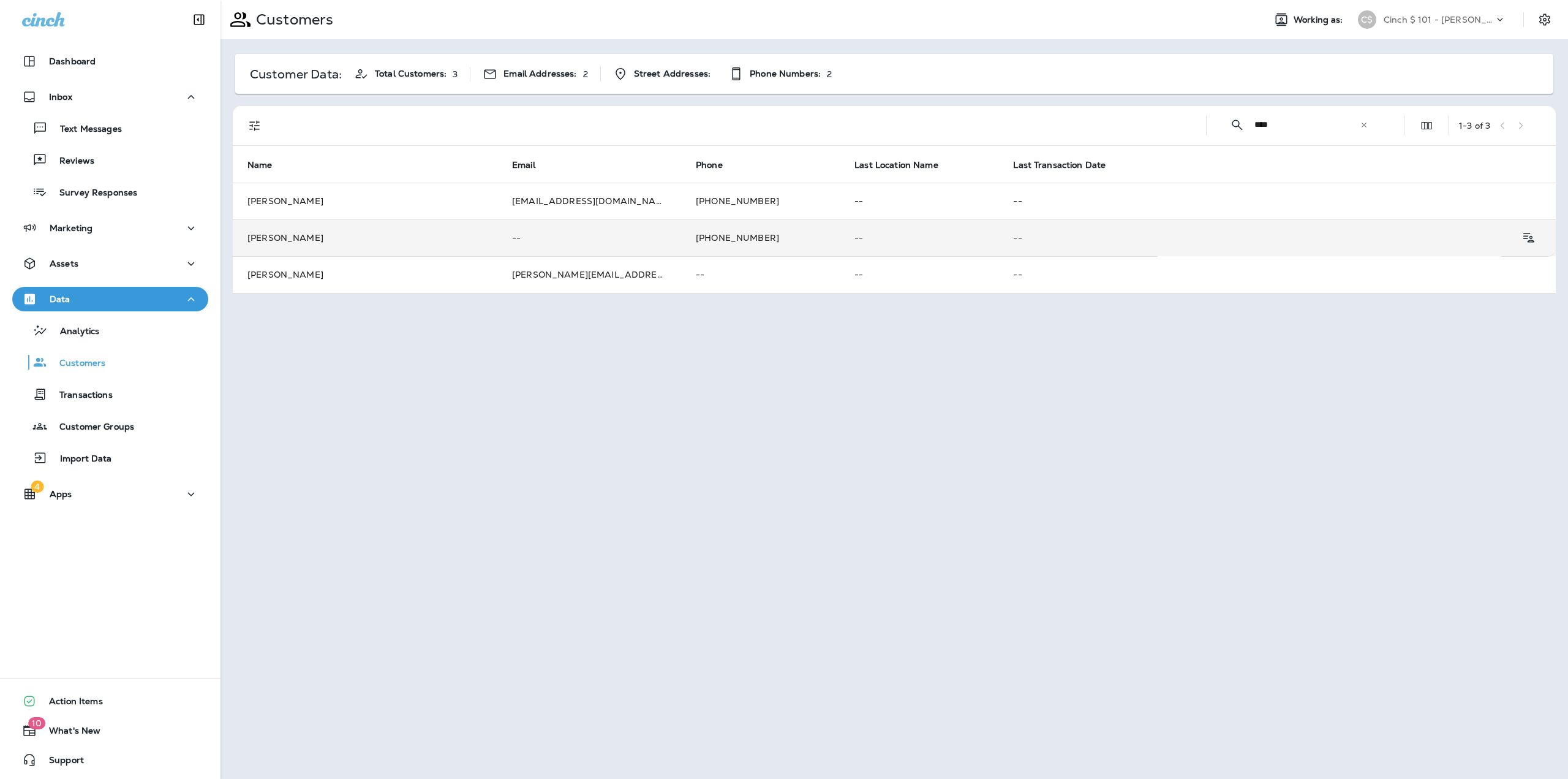
type input "****"
click at [356, 233] on td "kyle voip" at bounding box center [365, 237] width 264 height 37
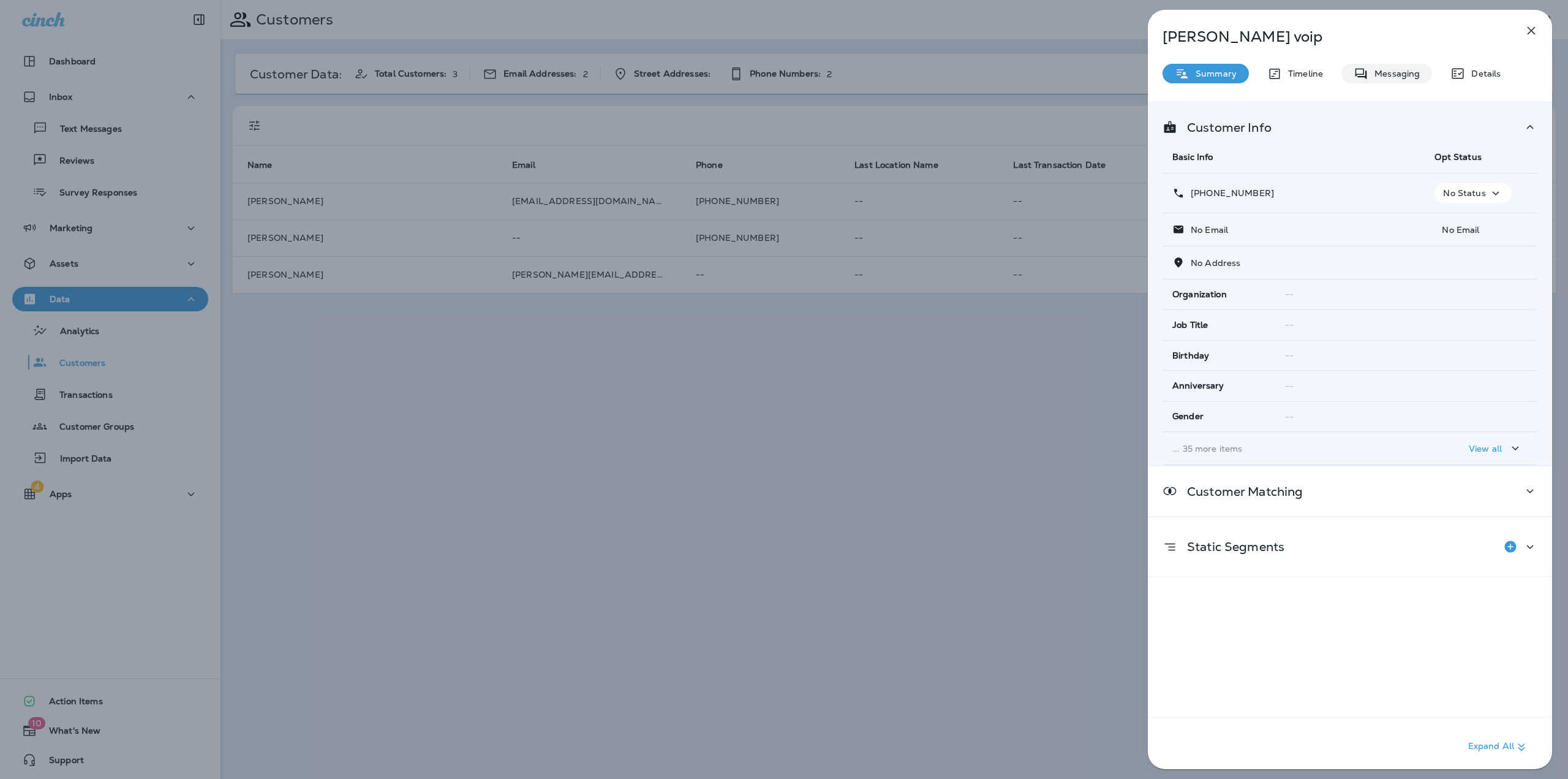
click at [1395, 73] on p "Messaging" at bounding box center [1394, 74] width 52 height 10
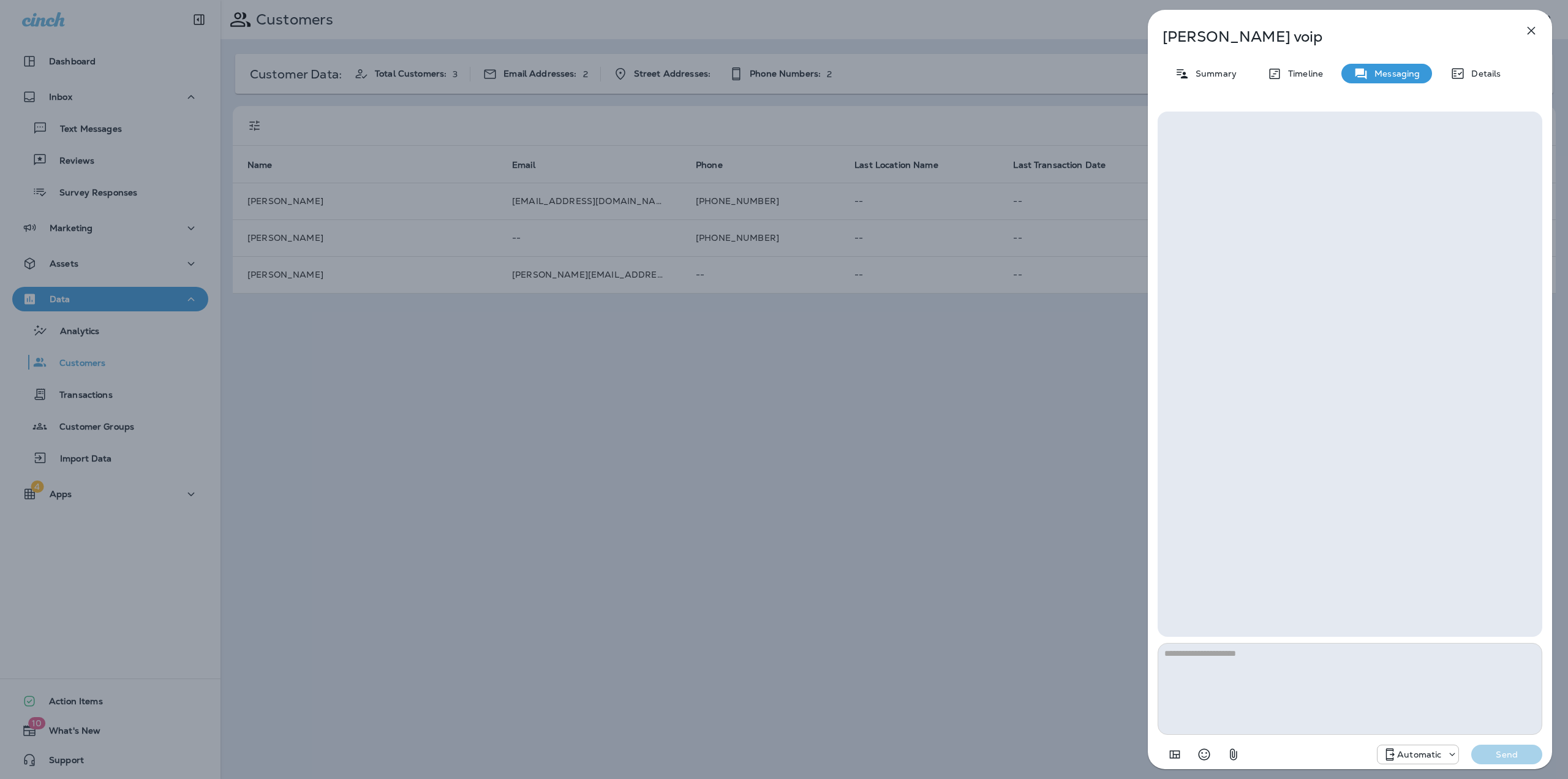
click at [1427, 752] on p "Automatic" at bounding box center [1419, 754] width 44 height 10
click at [1389, 686] on p "[PERSON_NAME]'s Number" at bounding box center [1412, 684] width 119 height 10
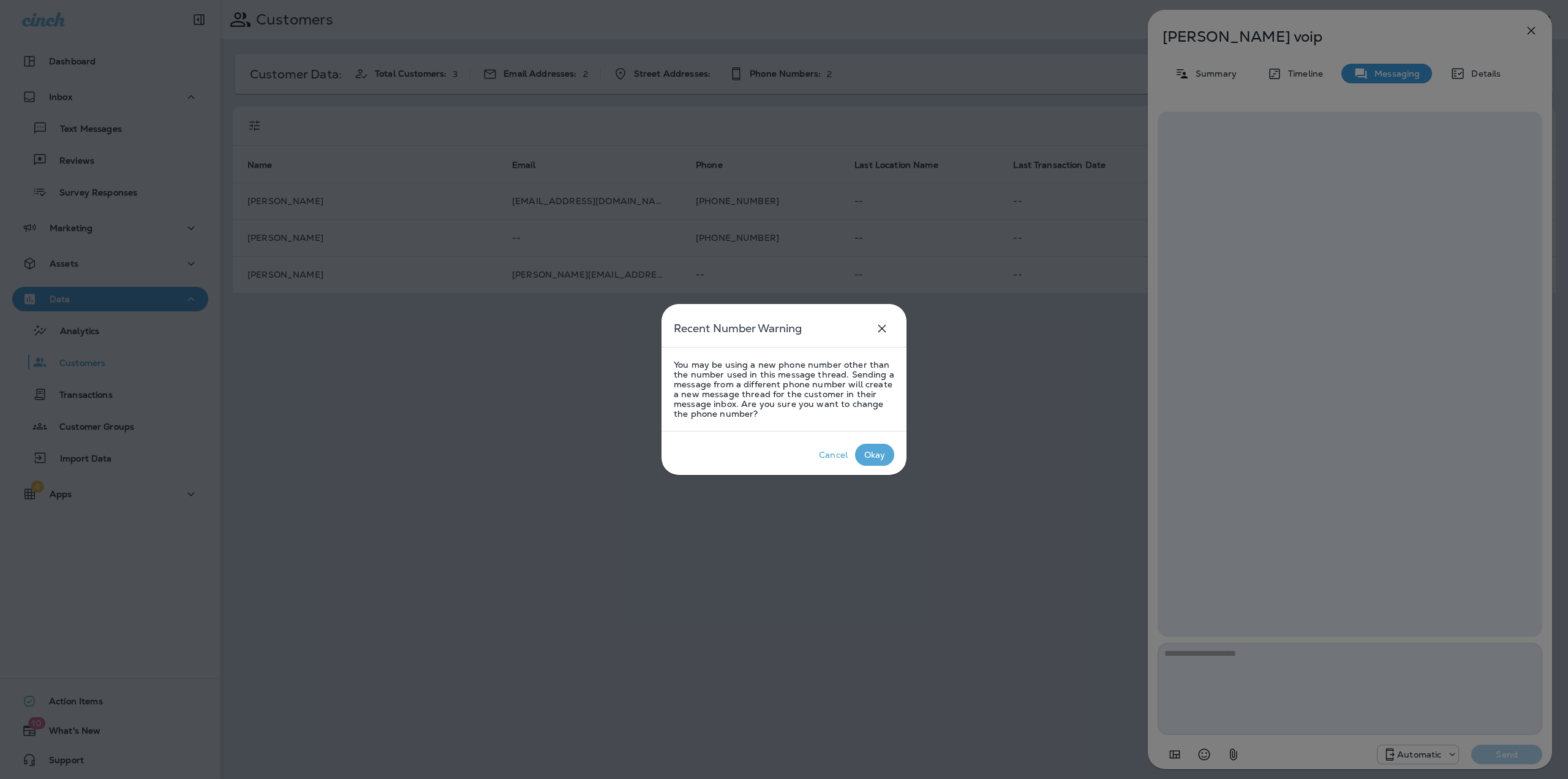
click at [878, 450] on div "Okay" at bounding box center [875, 455] width 21 height 10
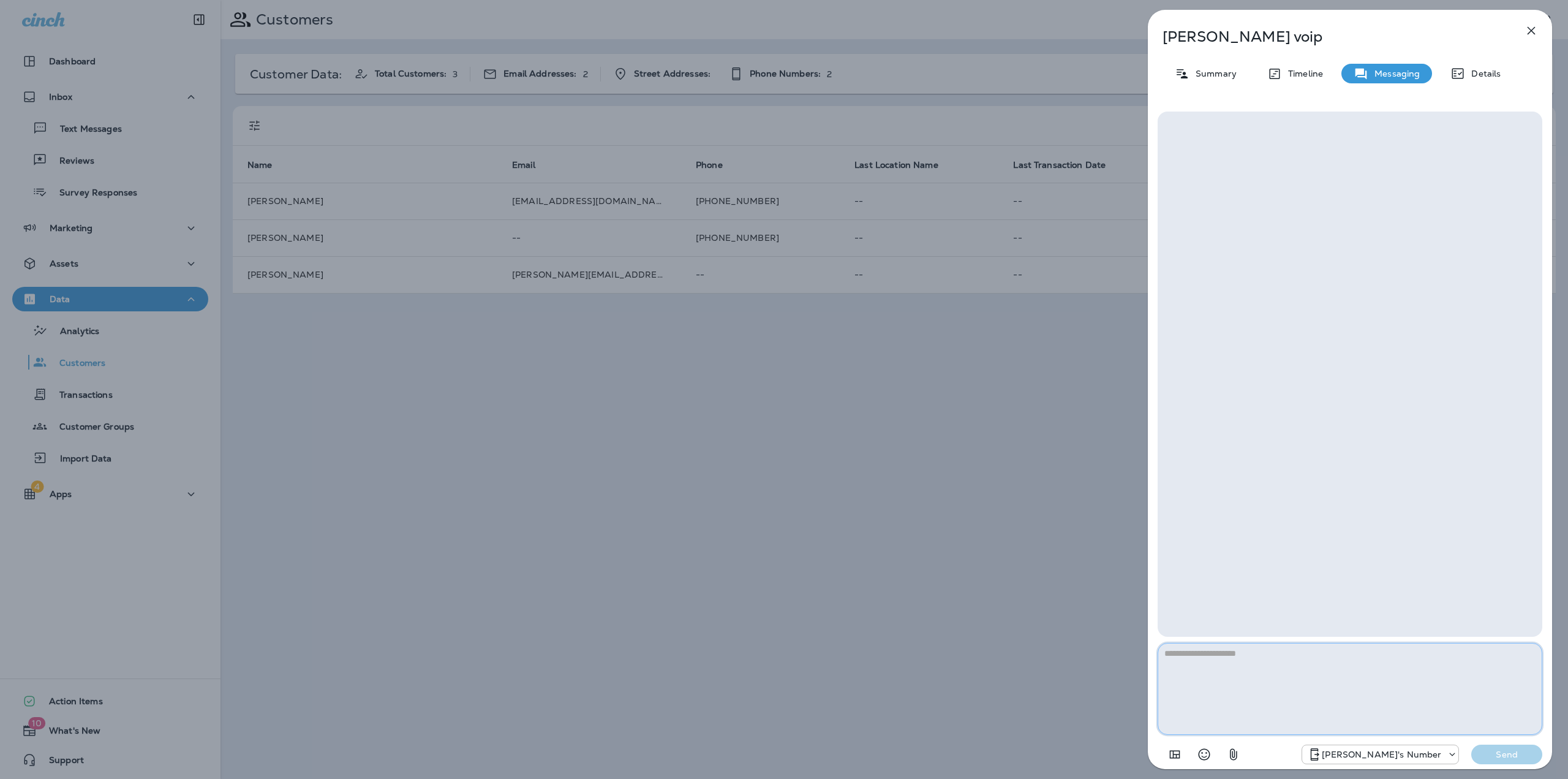
click at [1287, 689] on textarea at bounding box center [1350, 689] width 384 height 92
type textarea "**********"
click at [1499, 758] on p "Send" at bounding box center [1507, 754] width 52 height 11
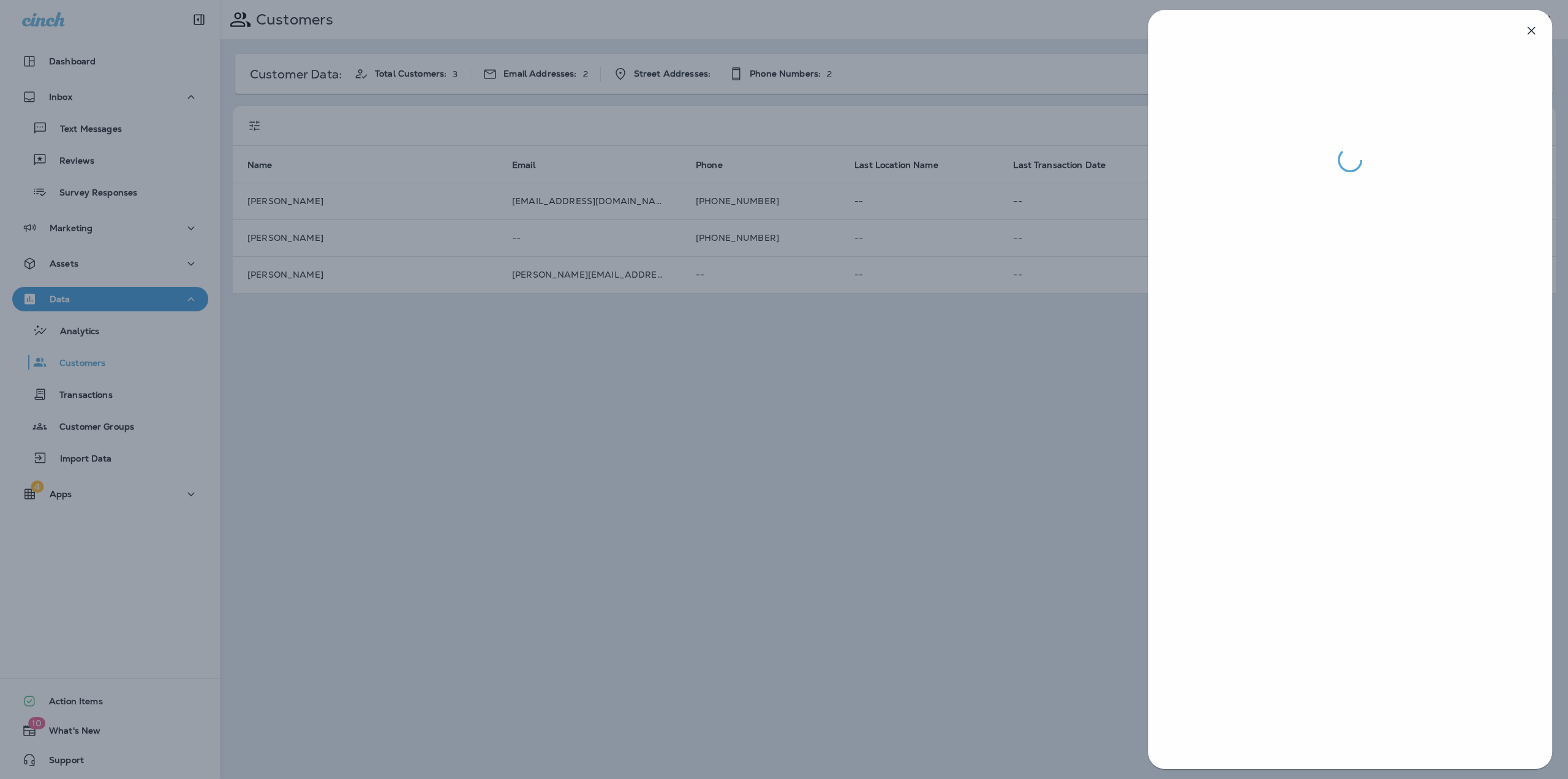
click at [674, 467] on div at bounding box center [784, 390] width 1568 height 779
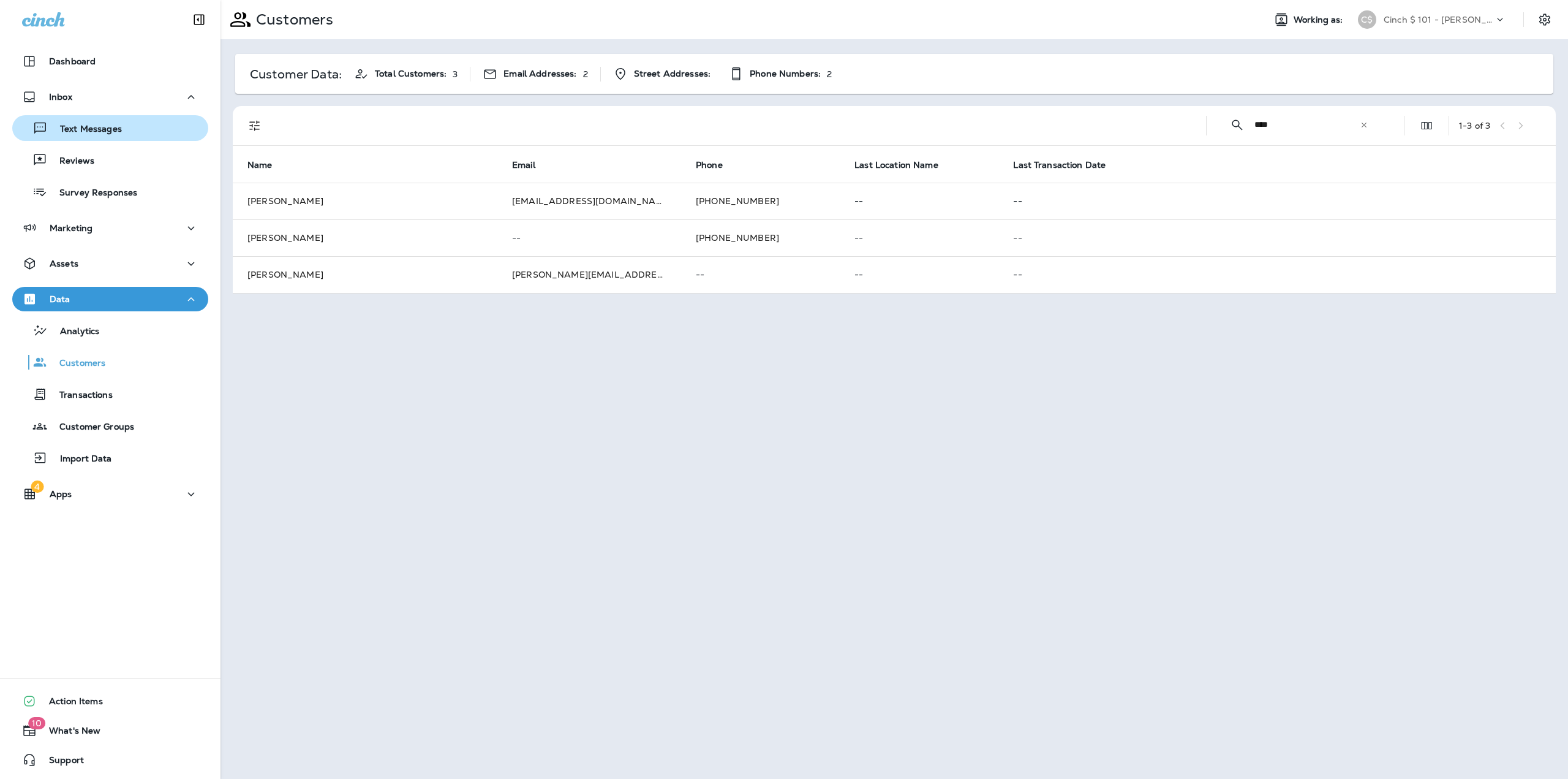
click at [88, 126] on p "Text Messages" at bounding box center [84, 129] width 74 height 11
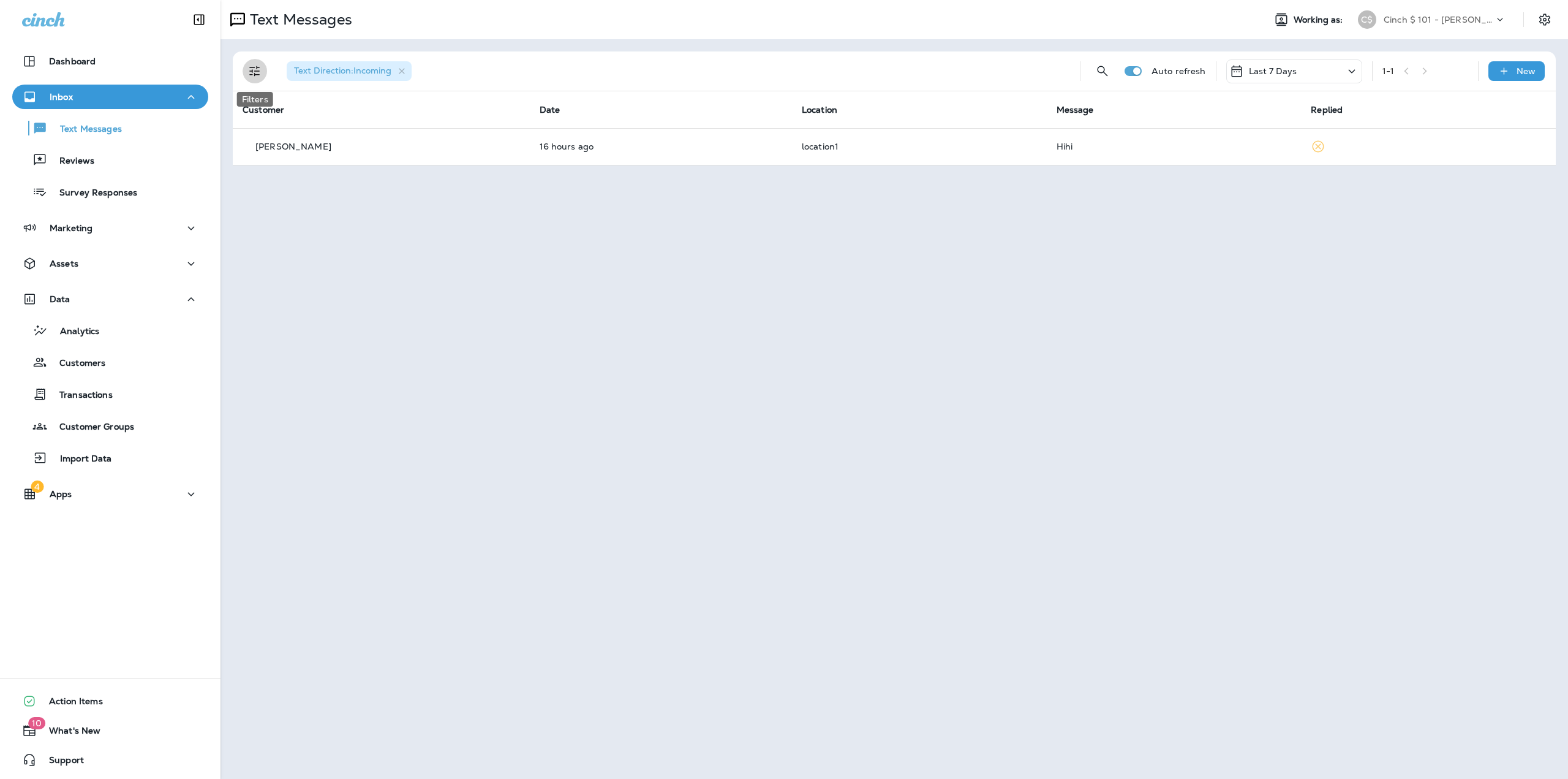
click at [253, 70] on icon "Filters" at bounding box center [255, 71] width 15 height 15
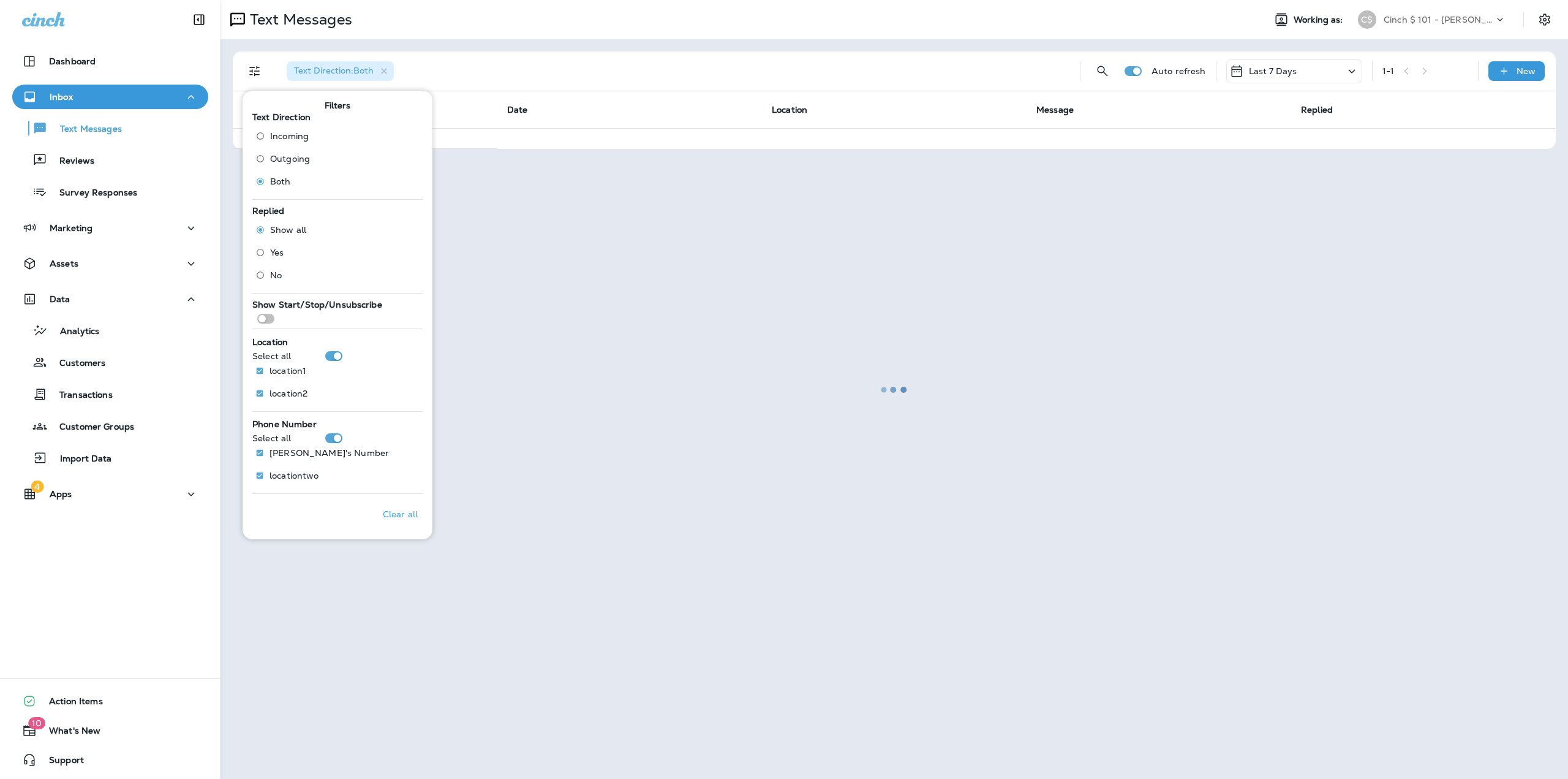
click at [762, 255] on div at bounding box center [894, 389] width 1345 height 777
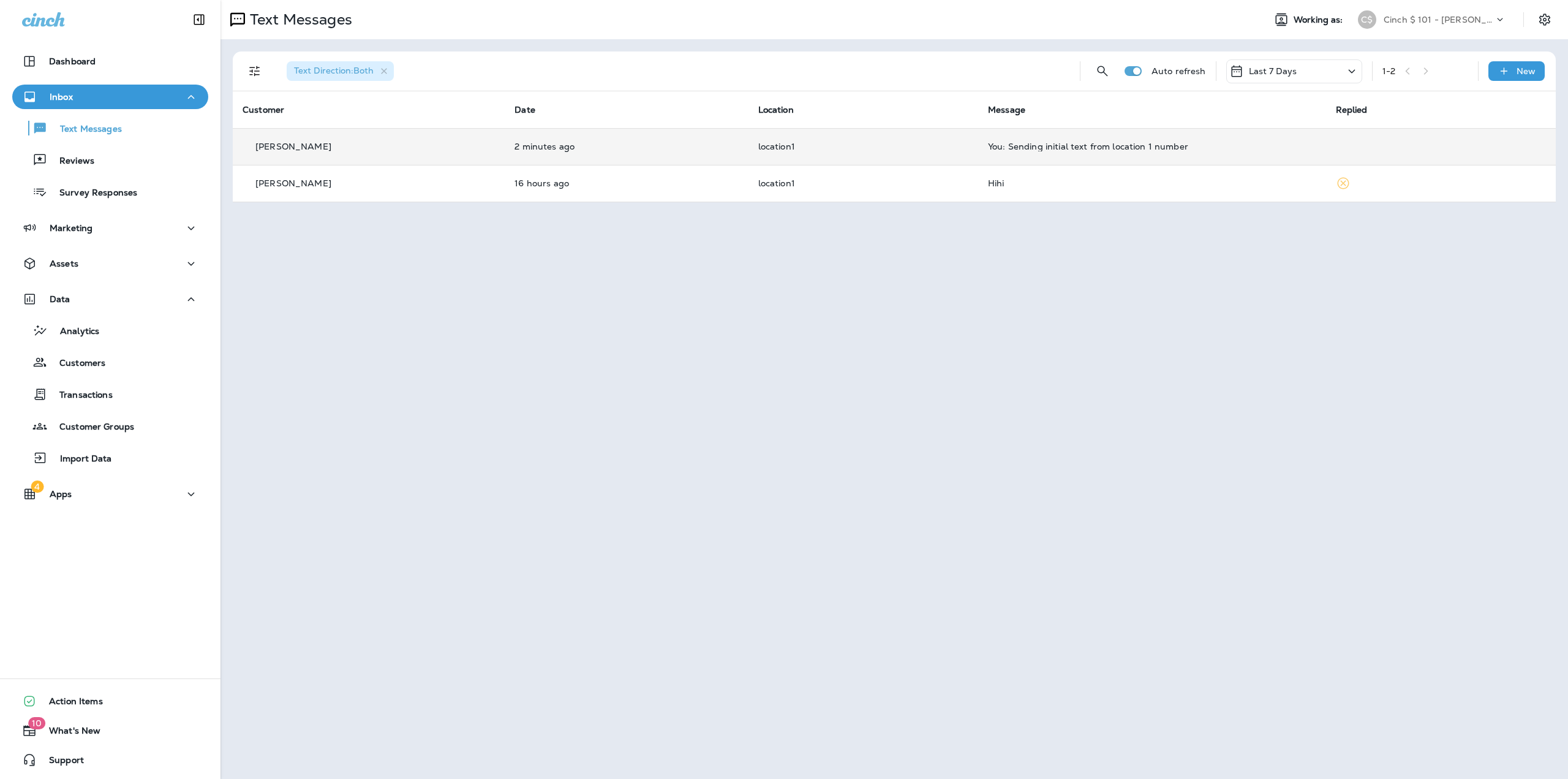
click at [276, 152] on div "kyle voip" at bounding box center [369, 146] width 253 height 13
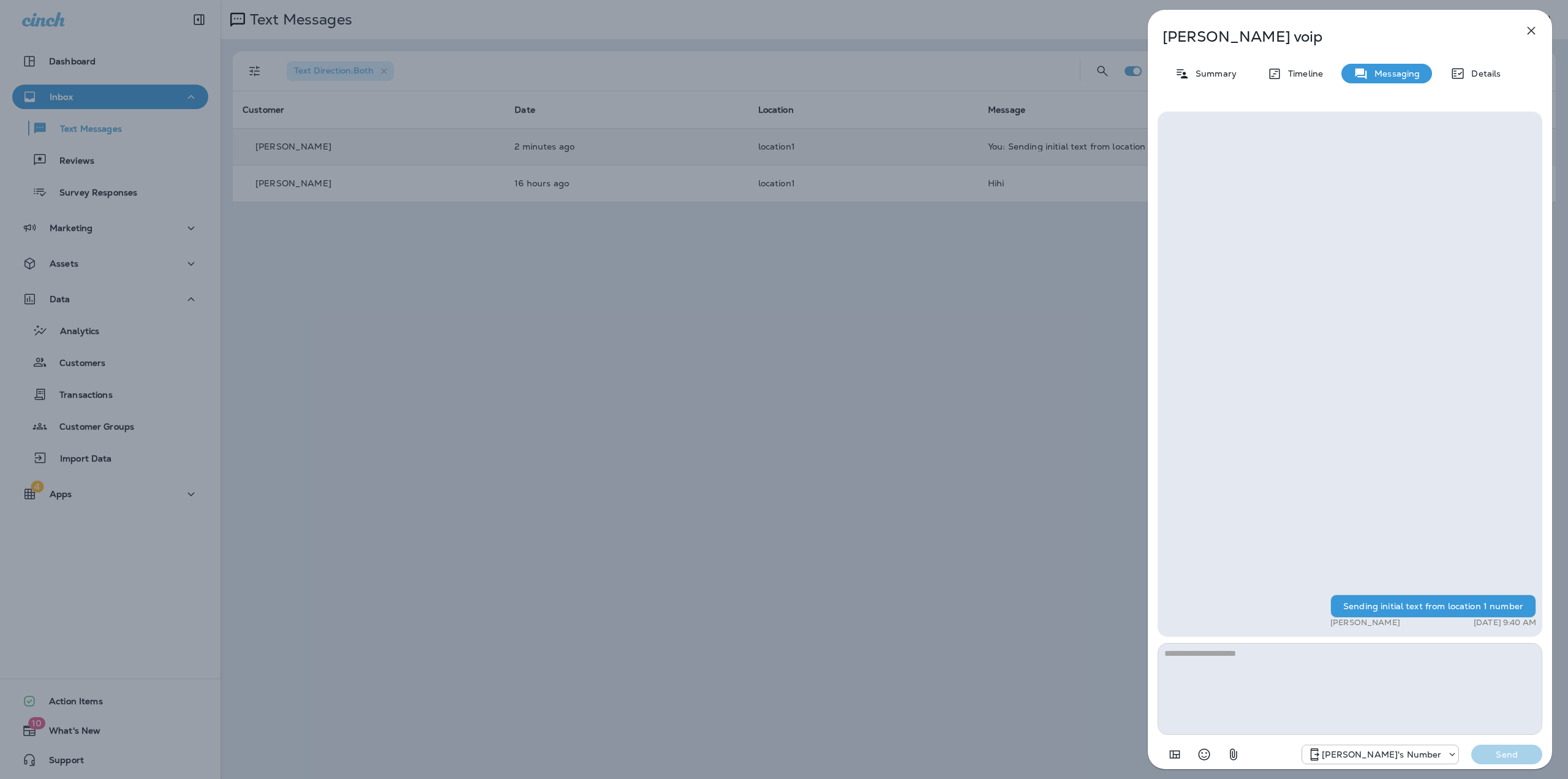
click at [519, 283] on div "kyle voip Summary Timeline Messaging Details Sending initial text from location…" at bounding box center [784, 390] width 1568 height 779
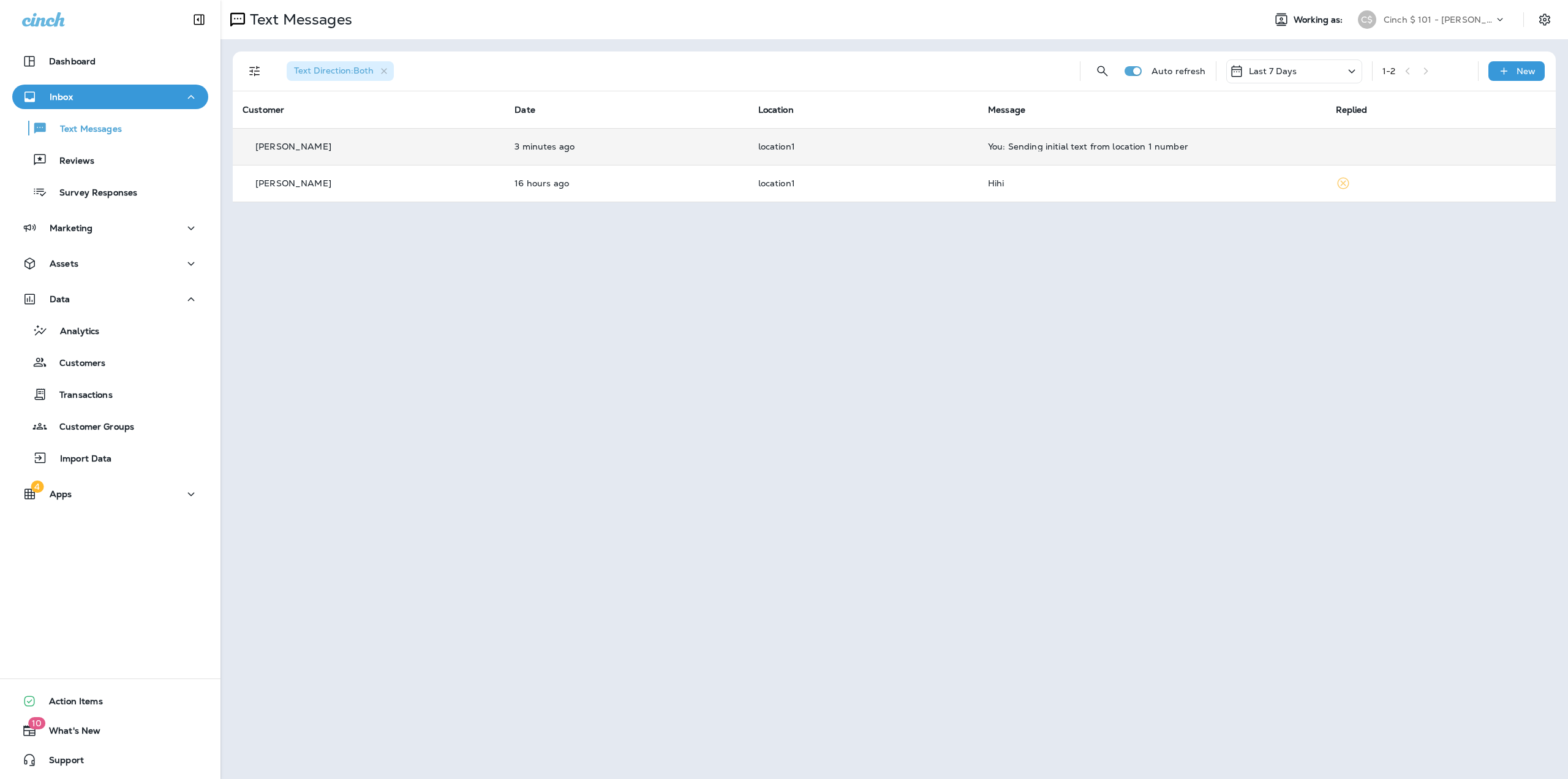
click at [598, 414] on div "Text Messages Working as: C$ Cinch $ 101 - Michelle Text Direction : Both Auto …" at bounding box center [894, 390] width 1347 height 779
click at [103, 151] on div "Reviews" at bounding box center [110, 160] width 186 height 18
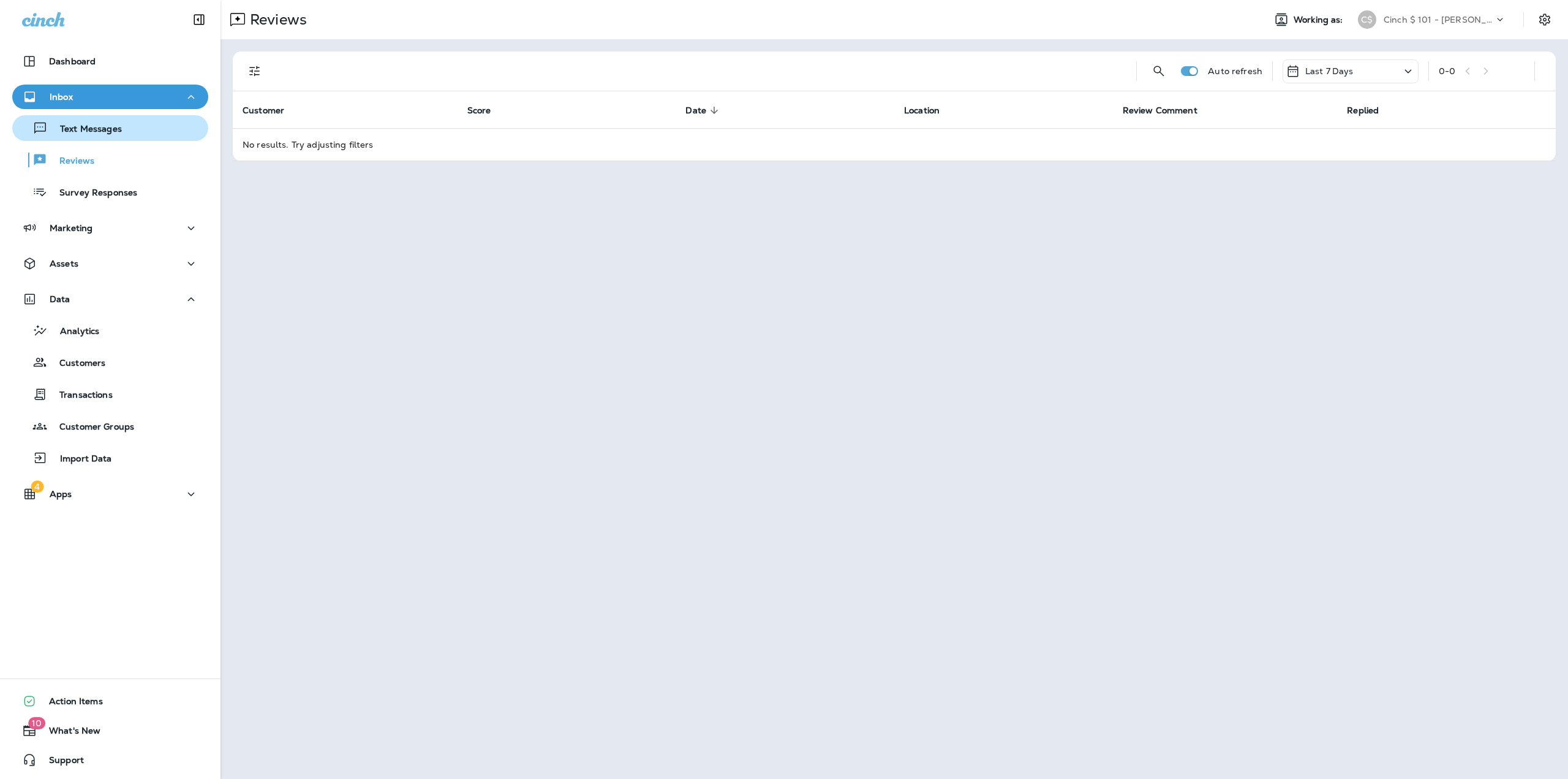
click at [97, 128] on p "Text Messages" at bounding box center [84, 129] width 74 height 11
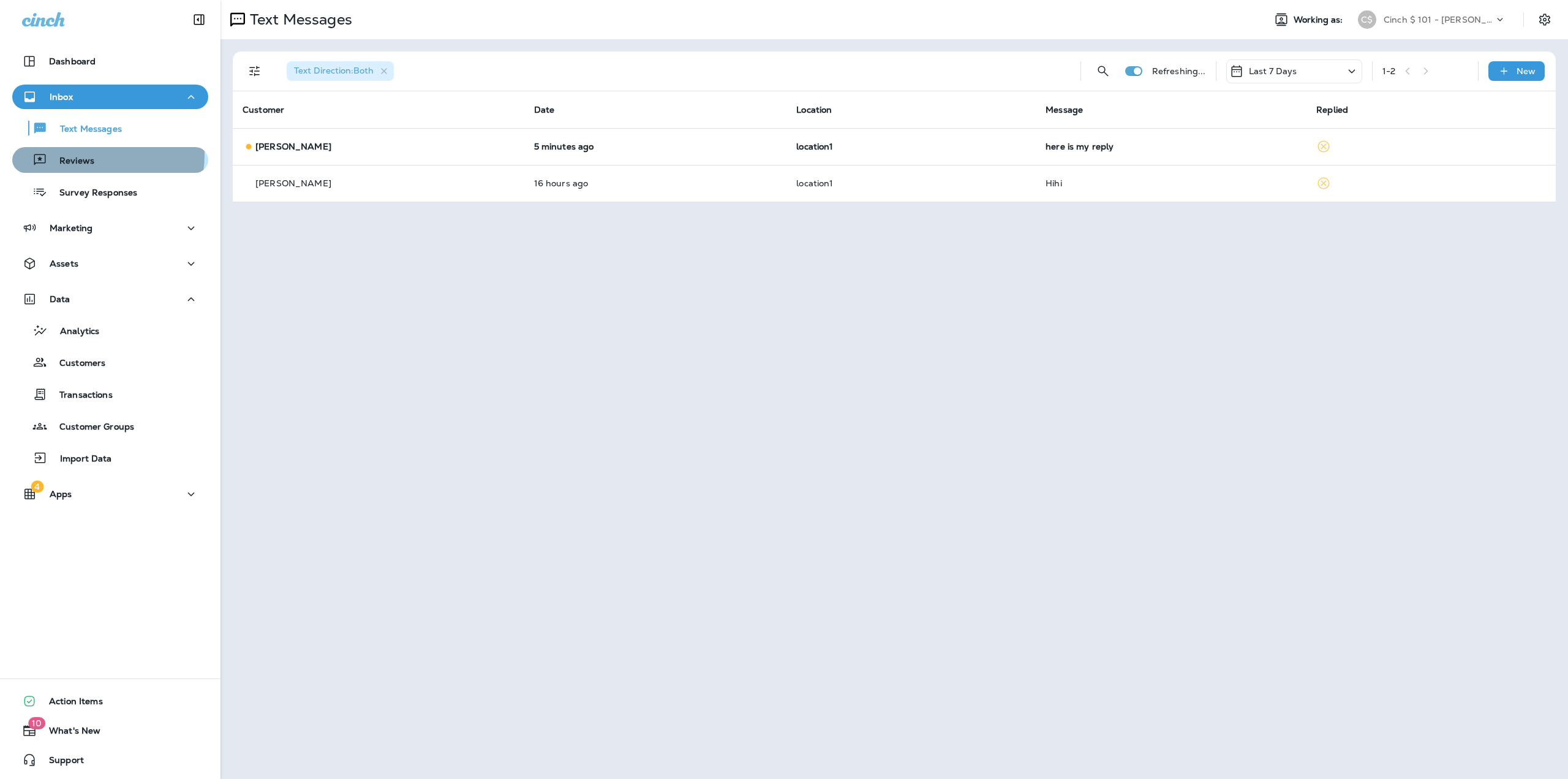
click at [94, 155] on div "Reviews" at bounding box center [110, 160] width 186 height 18
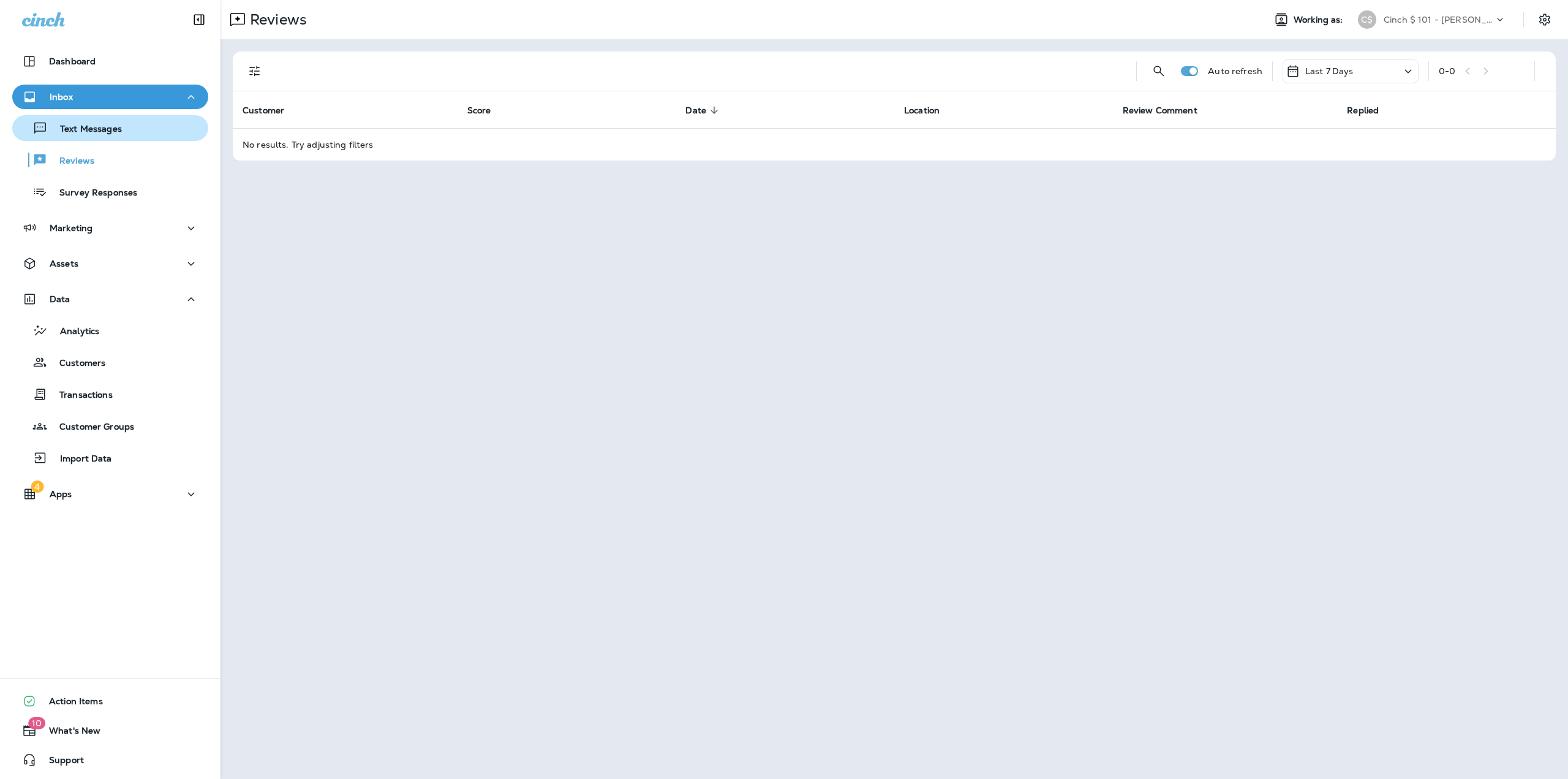
click at [94, 135] on p "Text Messages" at bounding box center [84, 129] width 74 height 11
